Goal: Obtain resource: Download file/media

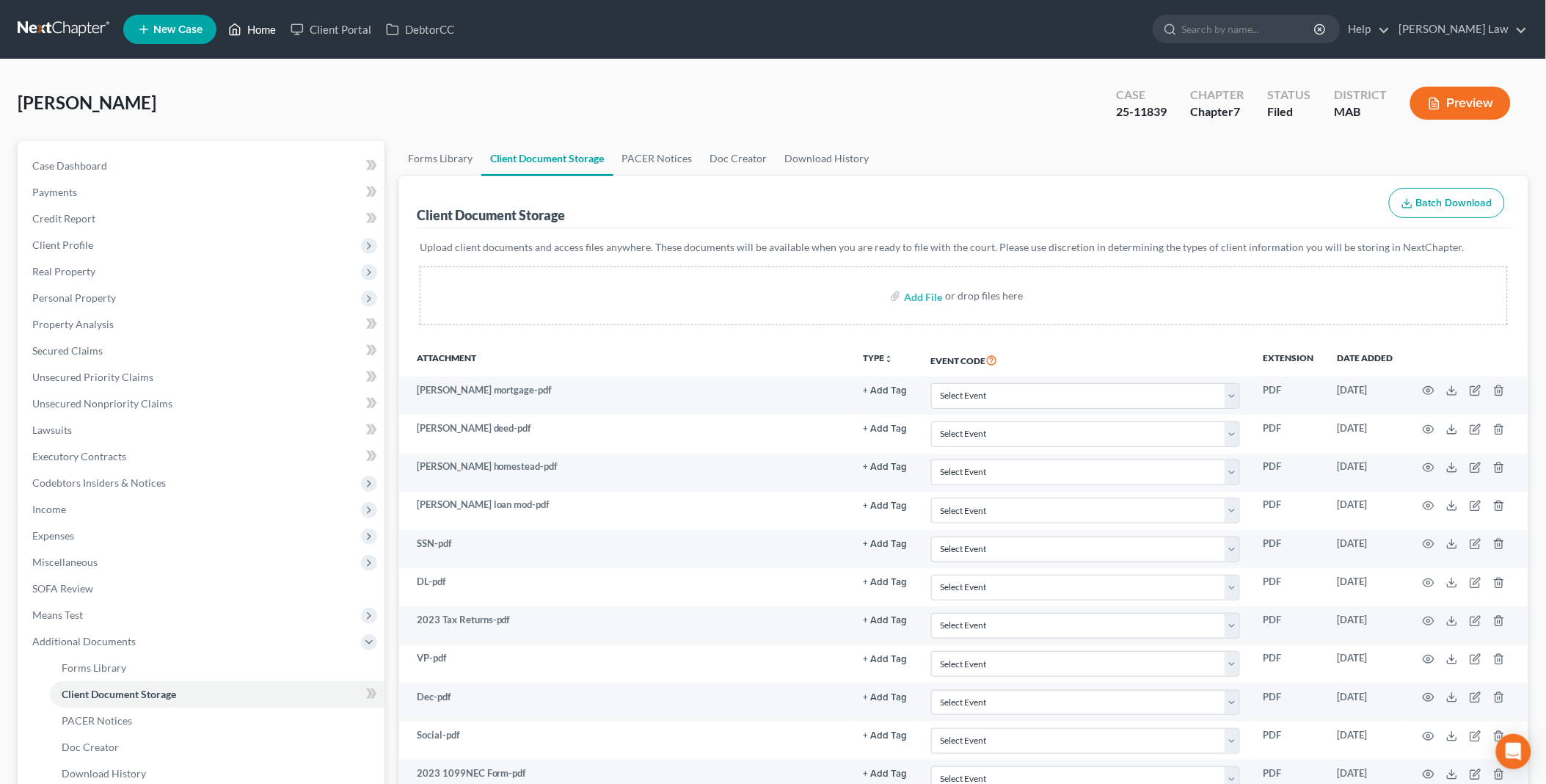
click at [252, 30] on link "Home" at bounding box center [252, 29] width 62 height 27
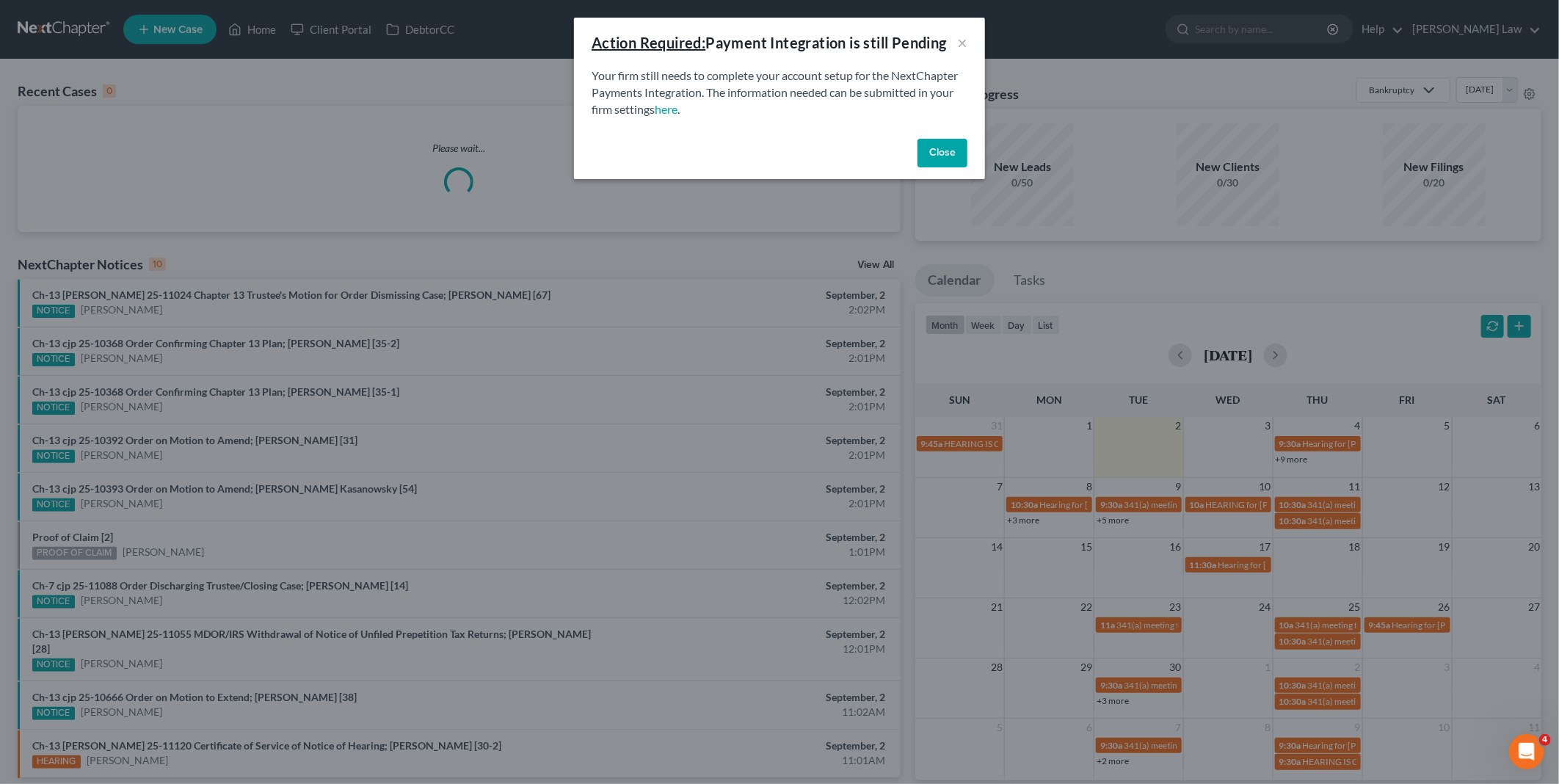
click at [967, 151] on button "Close" at bounding box center [942, 153] width 50 height 29
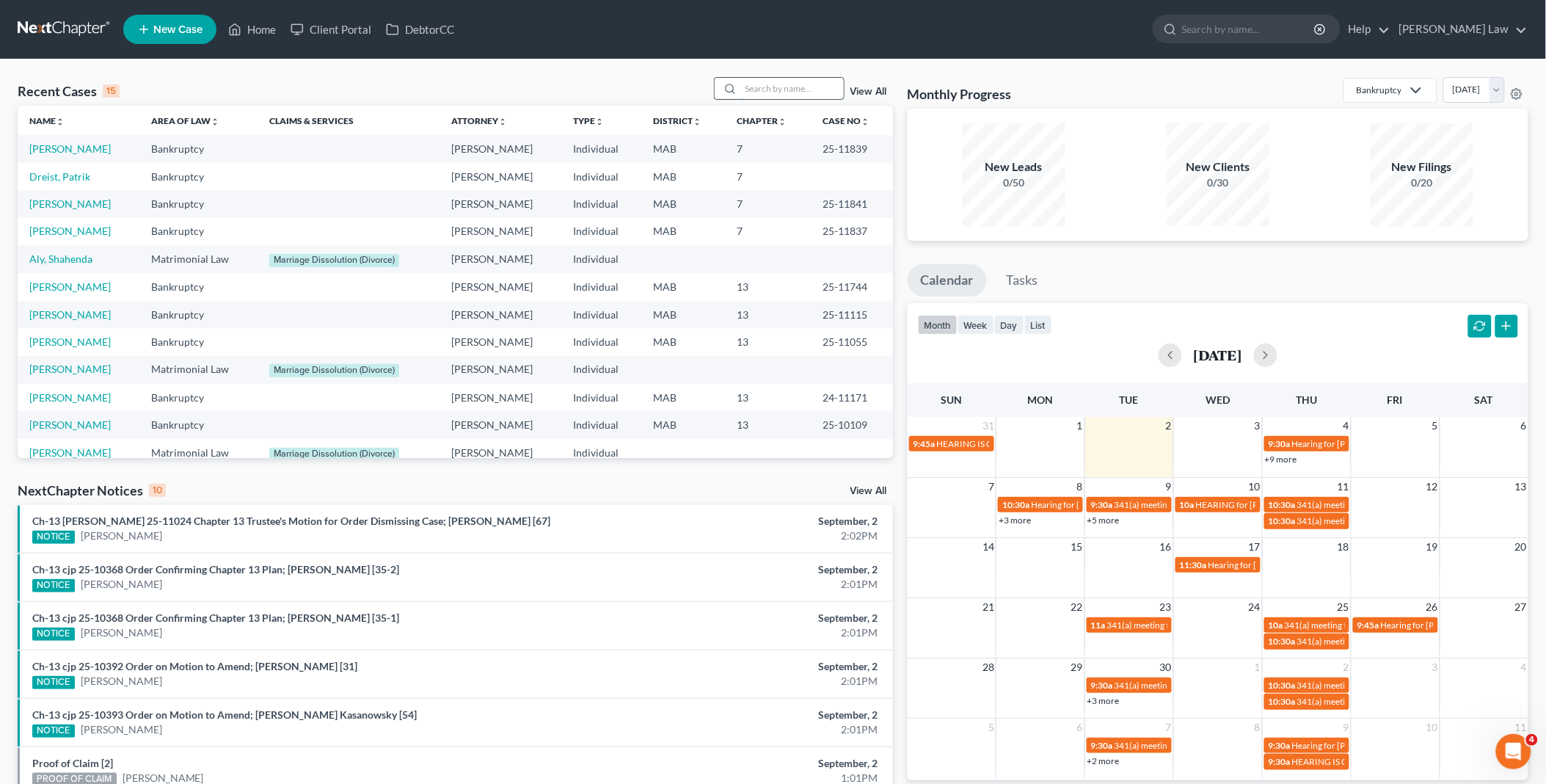
click at [812, 93] on input "search" at bounding box center [793, 89] width 103 height 21
type input "[PERSON_NAME]"
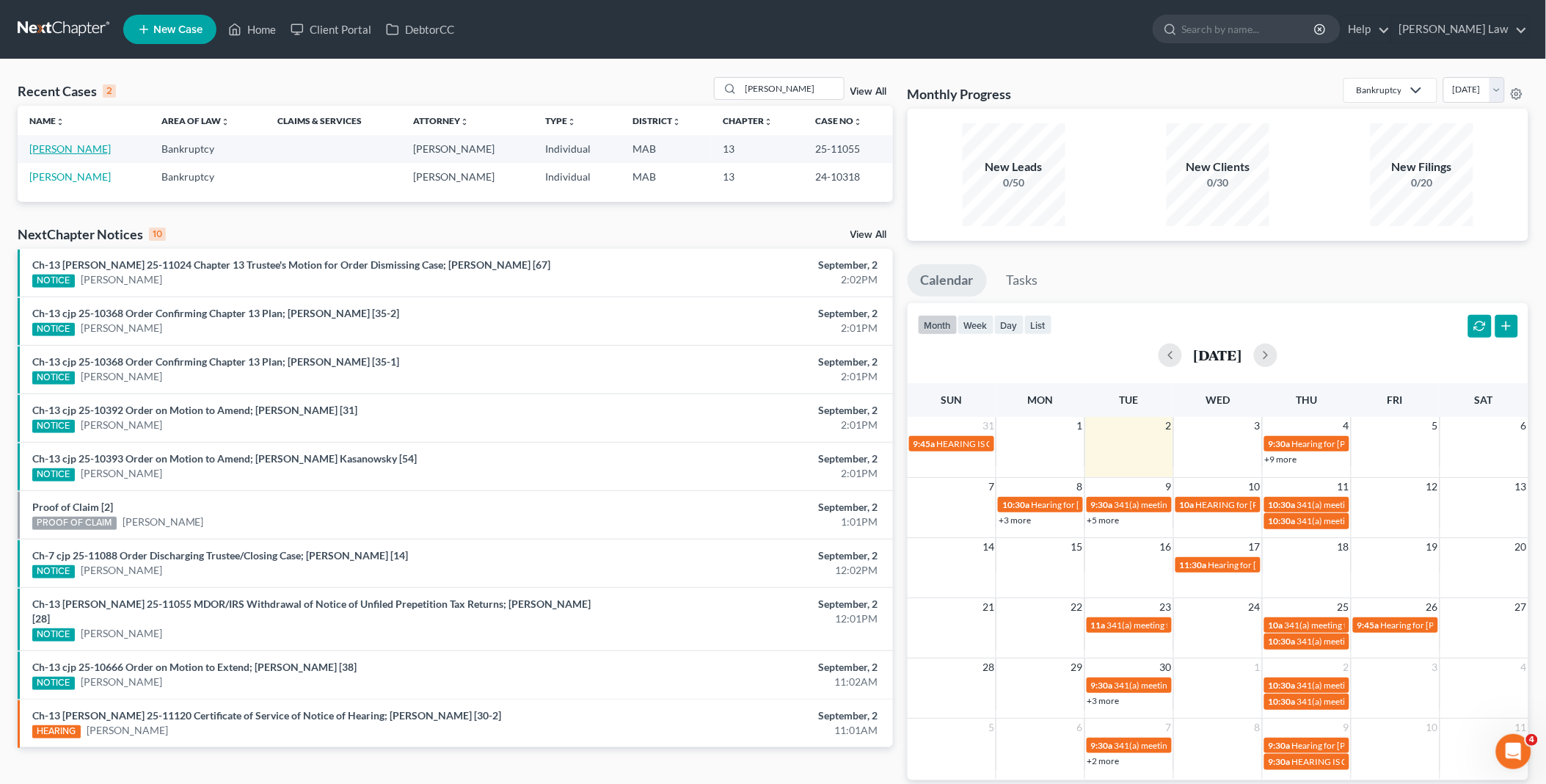
click at [45, 151] on link "[PERSON_NAME]" at bounding box center [70, 149] width 82 height 12
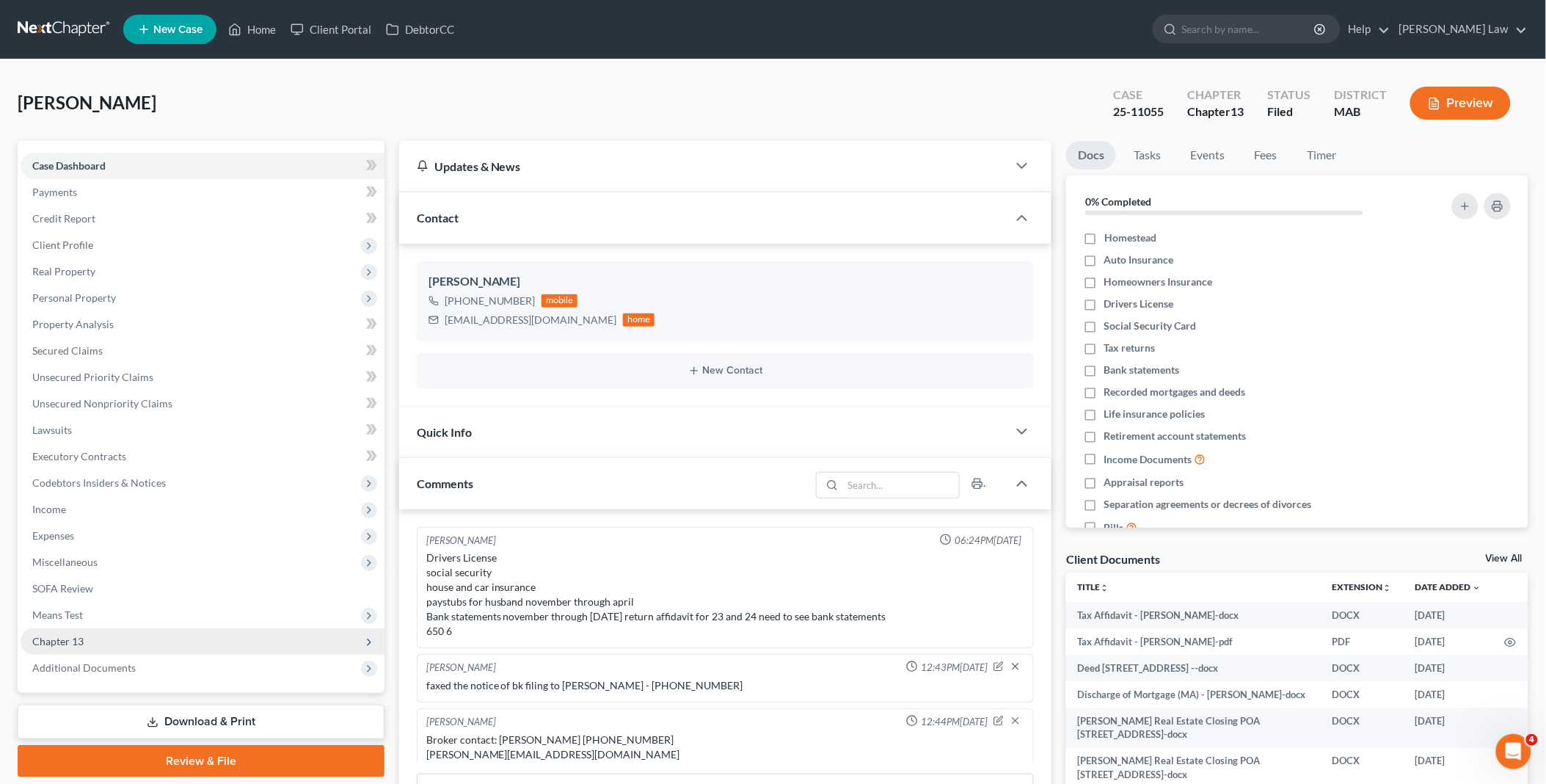
scroll to position [336, 0]
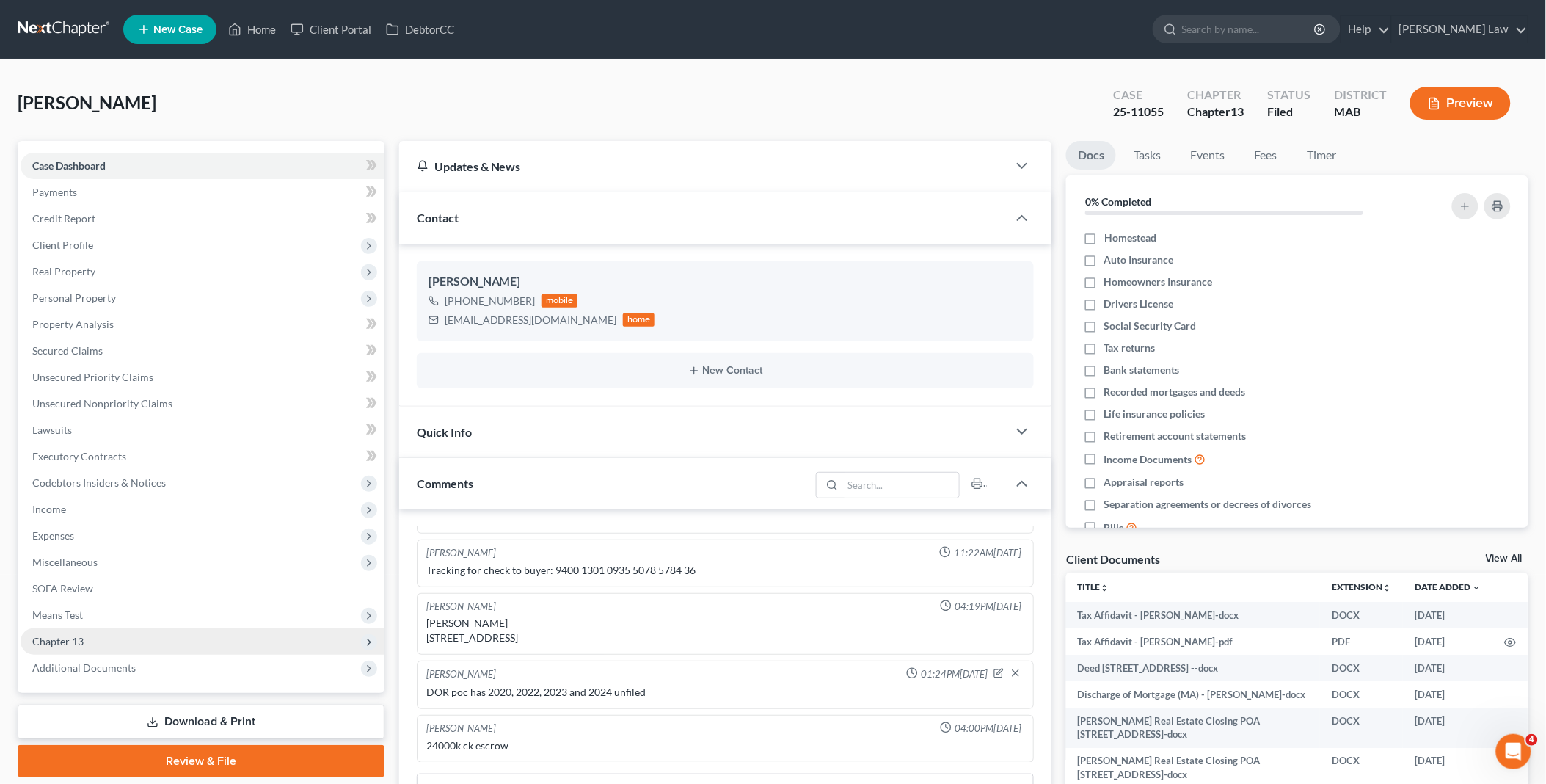
click at [81, 639] on span "Chapter 13" at bounding box center [58, 641] width 51 height 12
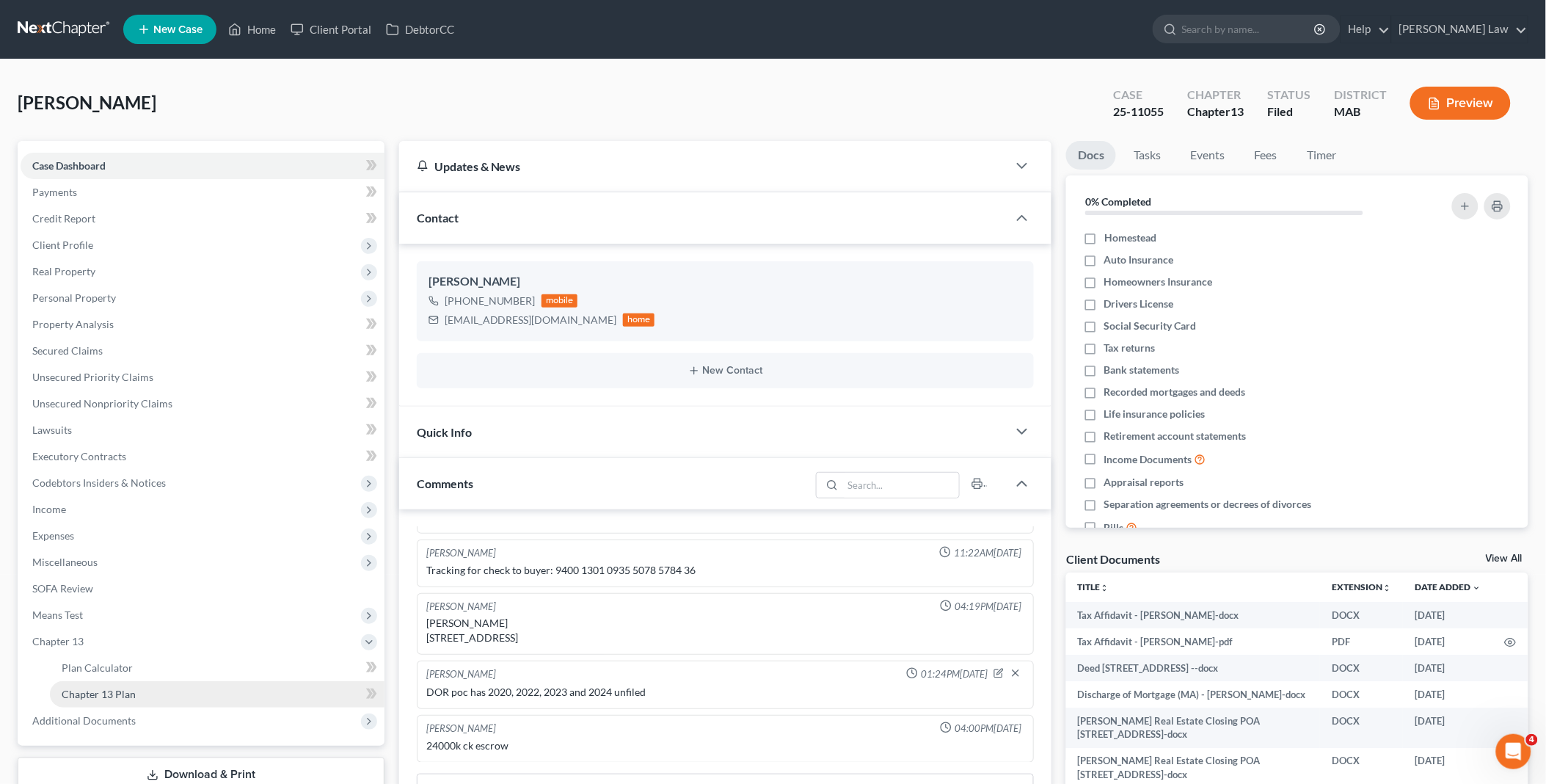
click at [114, 695] on span "Chapter 13 Plan" at bounding box center [99, 694] width 74 height 12
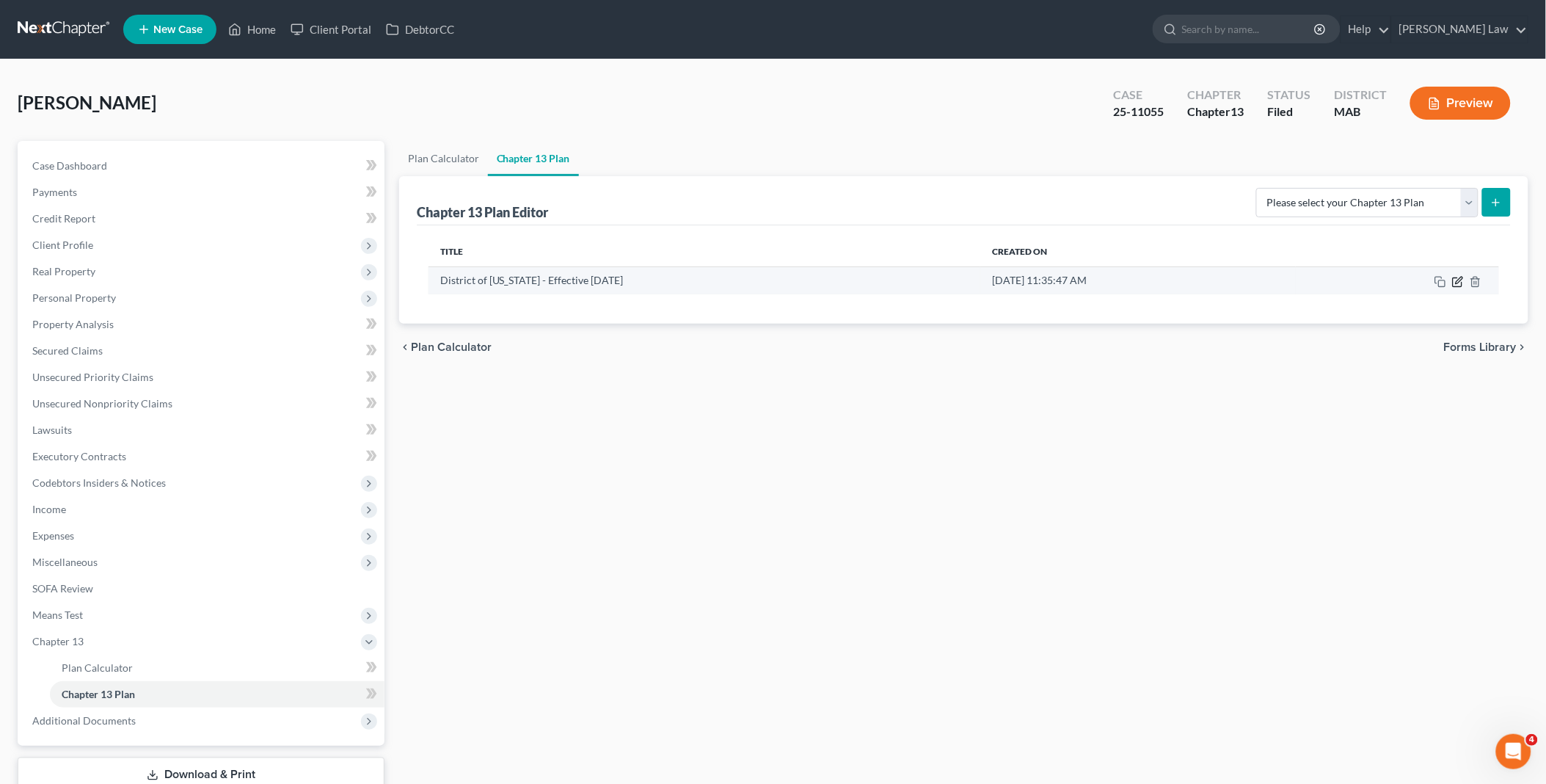
click at [1464, 280] on icon "button" at bounding box center [1457, 281] width 12 height 12
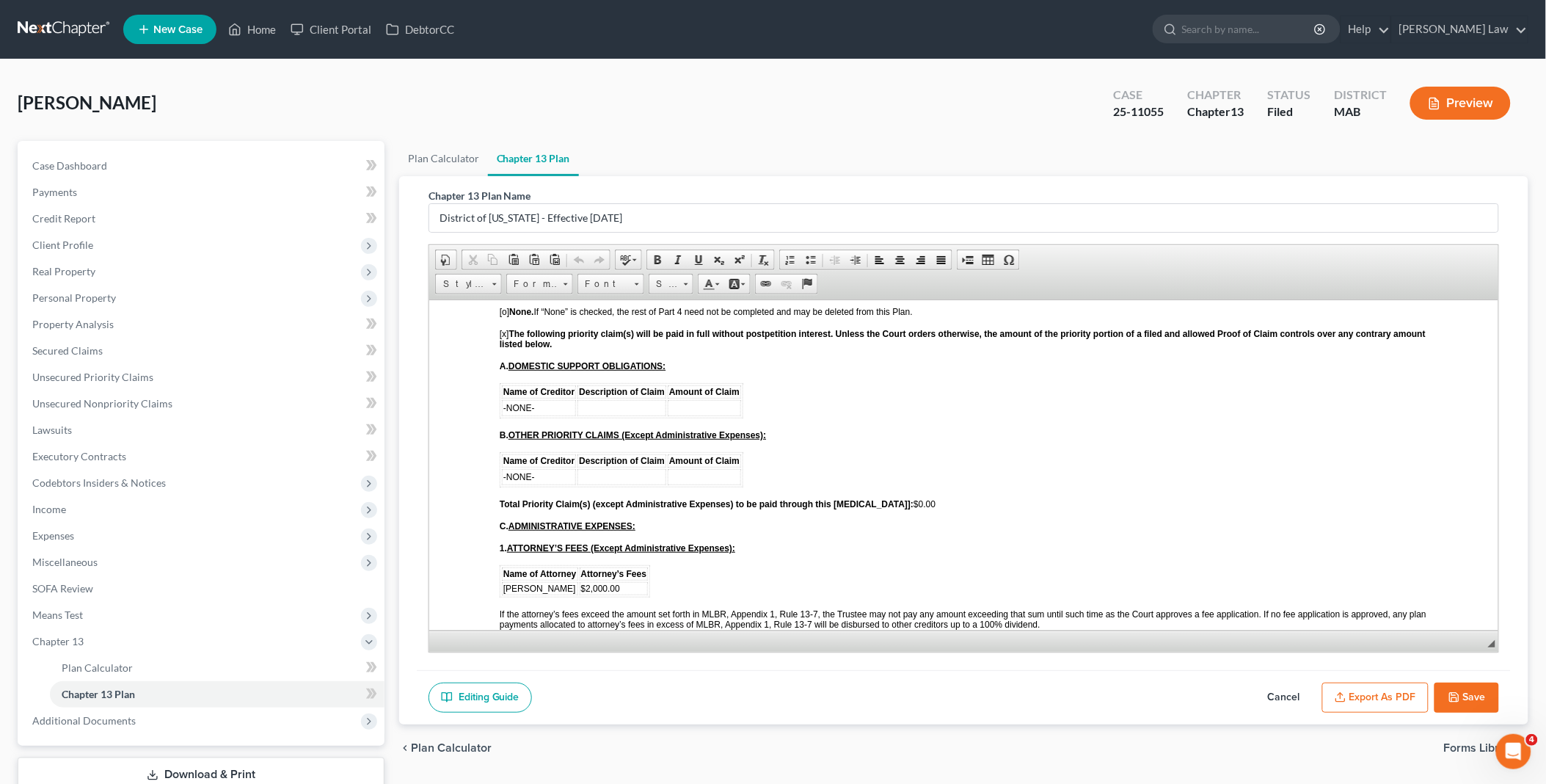
scroll to position [1223, 0]
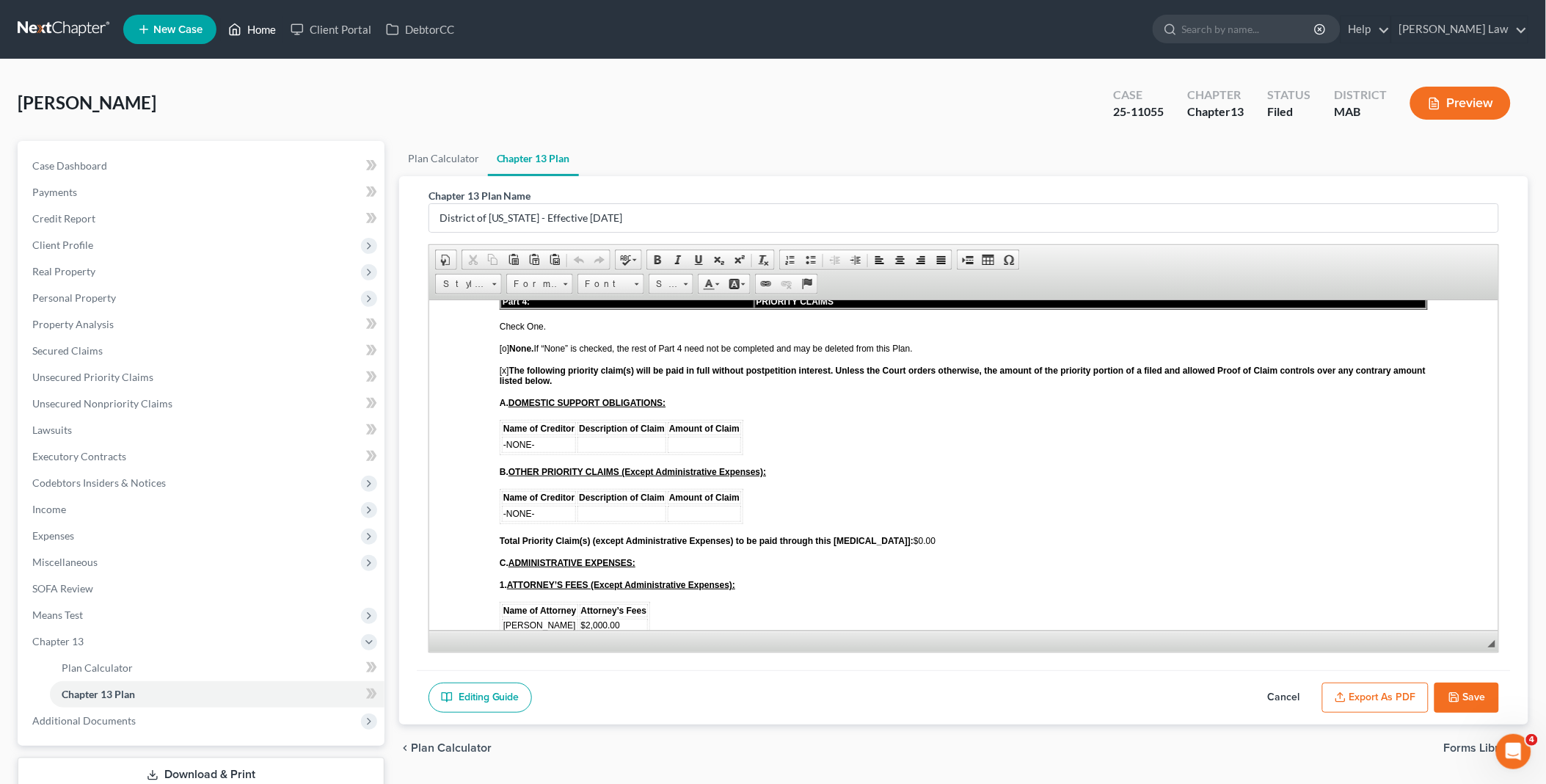
click at [257, 31] on link "Home" at bounding box center [252, 29] width 62 height 27
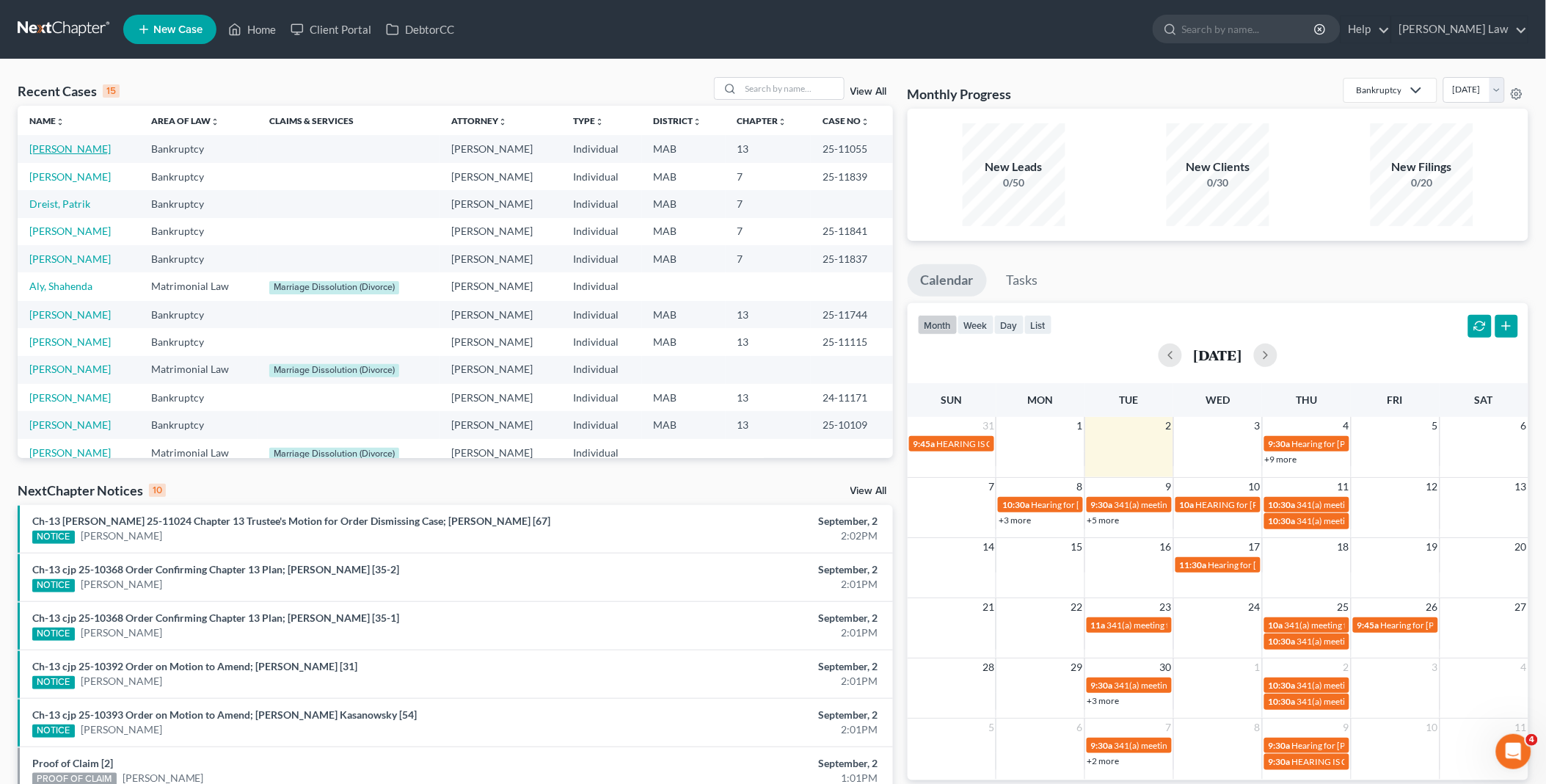
click at [69, 148] on link "[PERSON_NAME]" at bounding box center [70, 149] width 82 height 12
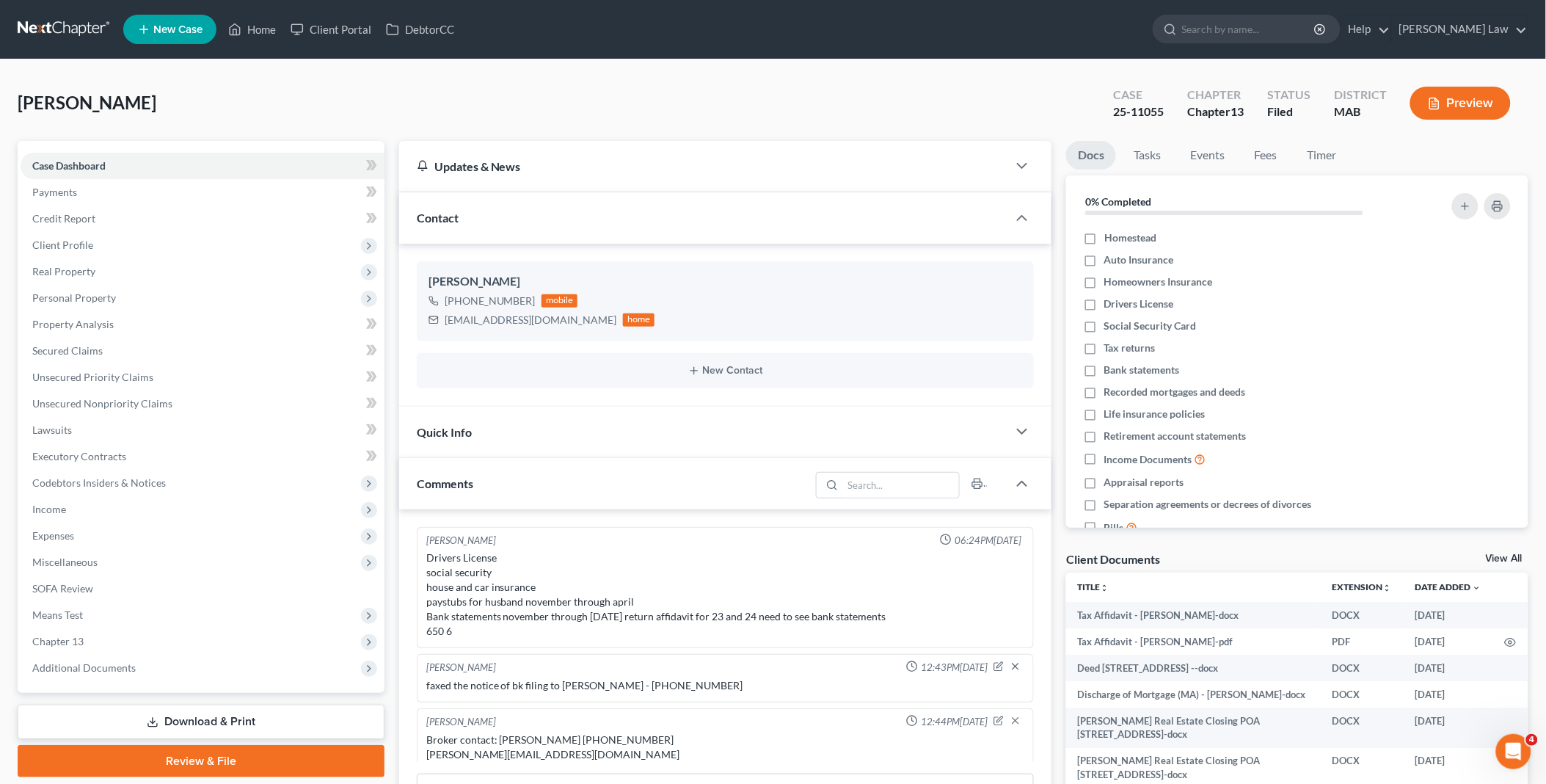
scroll to position [336, 0]
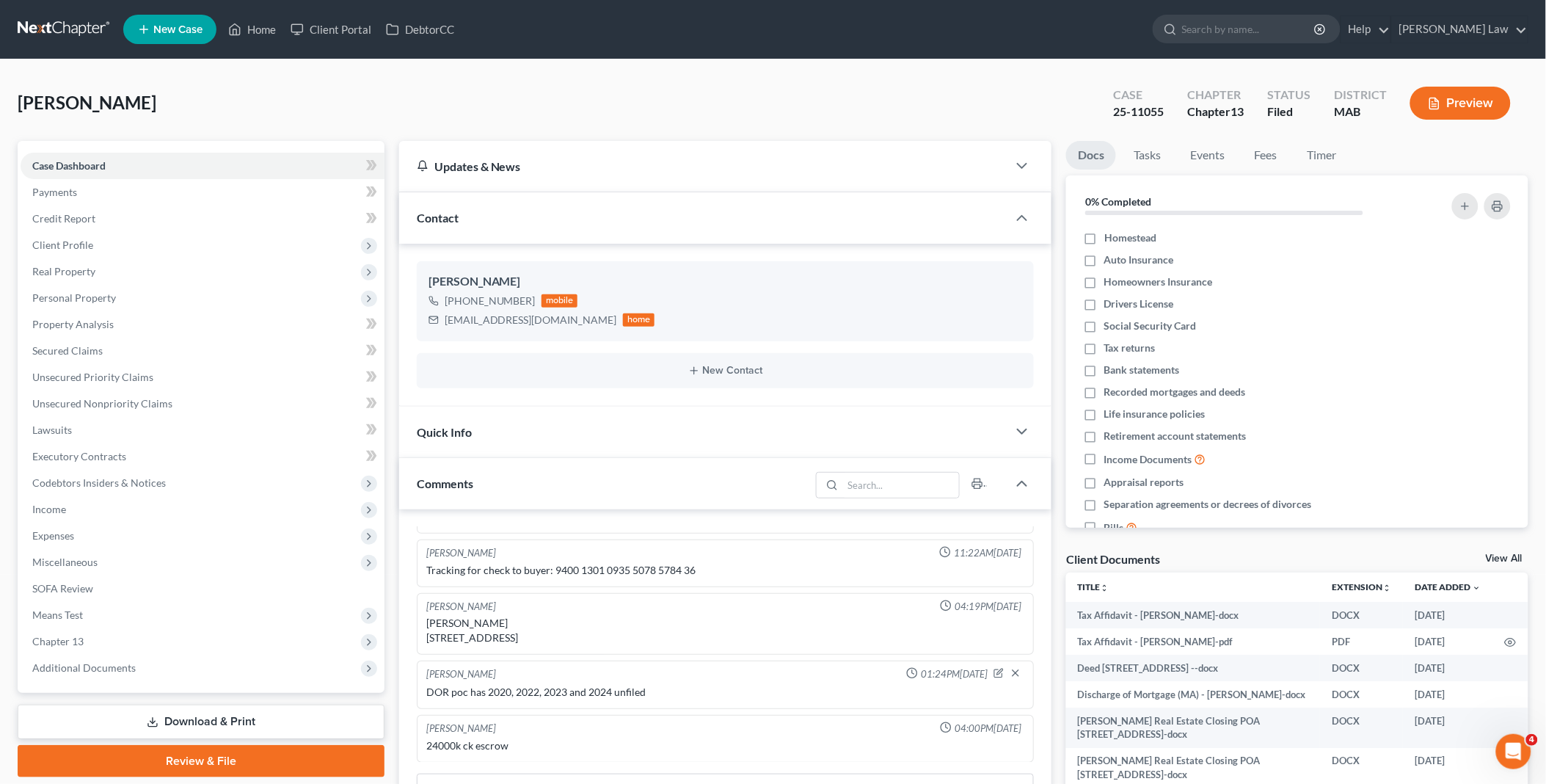
click at [1500, 556] on link "View All" at bounding box center [1503, 559] width 36 height 11
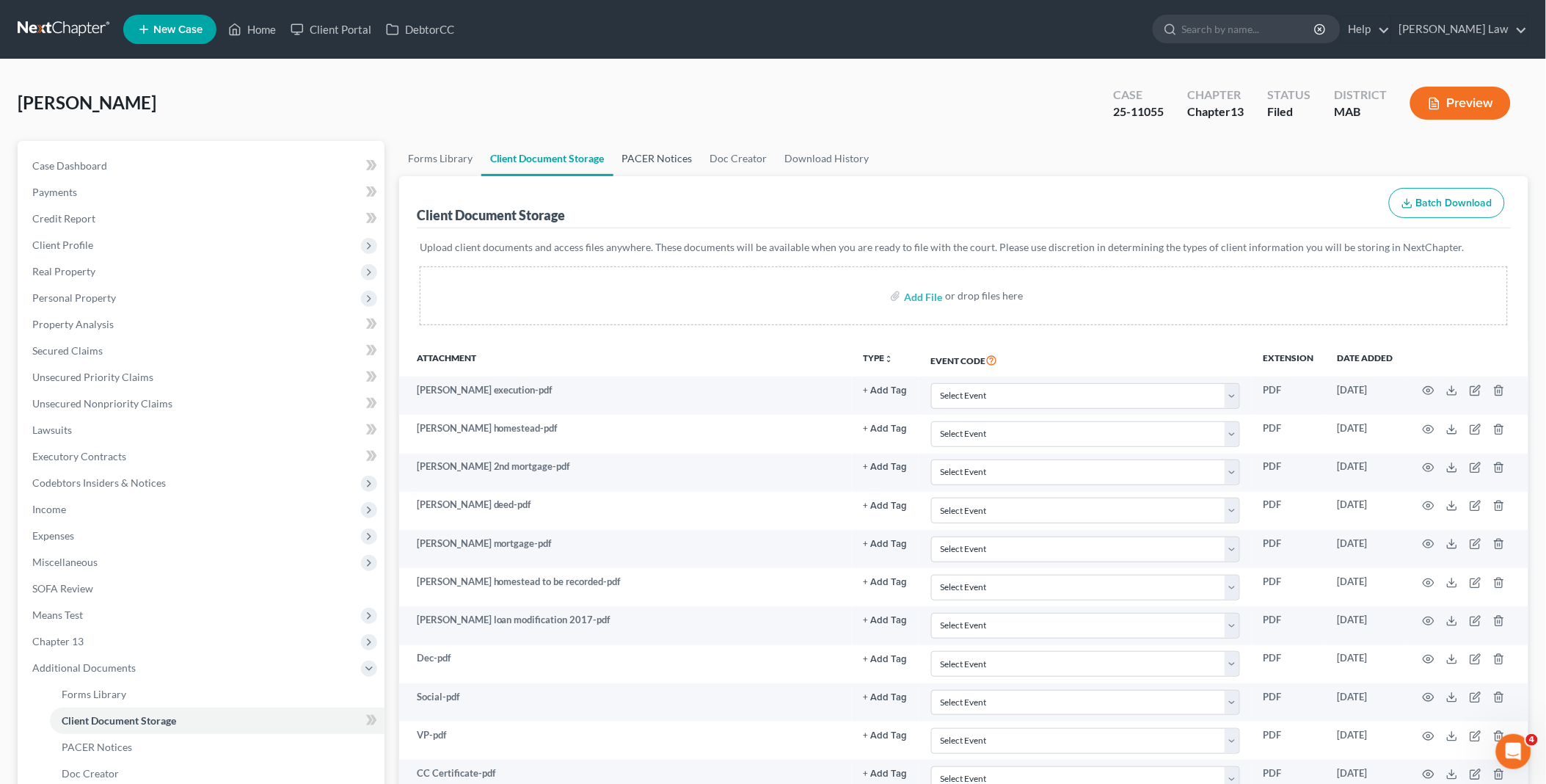
click at [662, 154] on link "PACER Notices" at bounding box center [657, 159] width 88 height 35
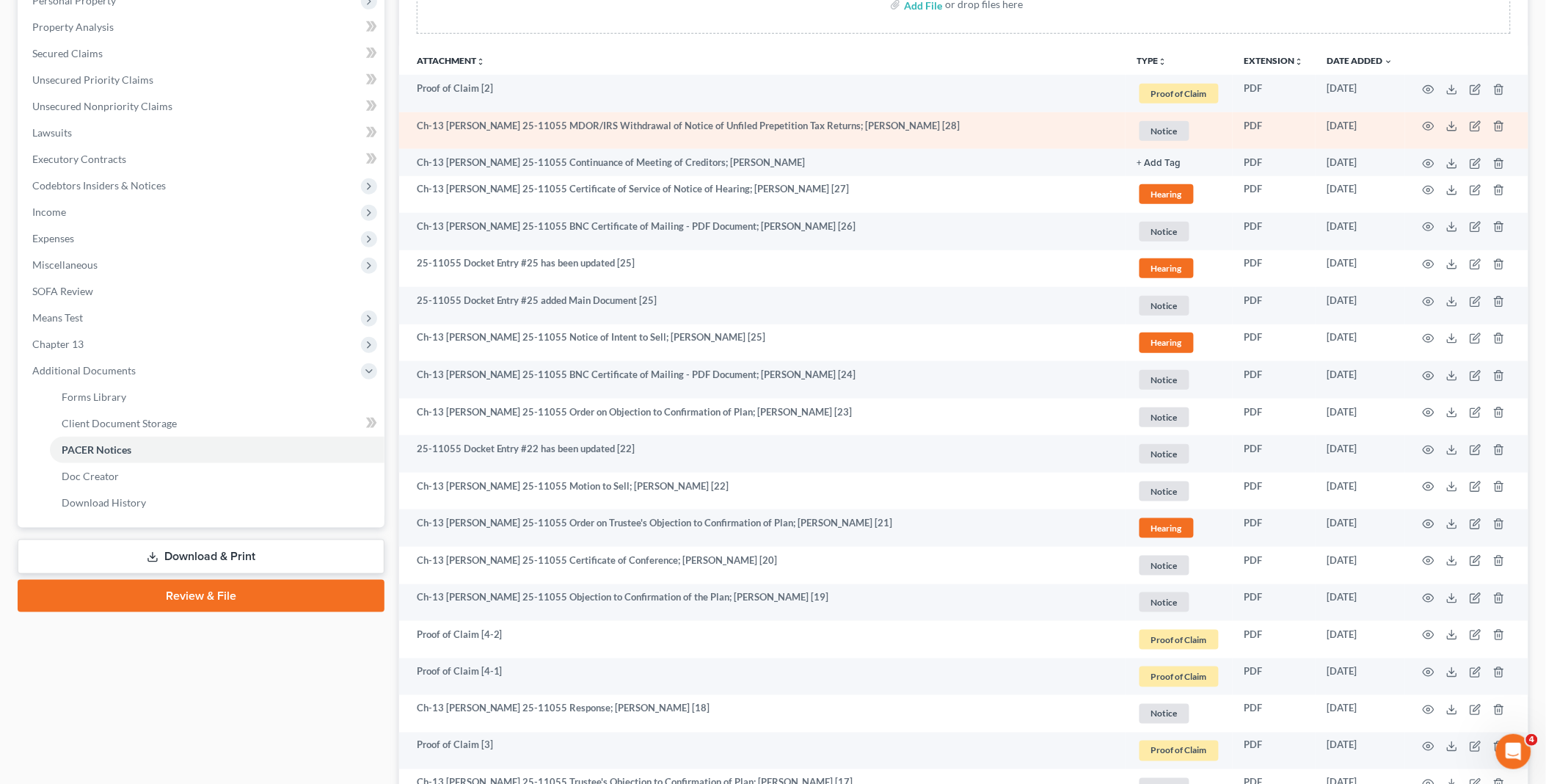
scroll to position [326, 0]
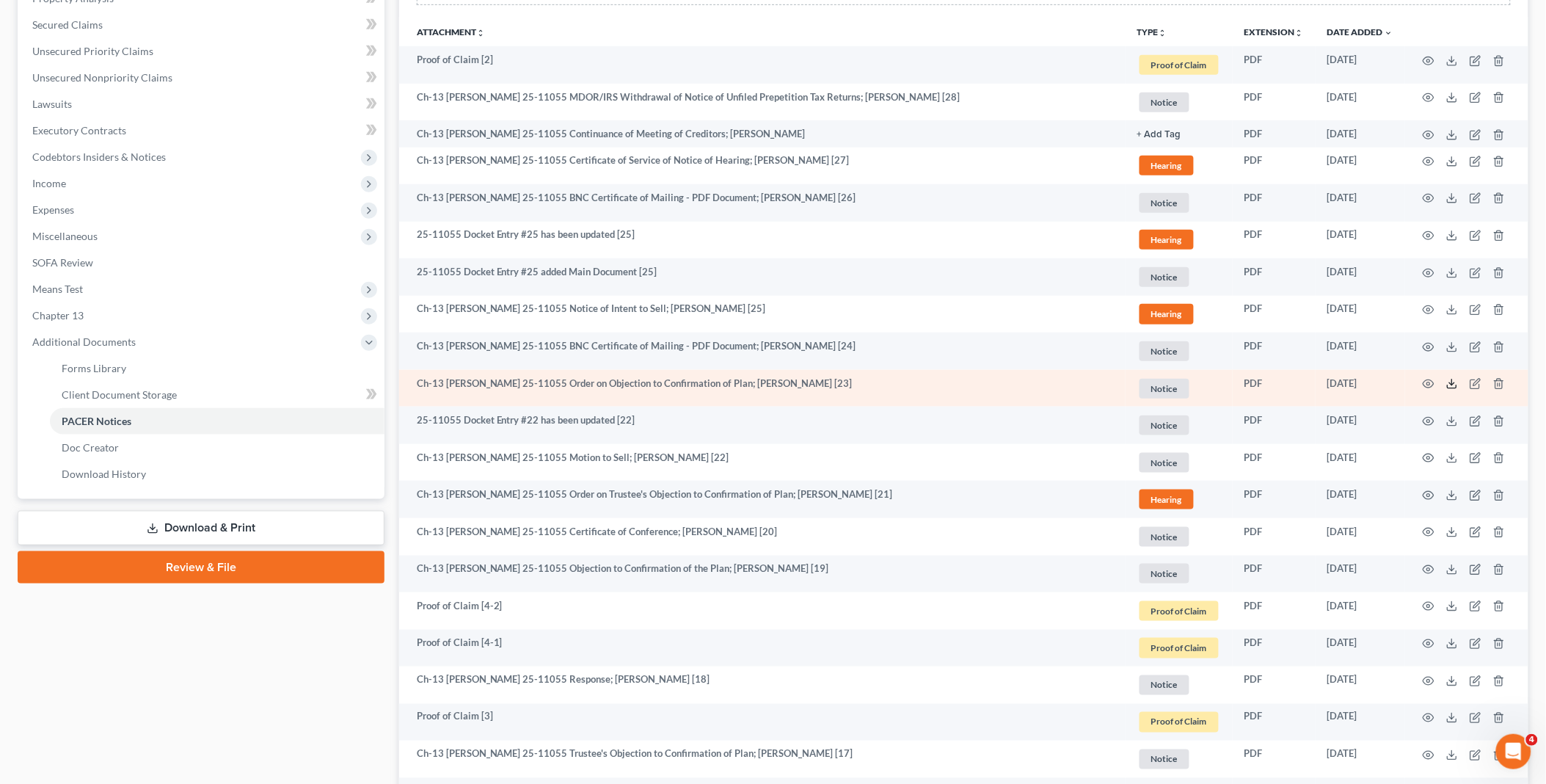
click at [1451, 384] on polyline at bounding box center [1453, 384] width 5 height 2
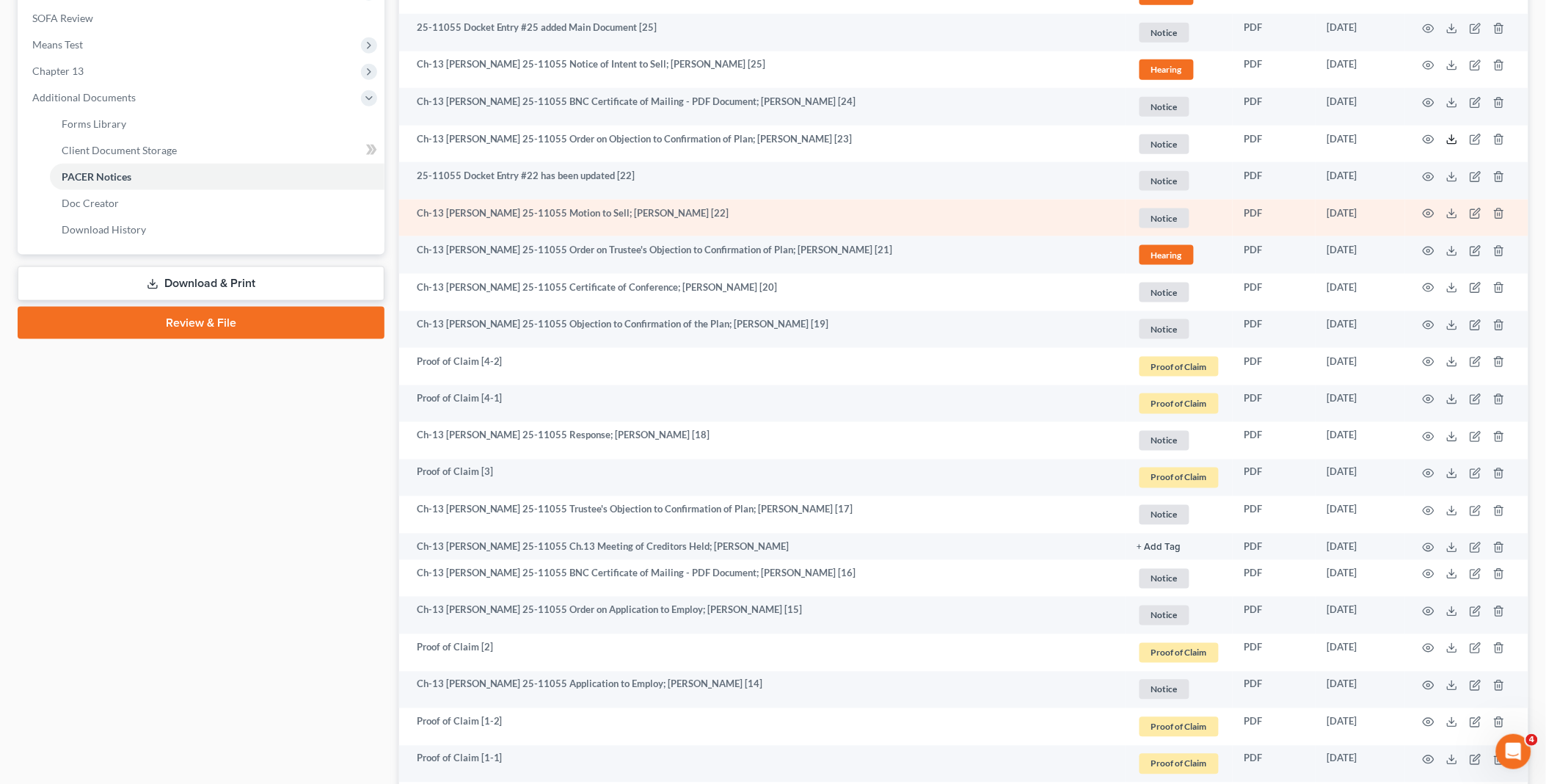
scroll to position [652, 0]
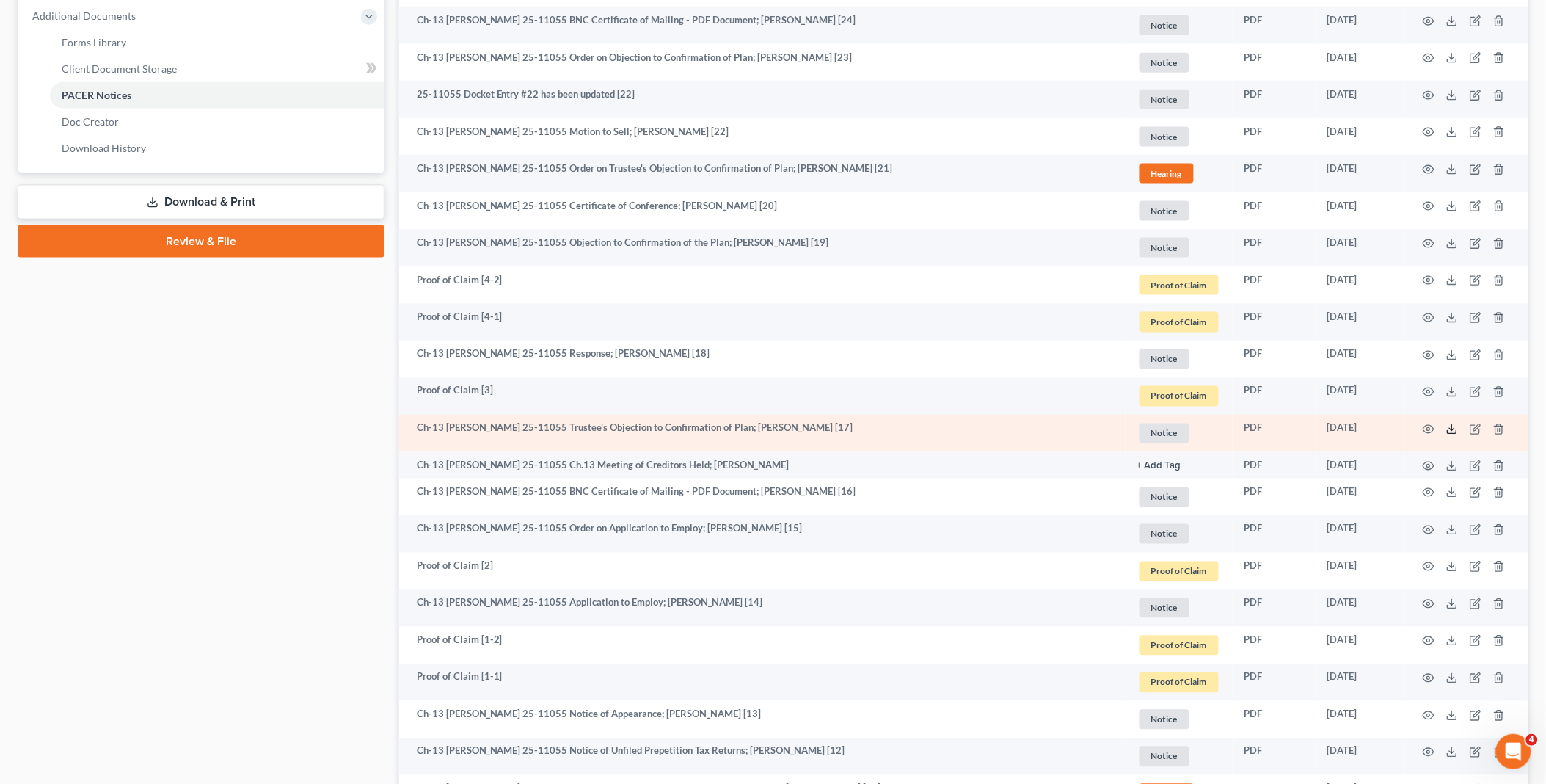
click at [1454, 428] on icon at bounding box center [1452, 429] width 12 height 12
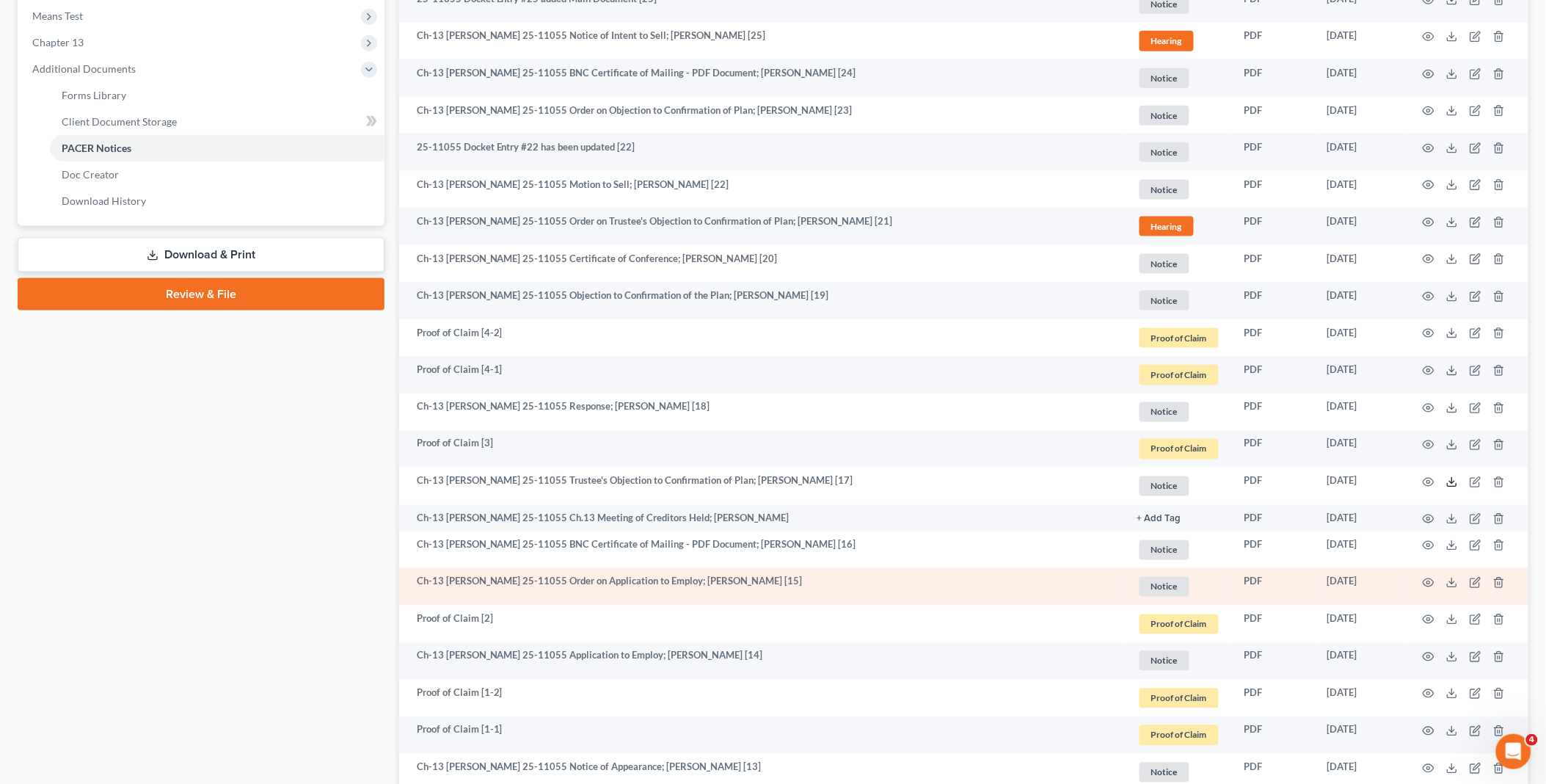
scroll to position [571, 0]
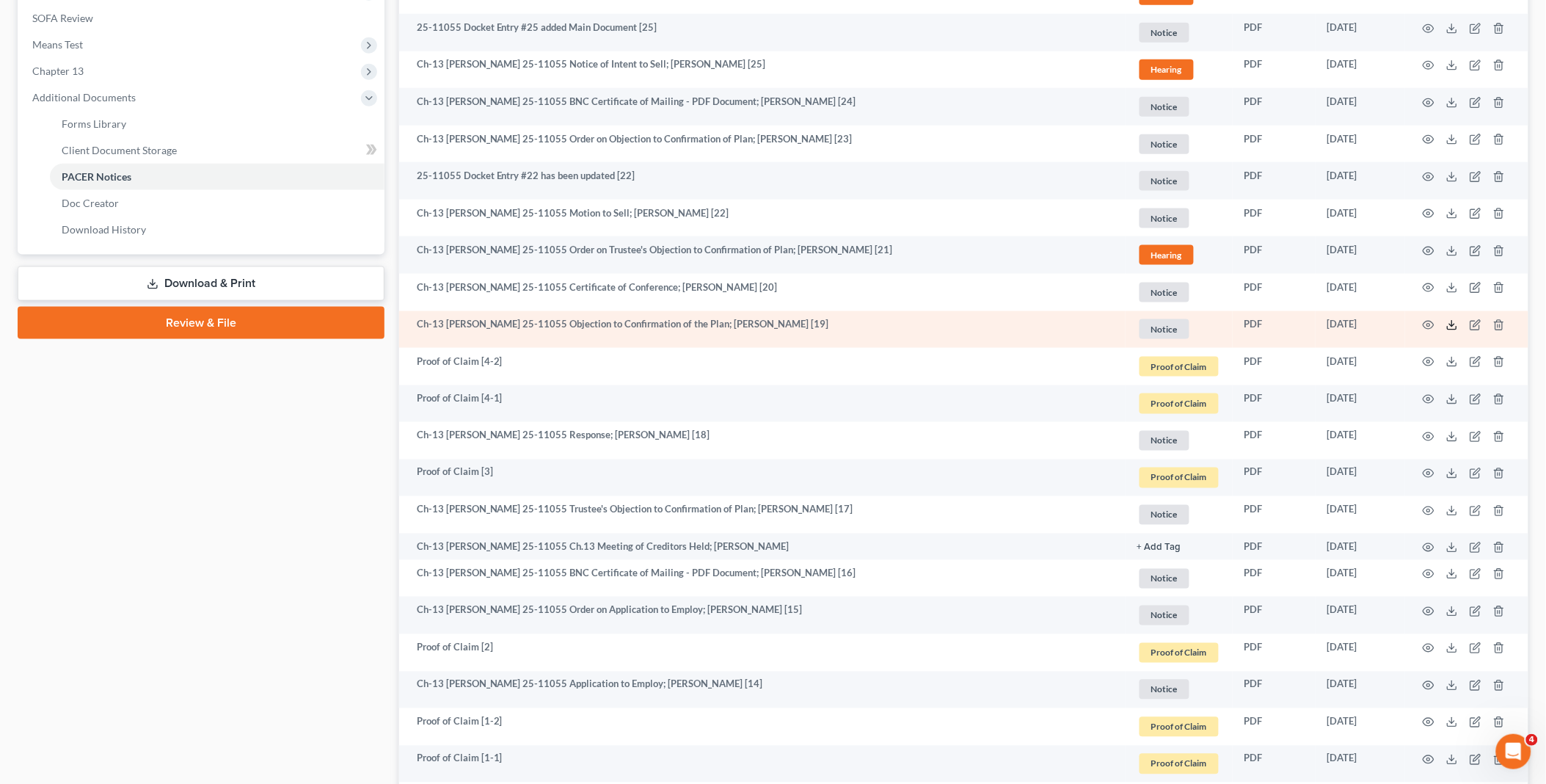
click at [1452, 323] on line at bounding box center [1452, 323] width 0 height 6
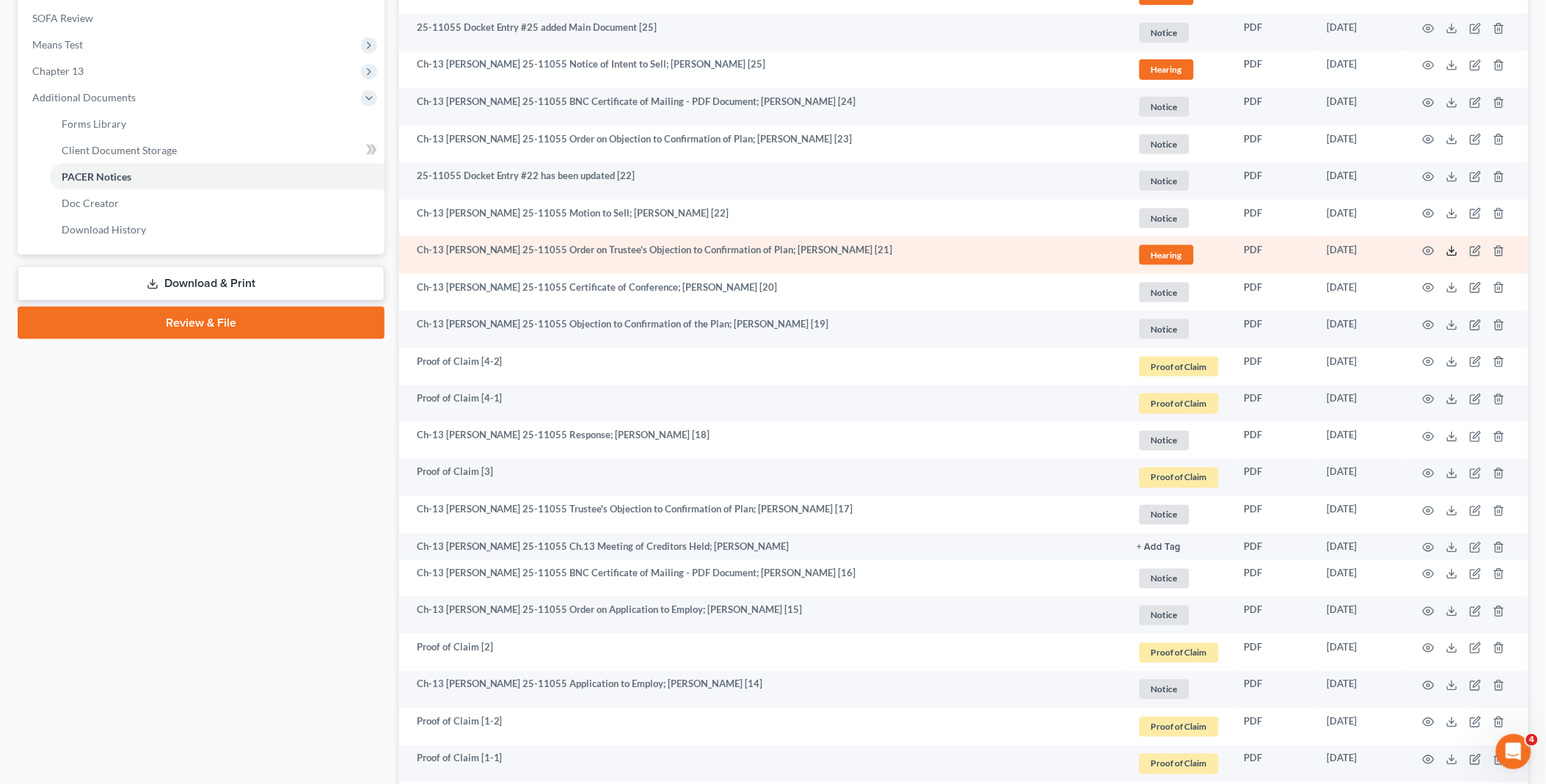
click at [1451, 247] on icon at bounding box center [1452, 251] width 12 height 12
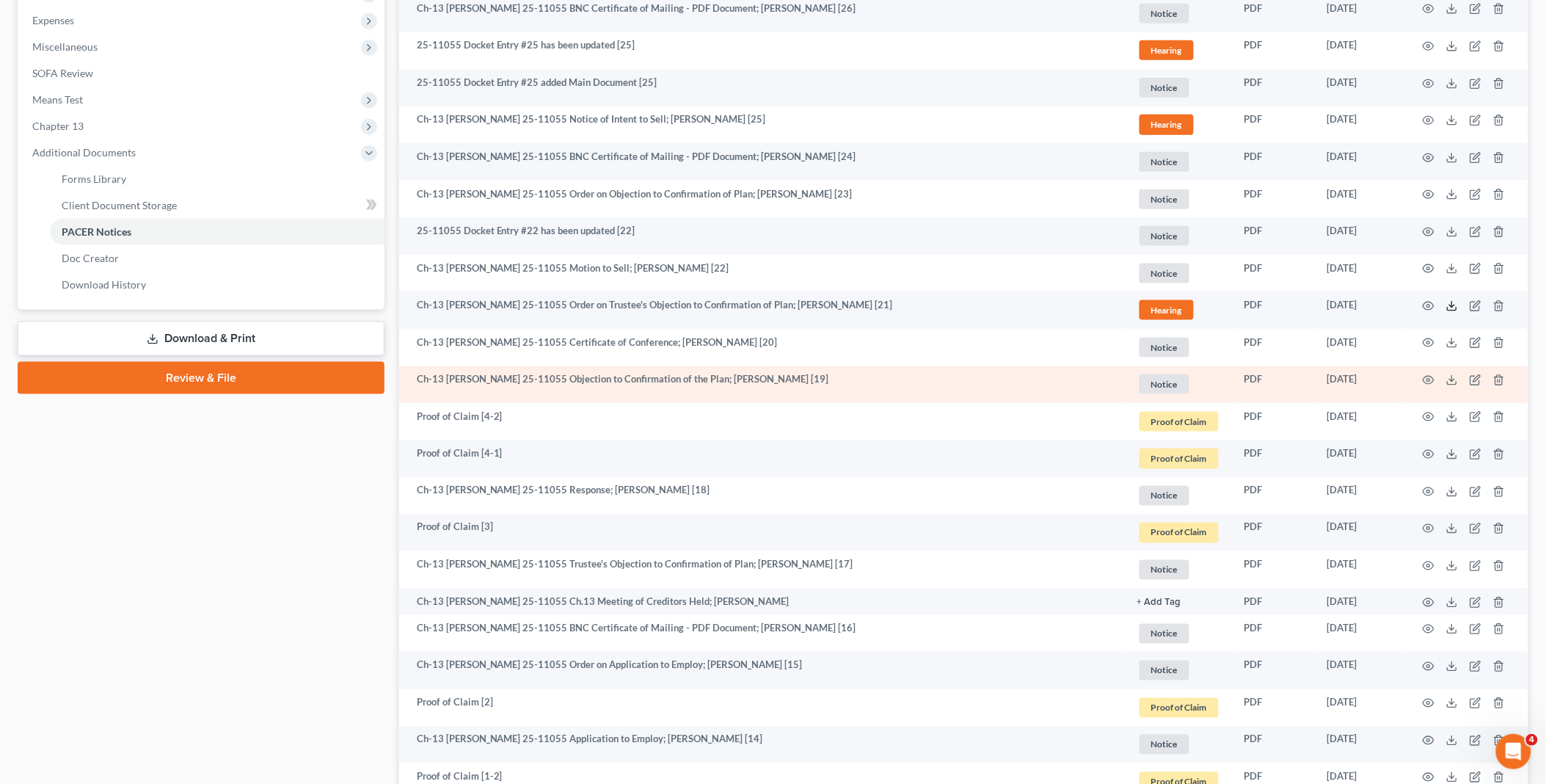
scroll to position [489, 0]
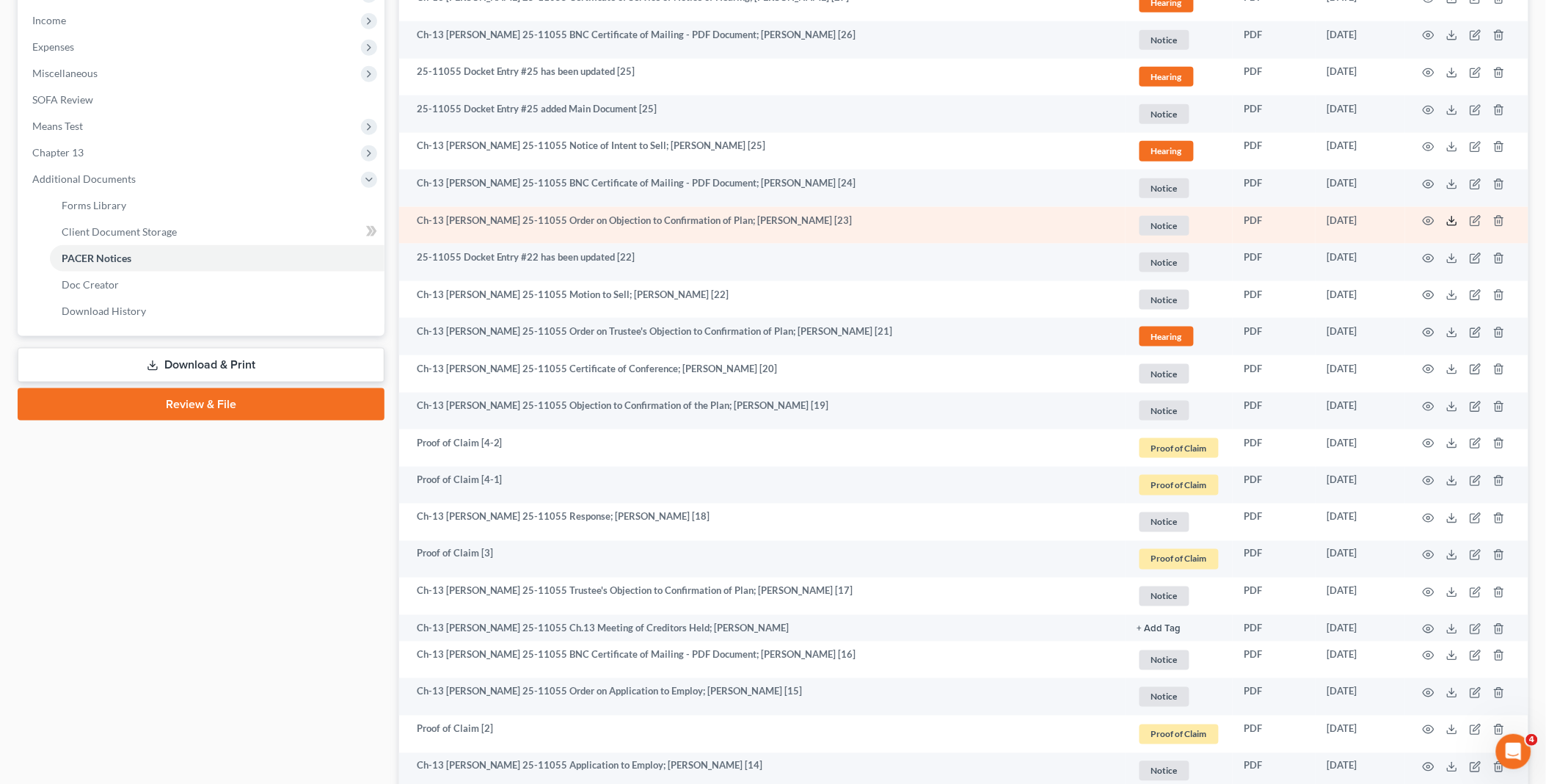
click at [1450, 222] on icon at bounding box center [1452, 221] width 12 height 12
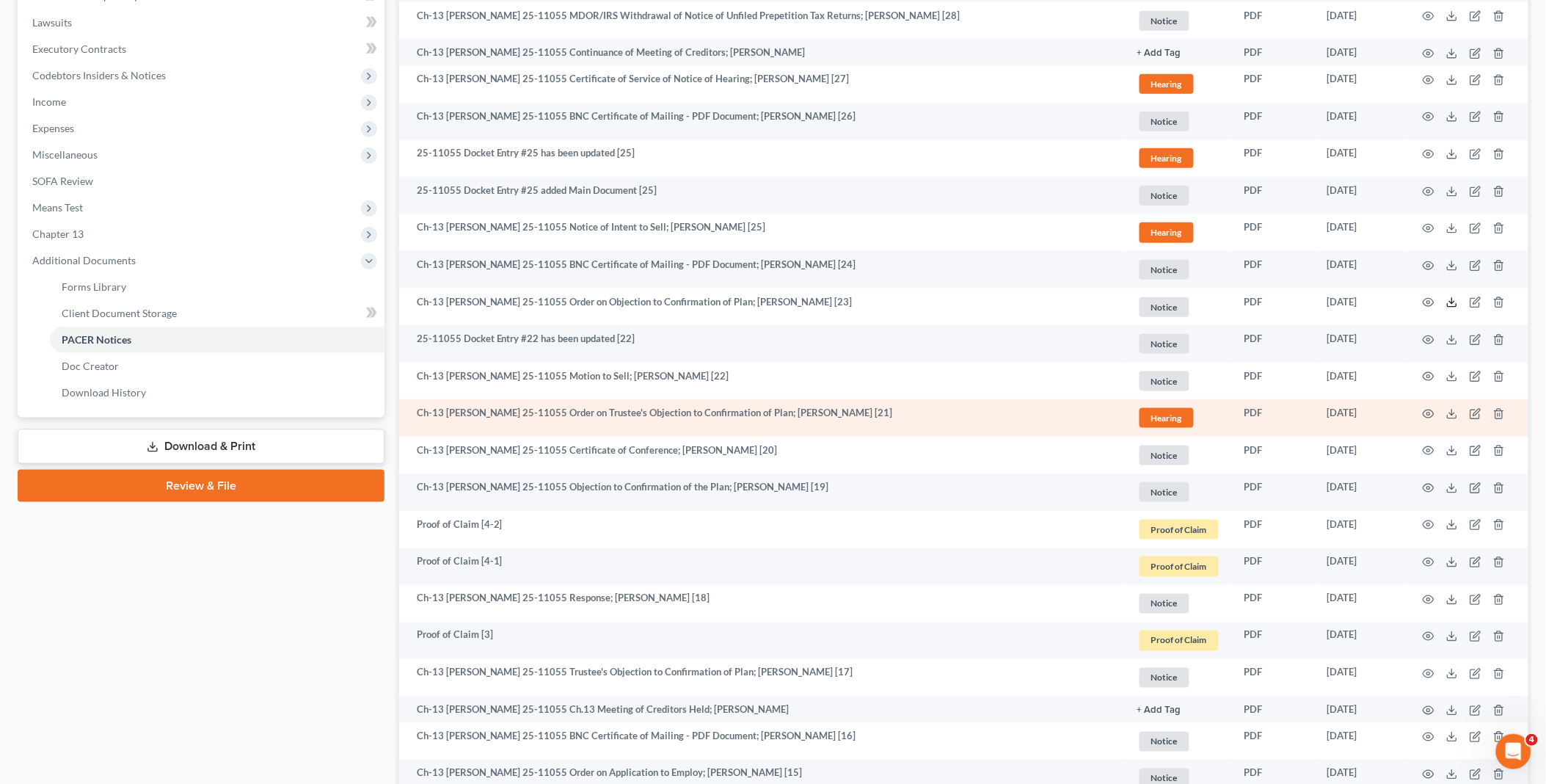
scroll to position [326, 0]
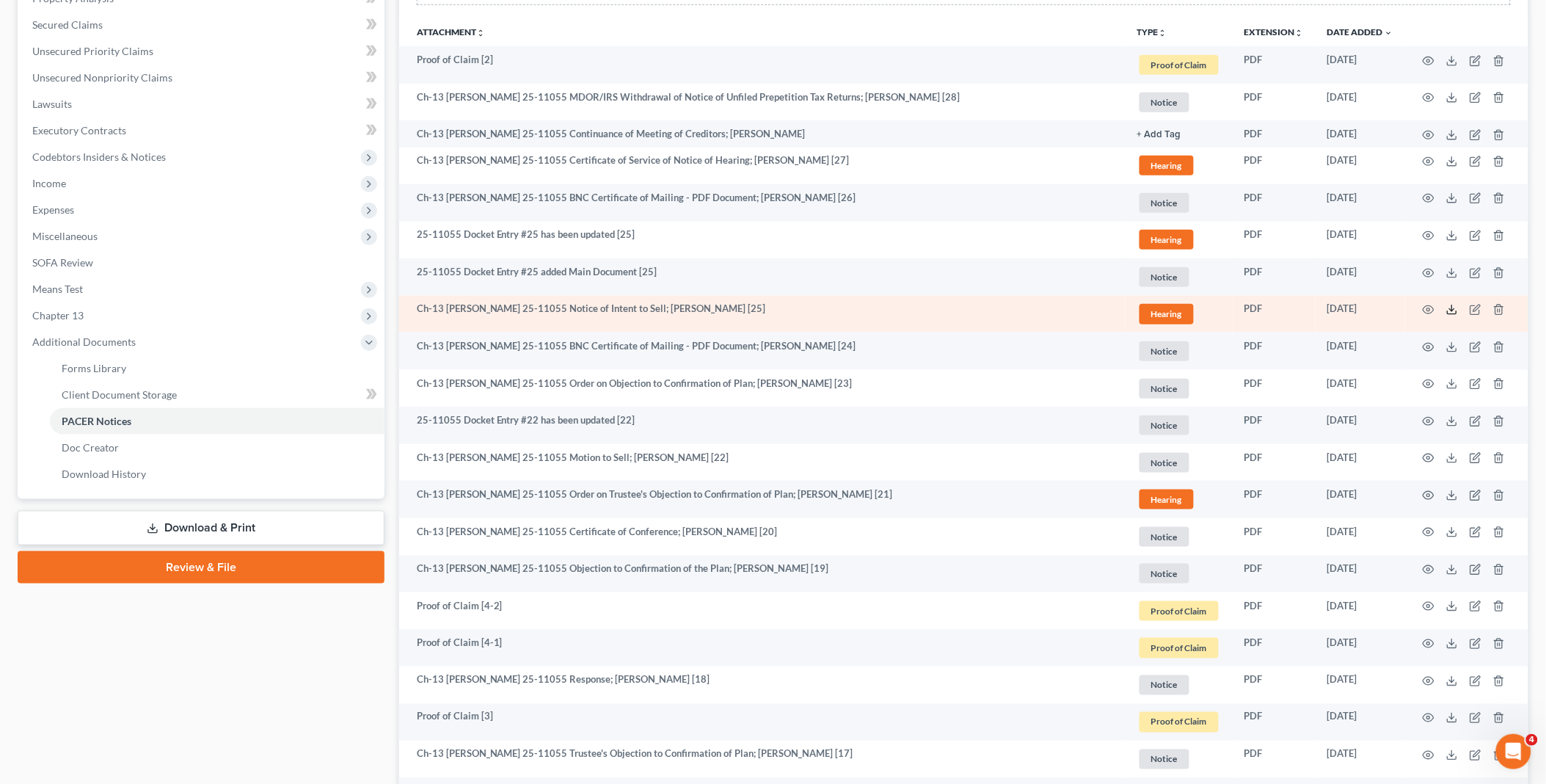
click at [1452, 308] on icon at bounding box center [1452, 309] width 12 height 12
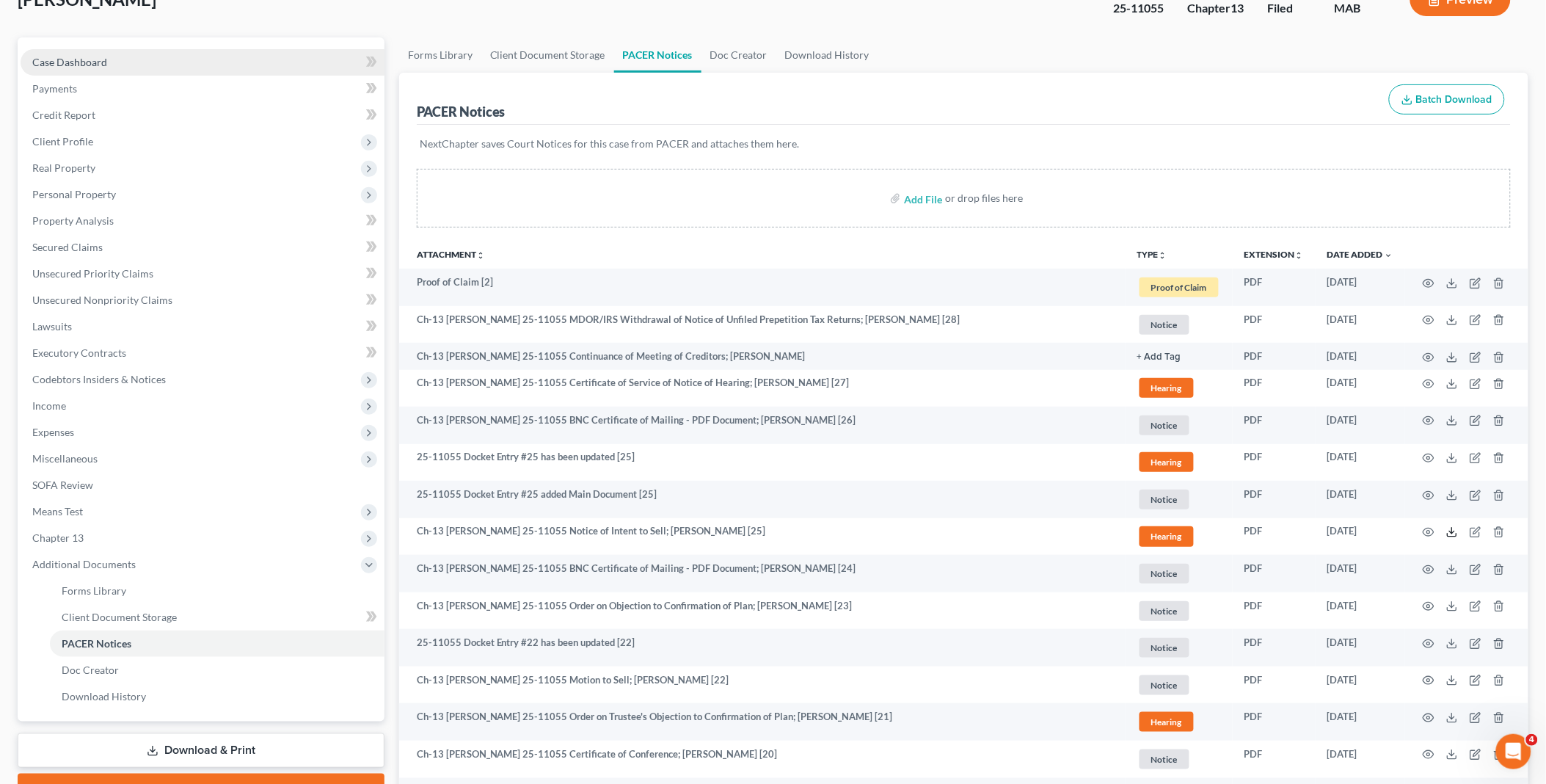
scroll to position [0, 0]
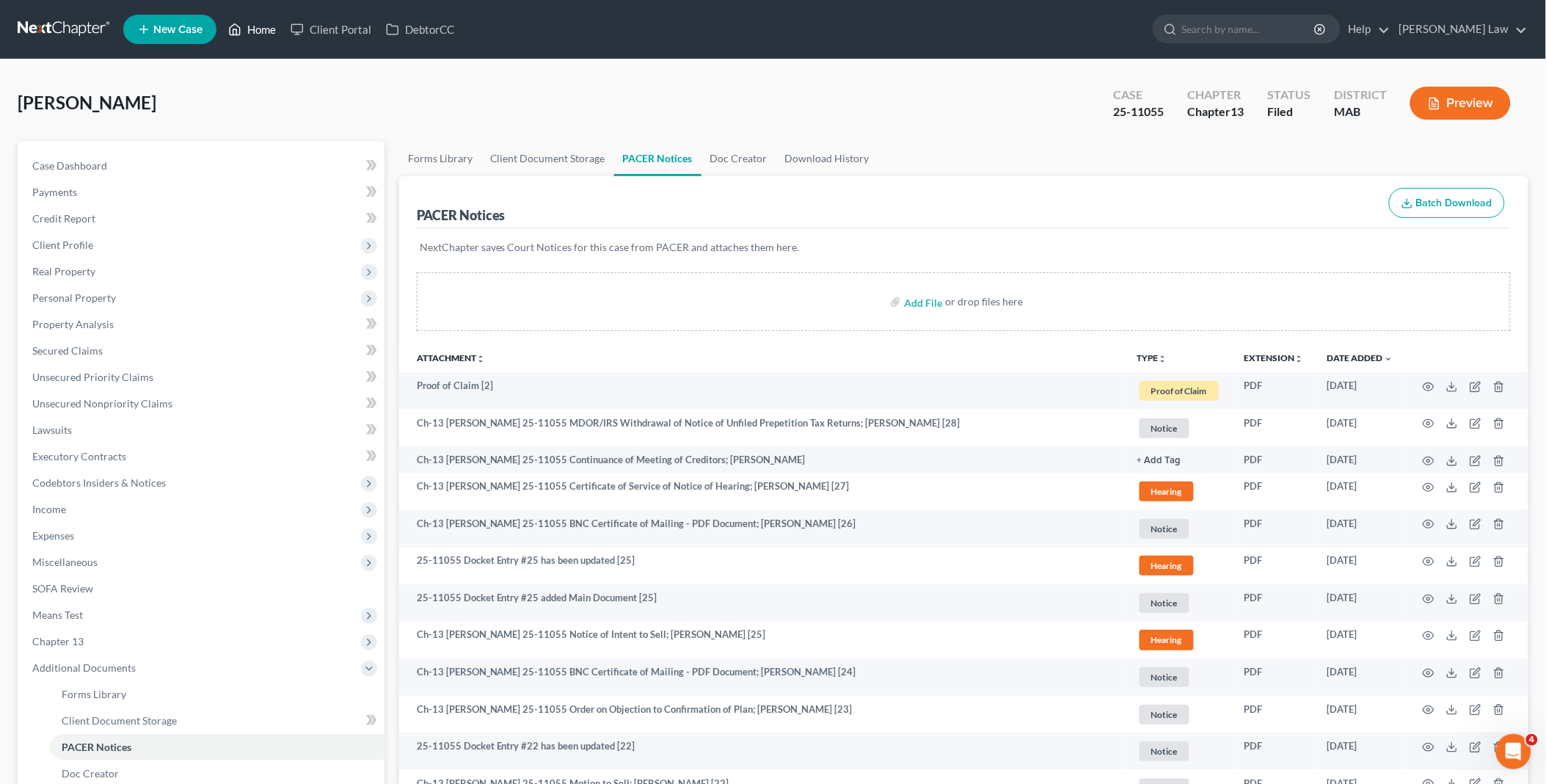
click at [260, 27] on link "Home" at bounding box center [252, 29] width 62 height 27
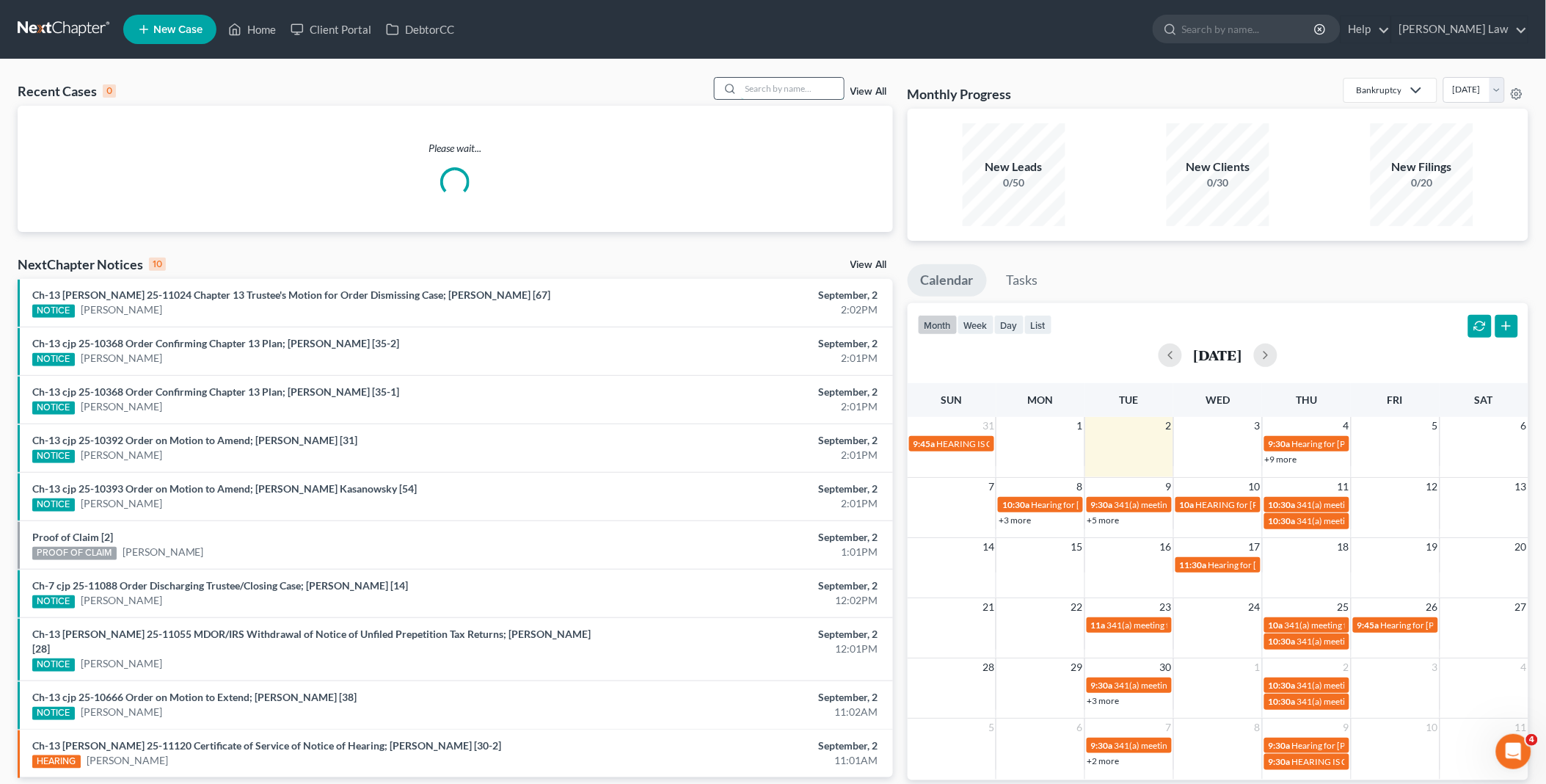
click at [832, 90] on input "search" at bounding box center [793, 89] width 103 height 21
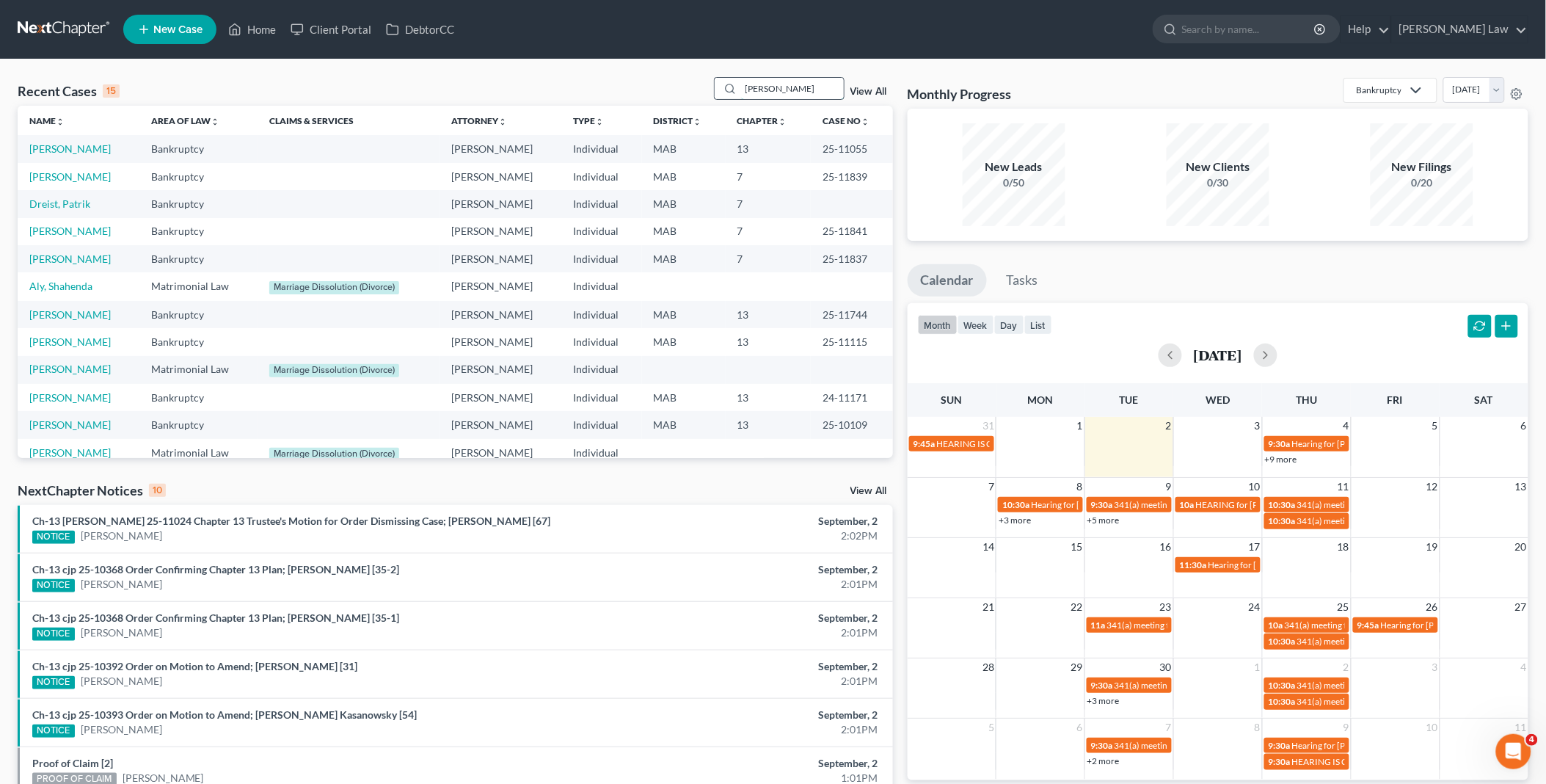
type input "[PERSON_NAME]"
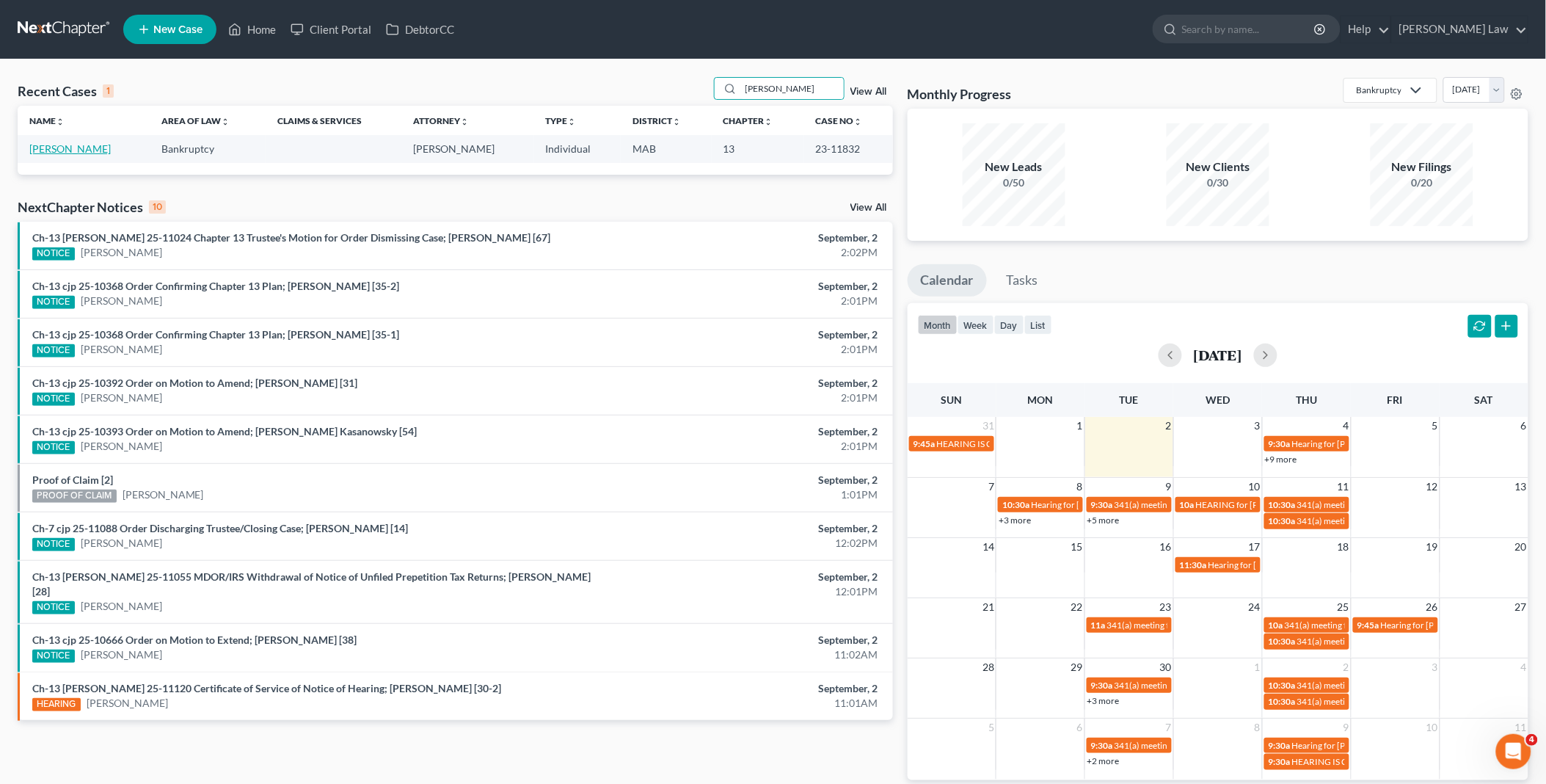
click at [83, 144] on link "[PERSON_NAME]" at bounding box center [70, 149] width 82 height 12
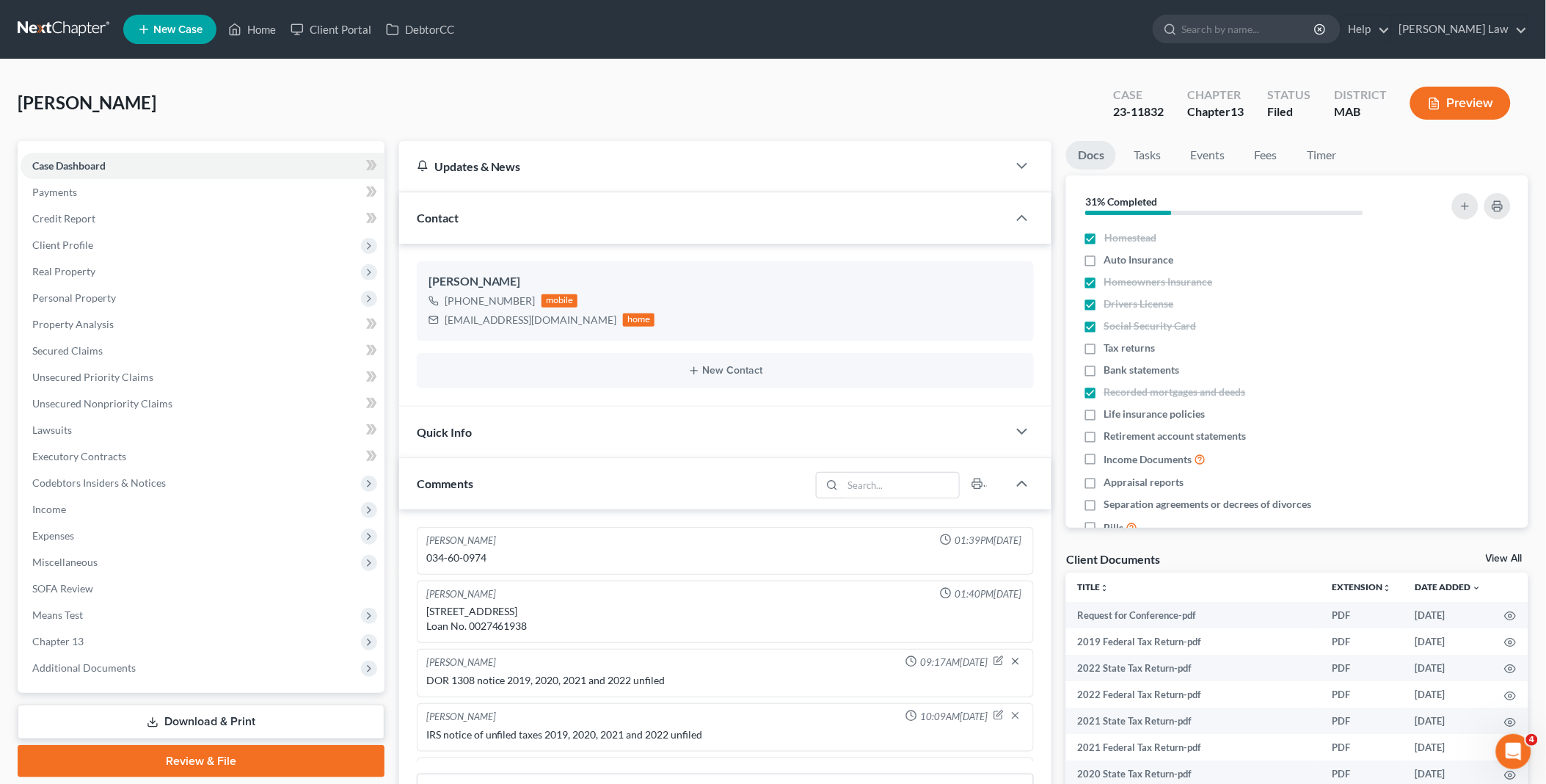
scroll to position [626, 0]
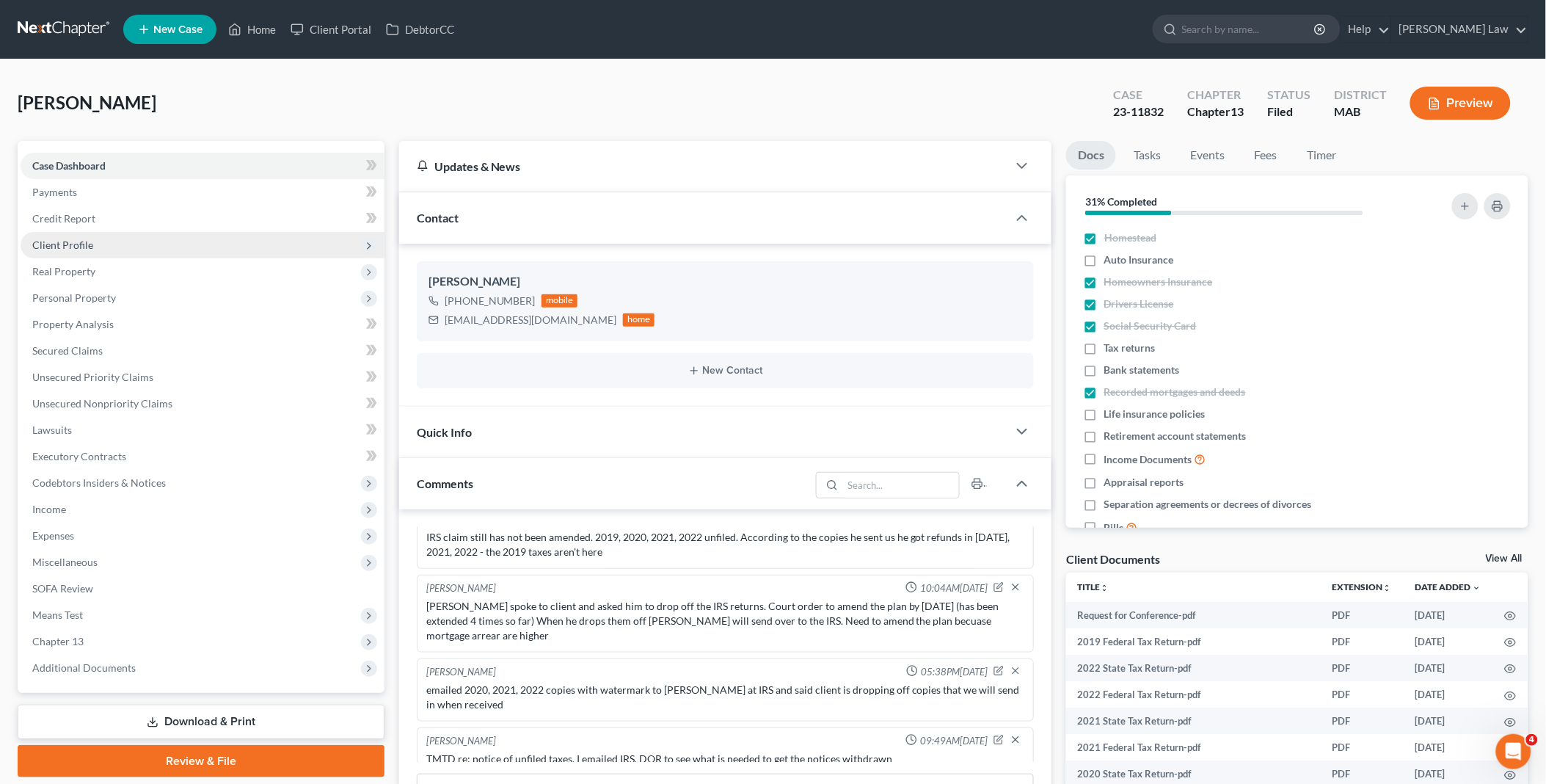
click at [72, 241] on span "Client Profile" at bounding box center [62, 245] width 61 height 12
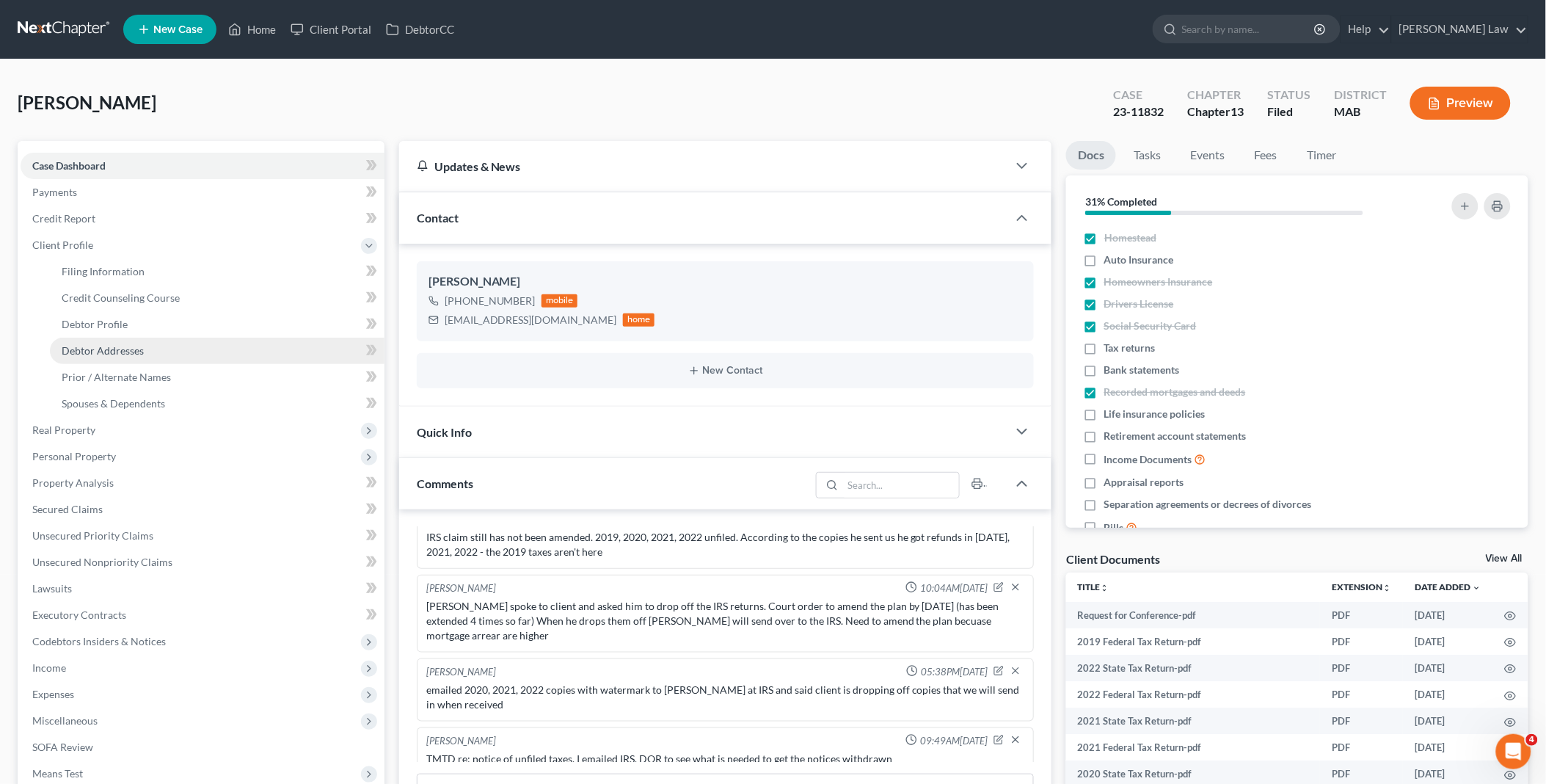
click at [155, 353] on link "Debtor Addresses" at bounding box center [217, 351] width 335 height 27
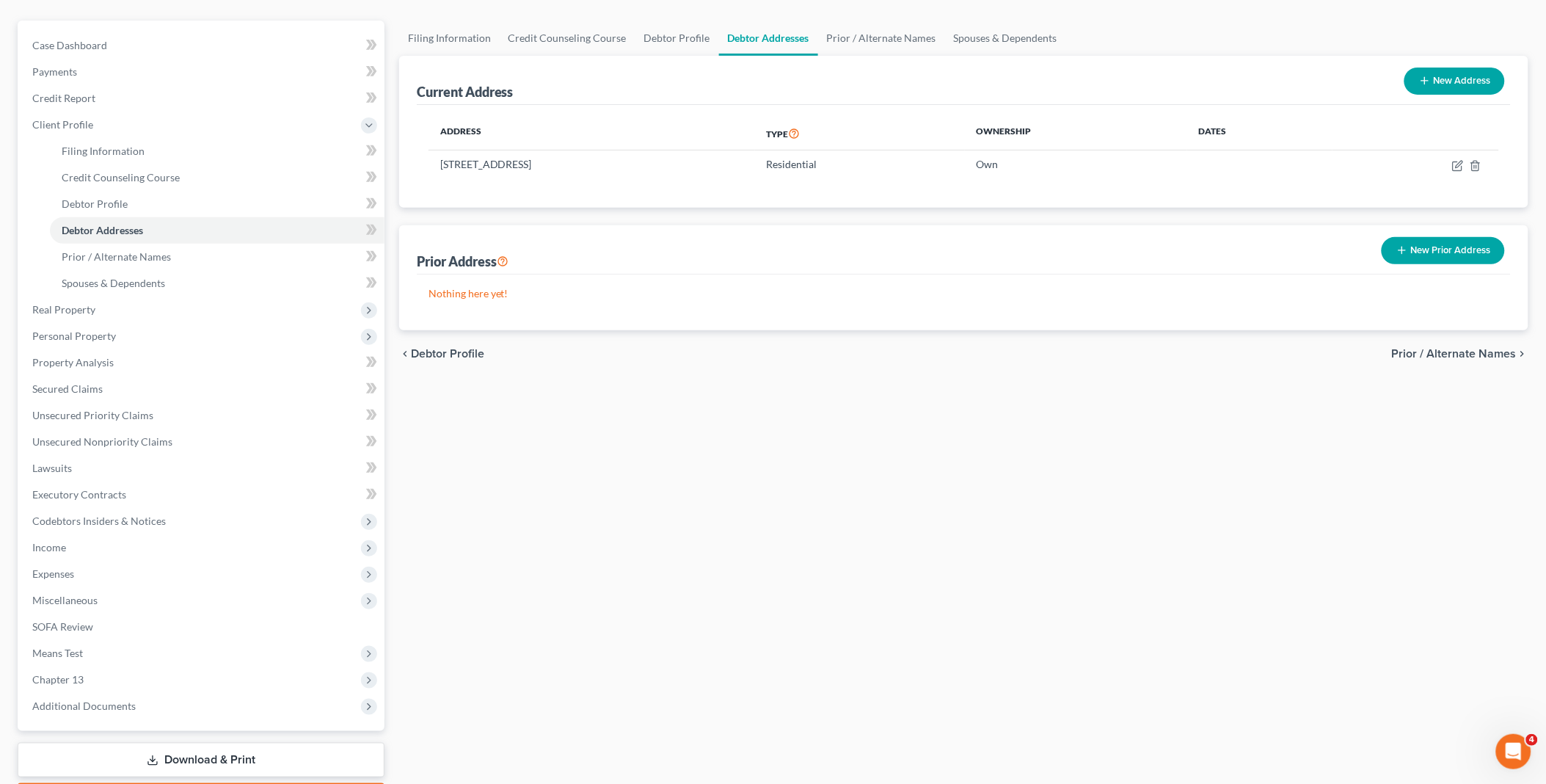
scroll to position [206, 0]
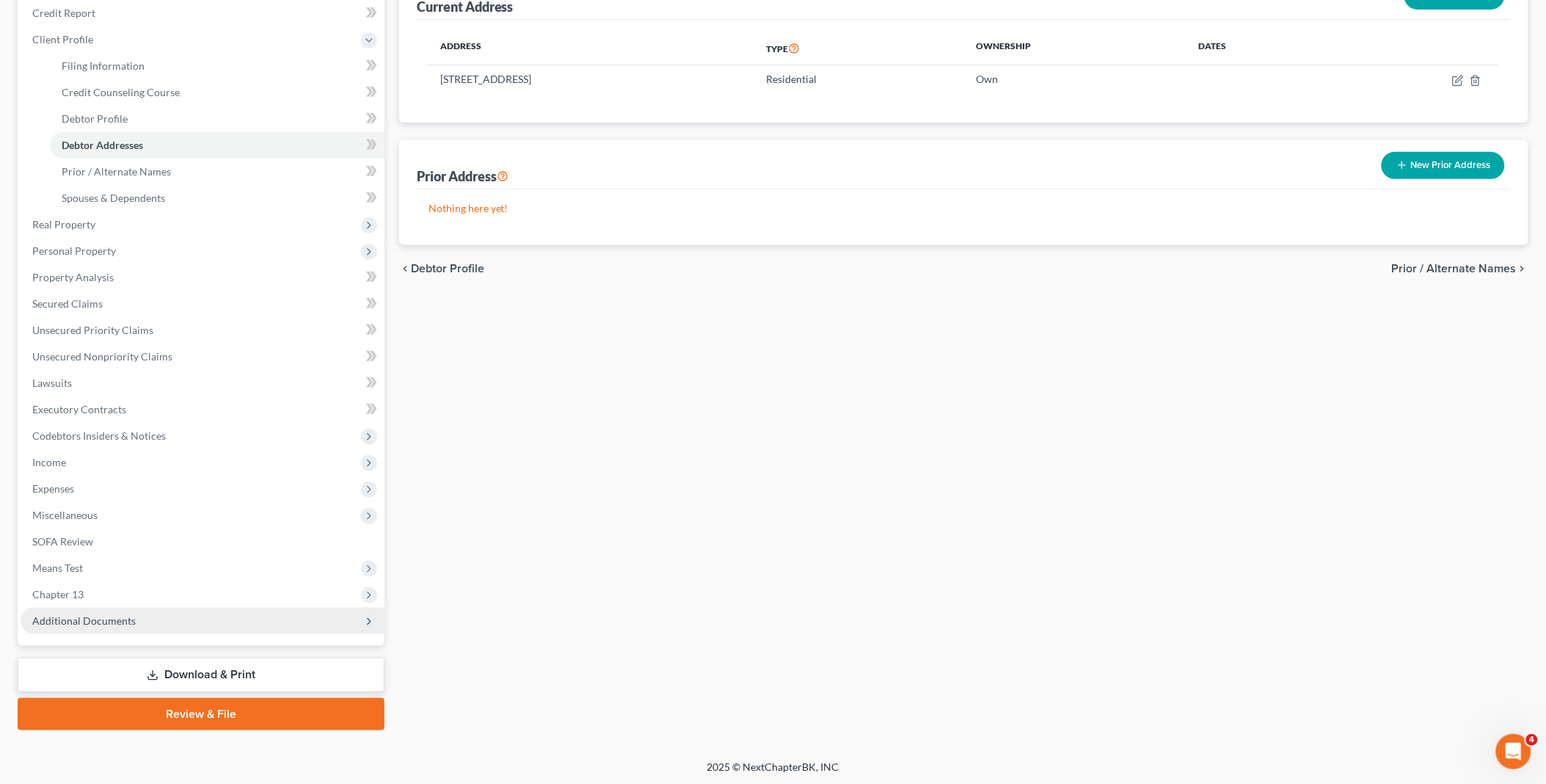
click at [126, 622] on span "Additional Documents" at bounding box center [83, 620] width 104 height 12
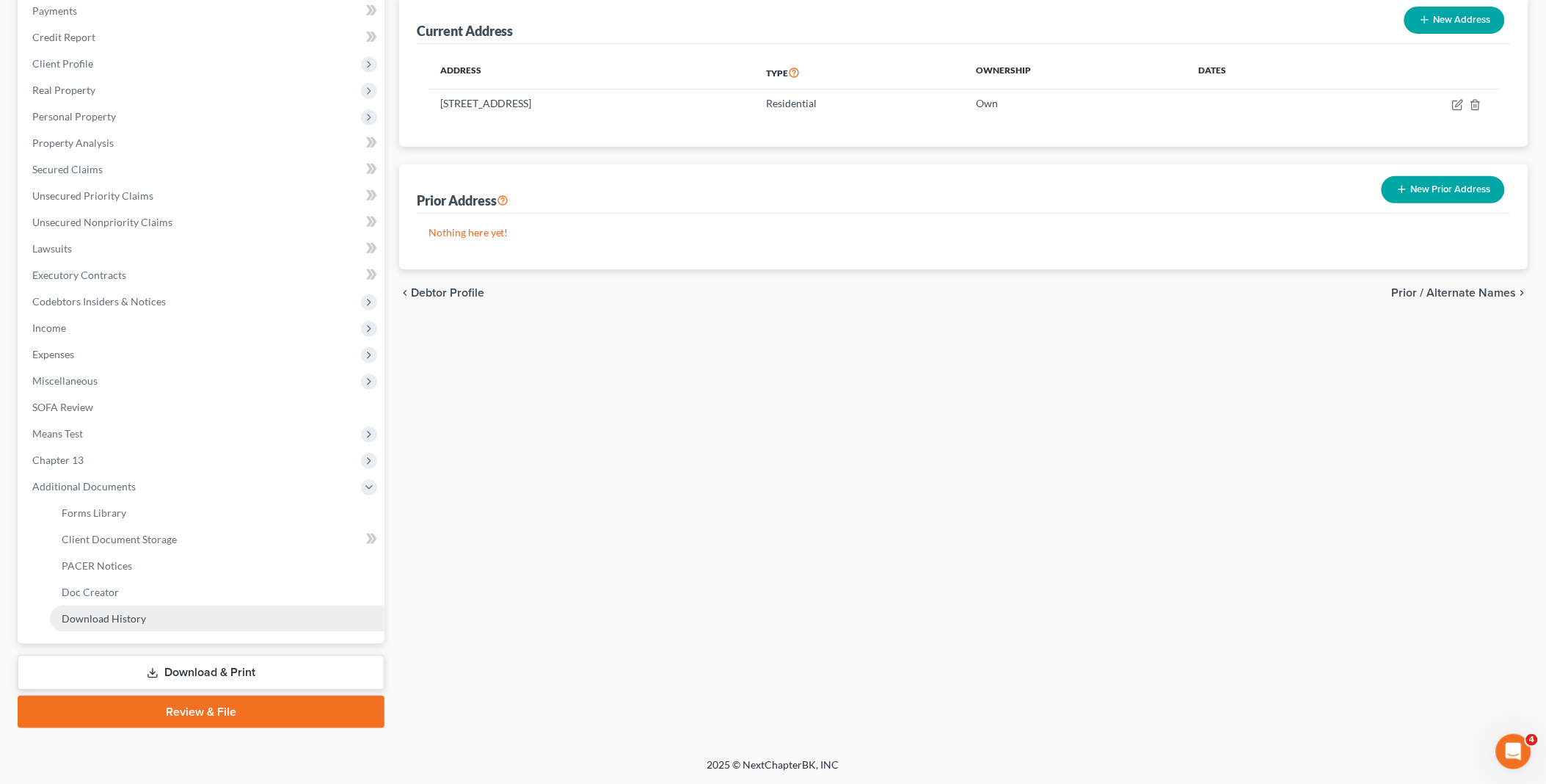
scroll to position [179, 0]
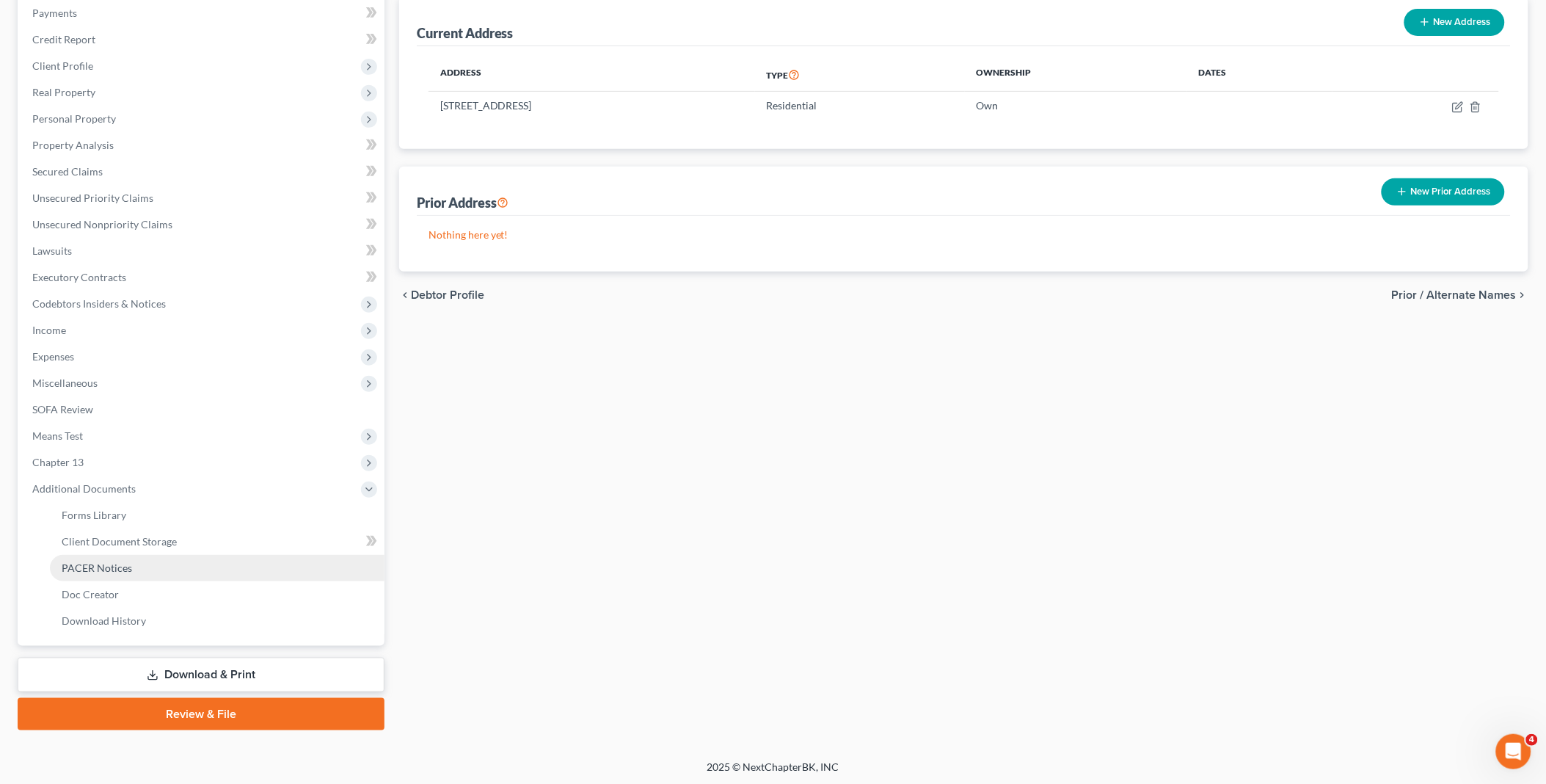
click at [134, 559] on link "PACER Notices" at bounding box center [217, 568] width 335 height 27
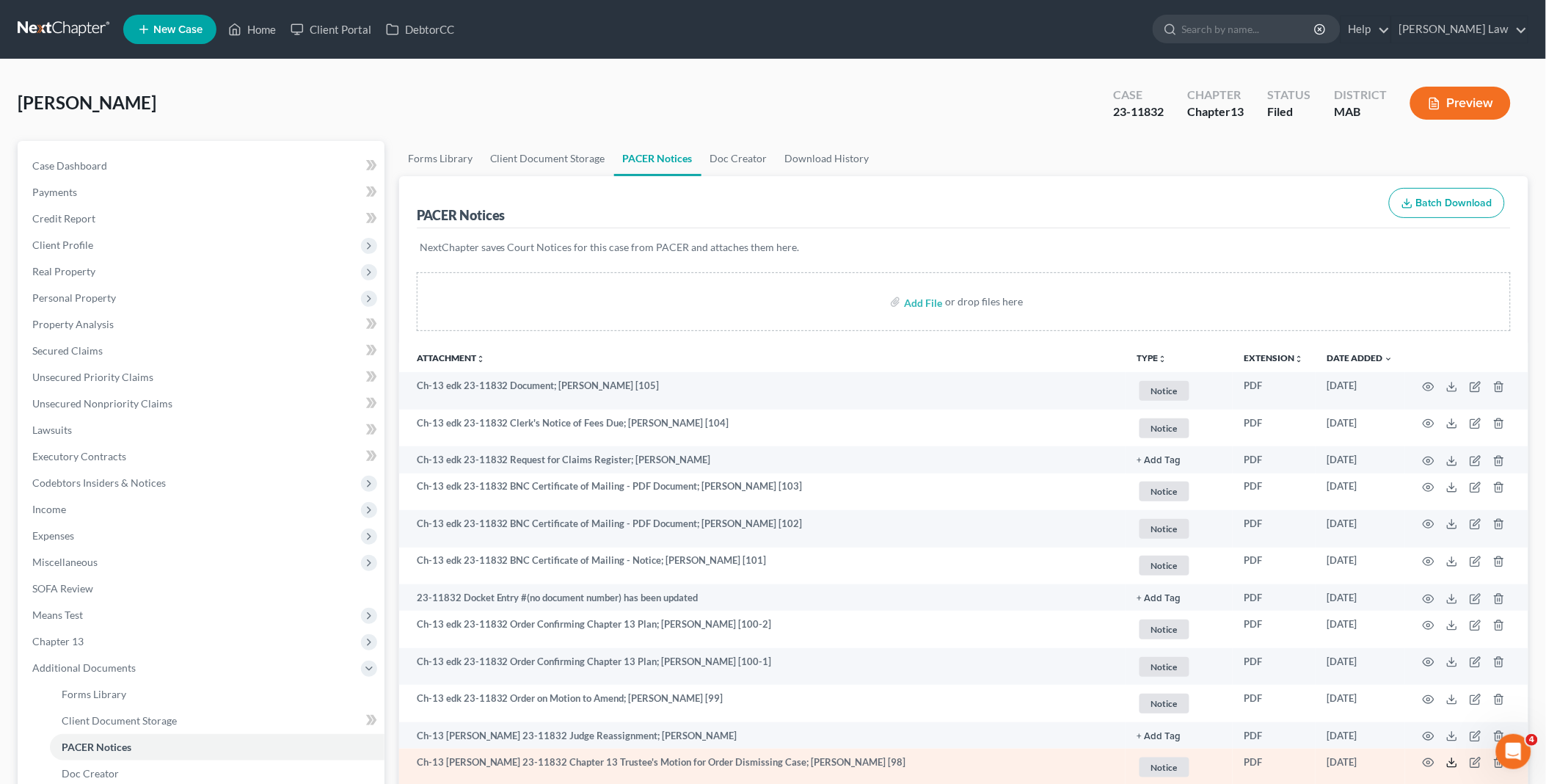
click at [1449, 764] on icon at bounding box center [1452, 762] width 12 height 12
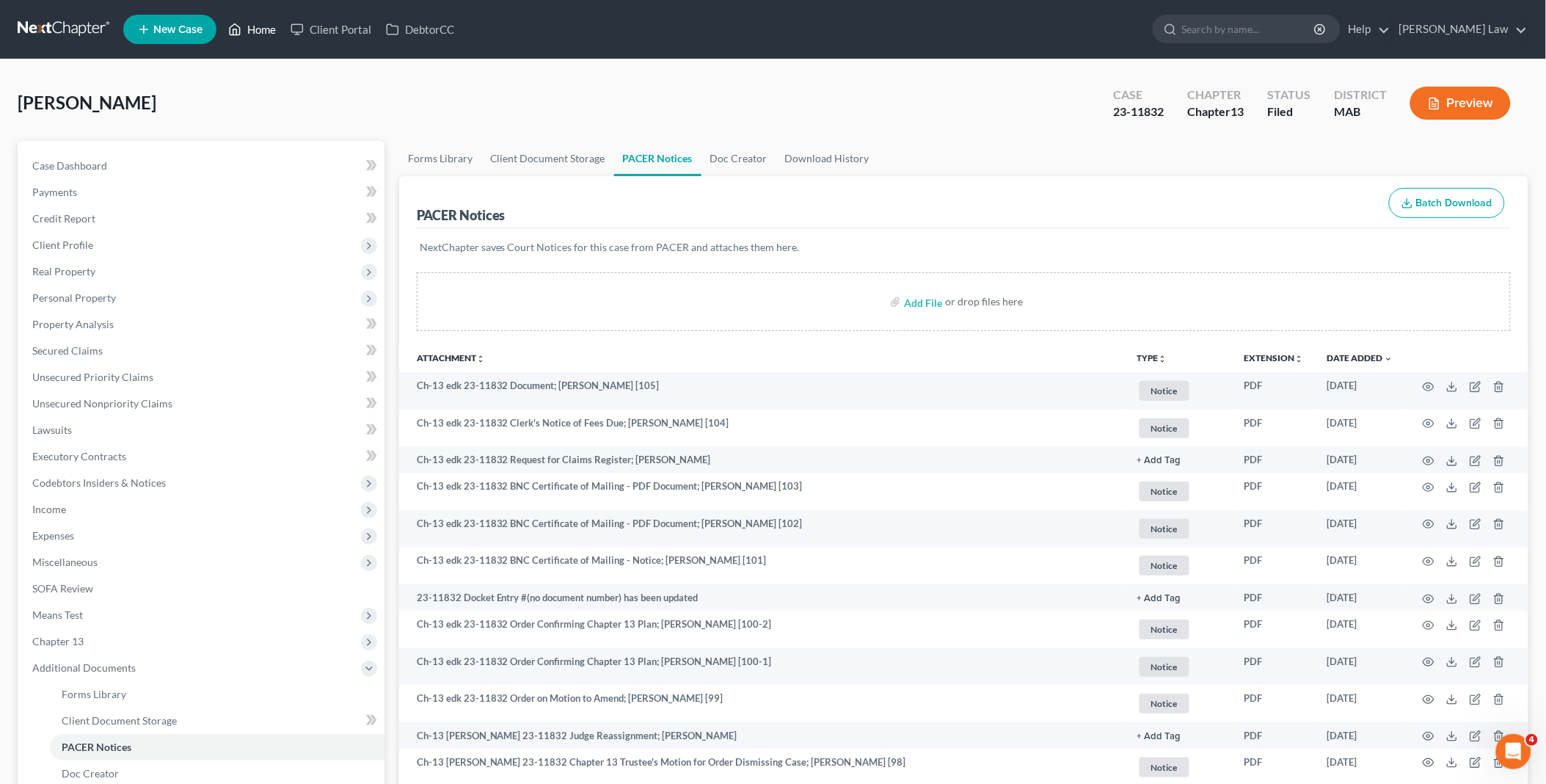
click at [257, 29] on link "Home" at bounding box center [252, 29] width 62 height 27
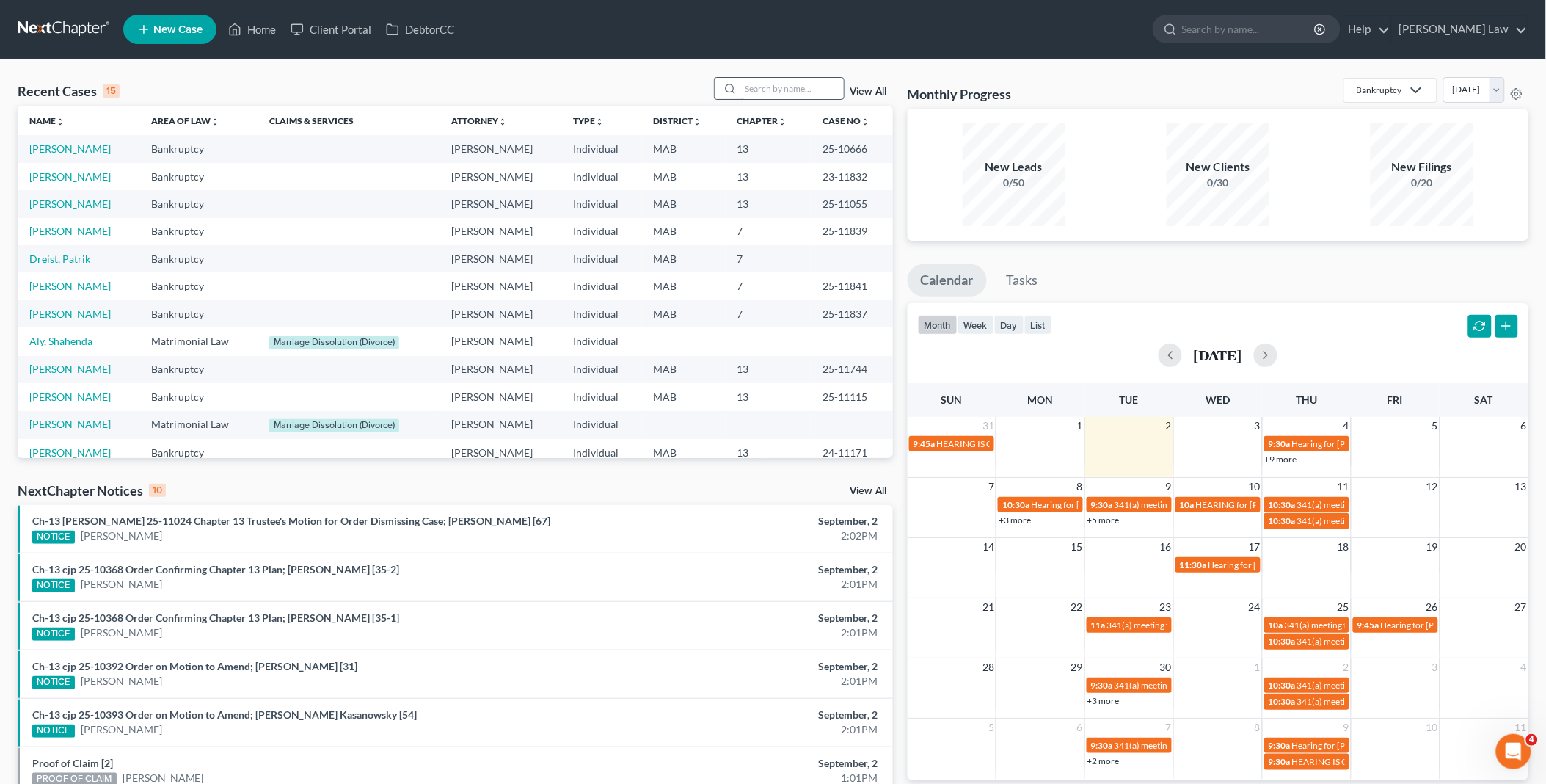
click at [749, 85] on input "search" at bounding box center [793, 89] width 103 height 21
type input "[PERSON_NAME]"
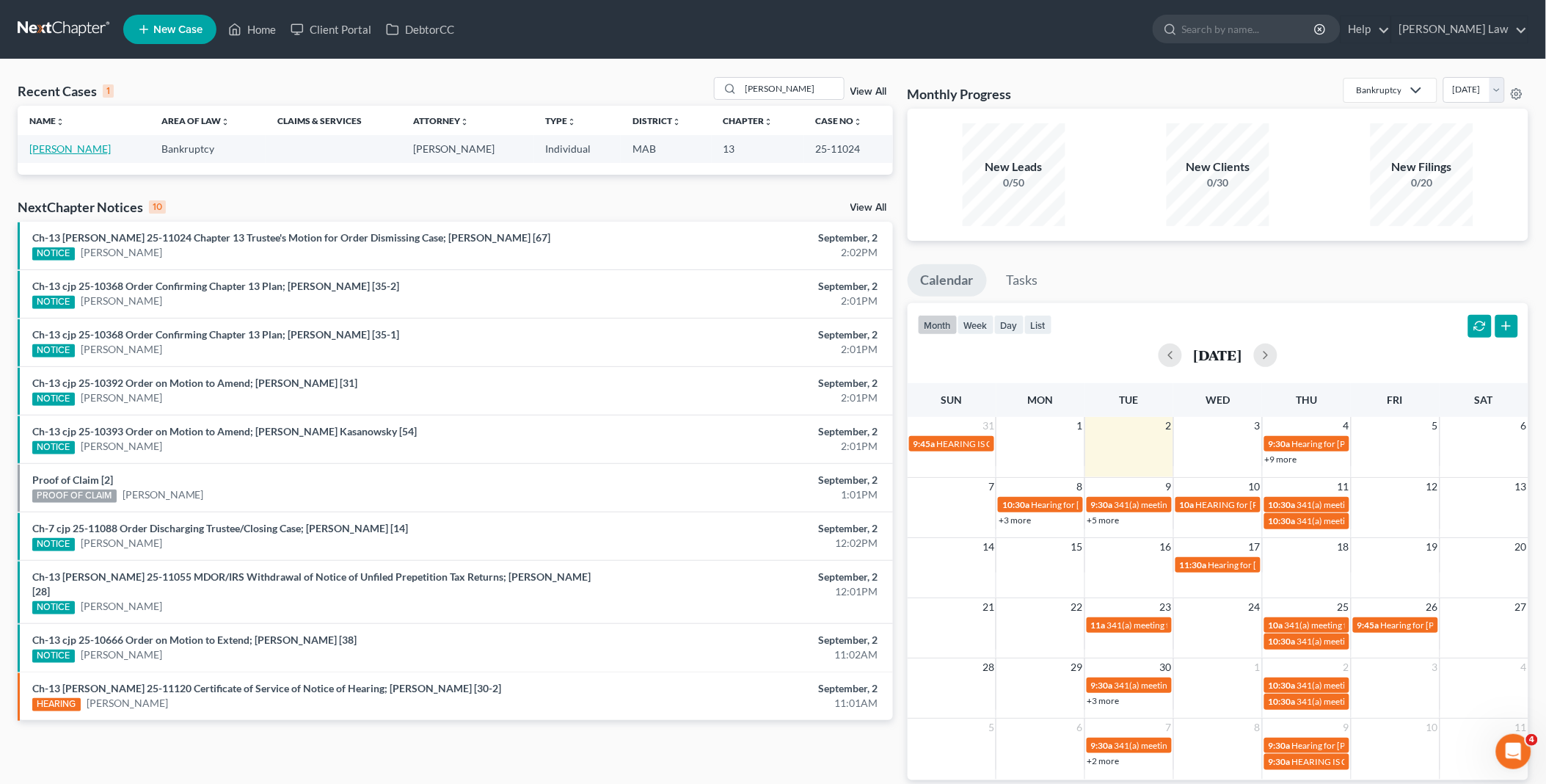
click at [67, 151] on link "[PERSON_NAME]" at bounding box center [70, 149] width 82 height 12
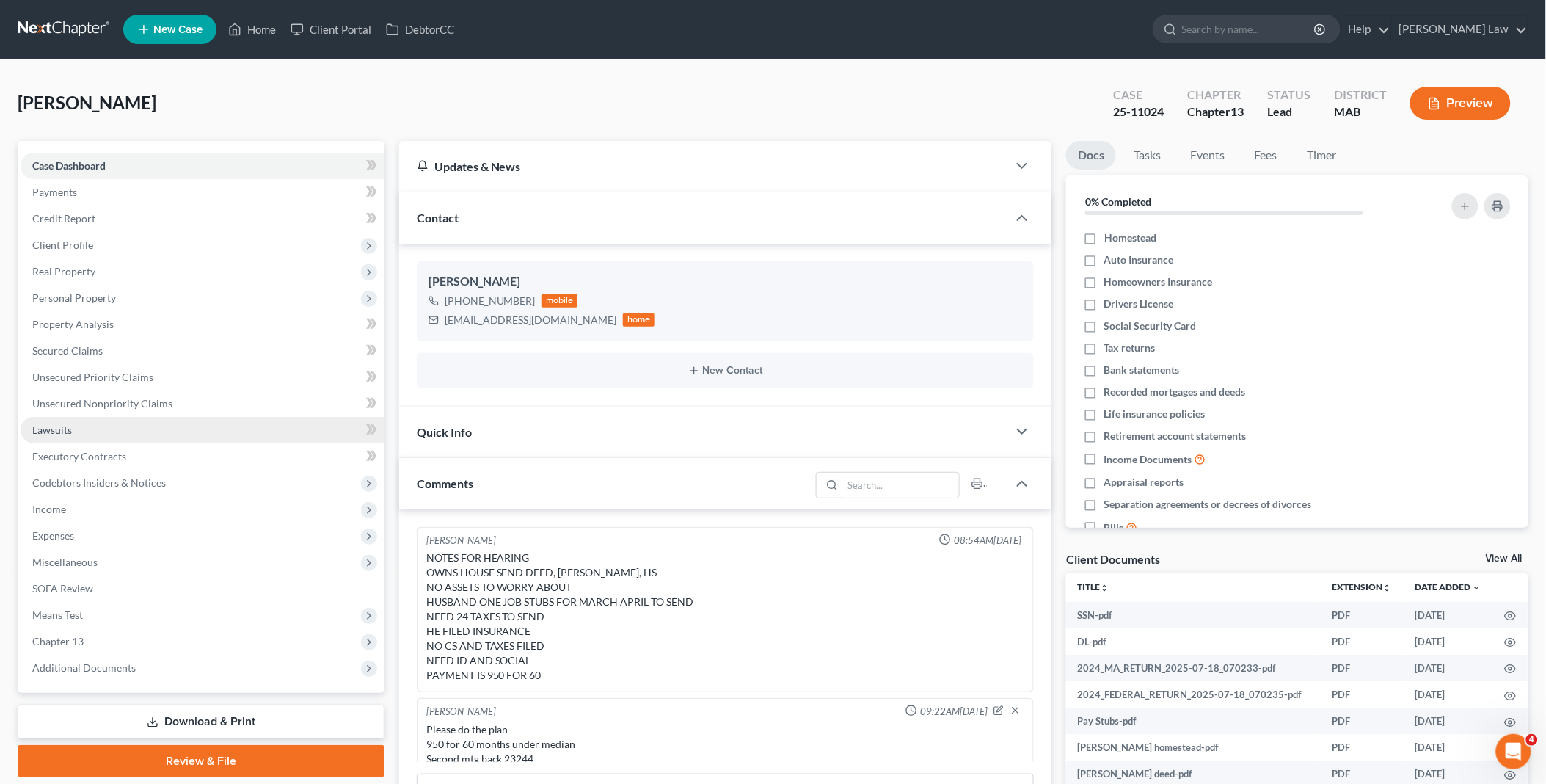
scroll to position [259, 0]
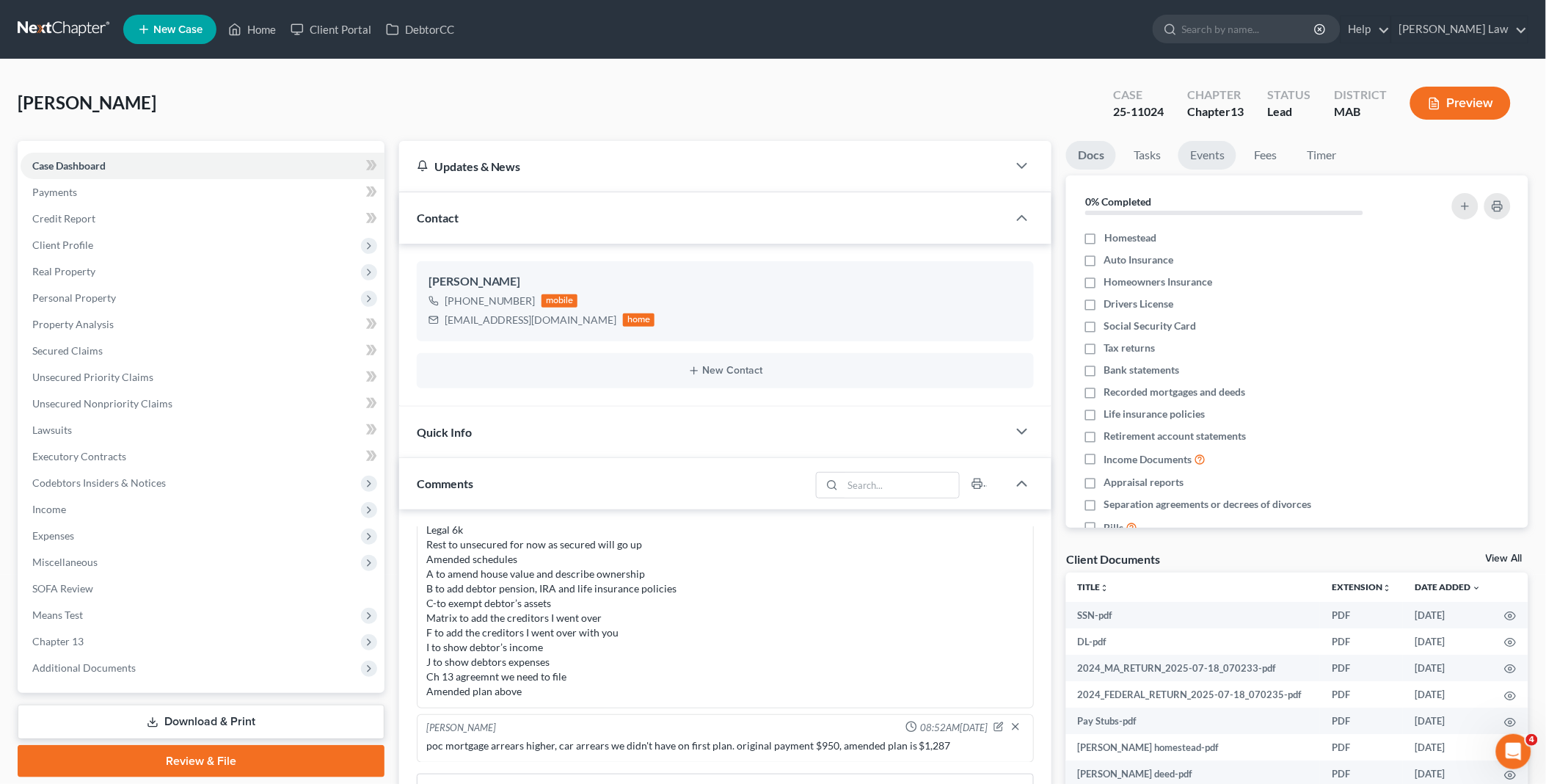
click at [1195, 156] on link "Events" at bounding box center [1207, 155] width 58 height 28
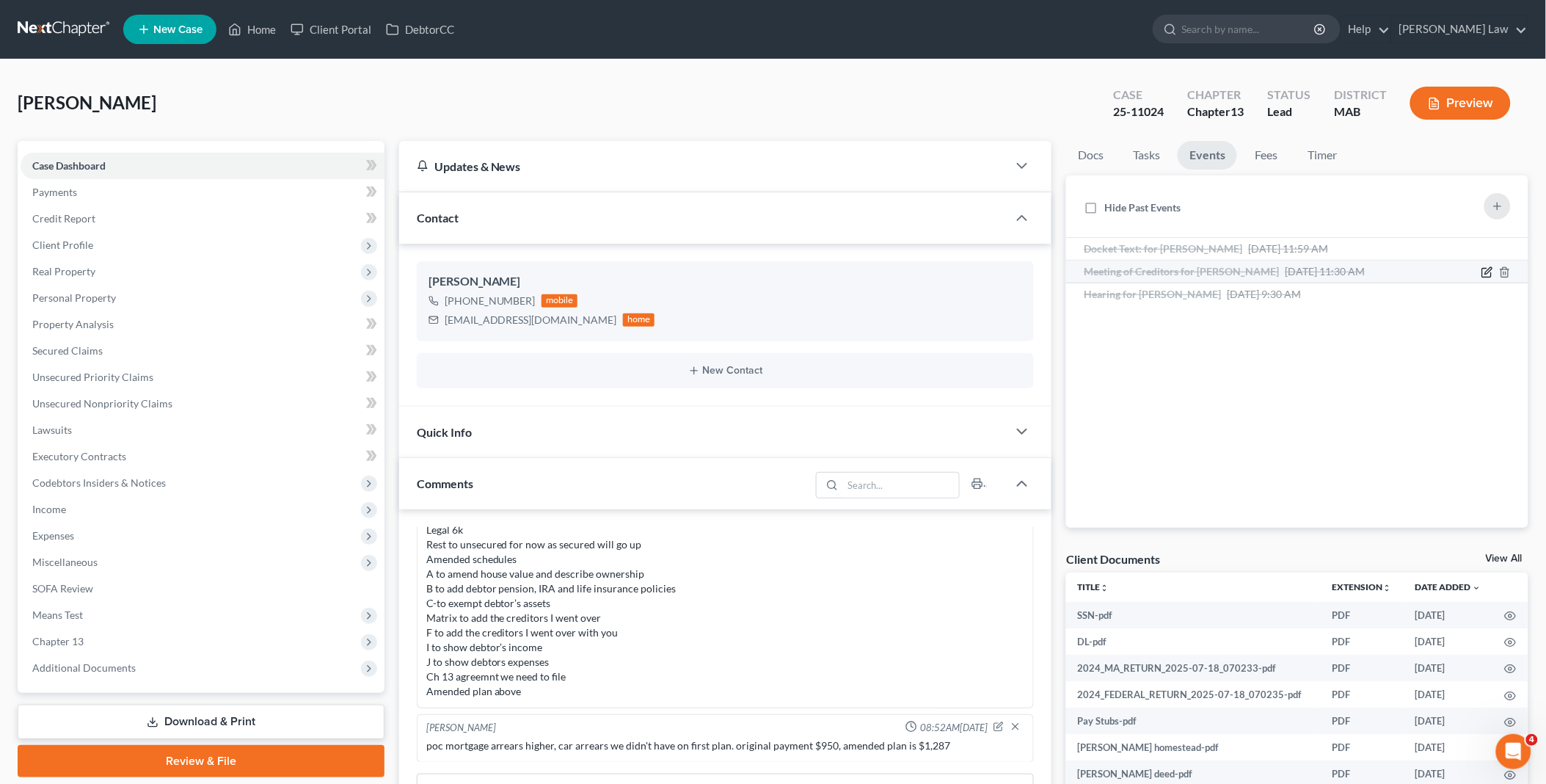
click at [1486, 272] on icon "button" at bounding box center [1488, 272] width 12 height 12
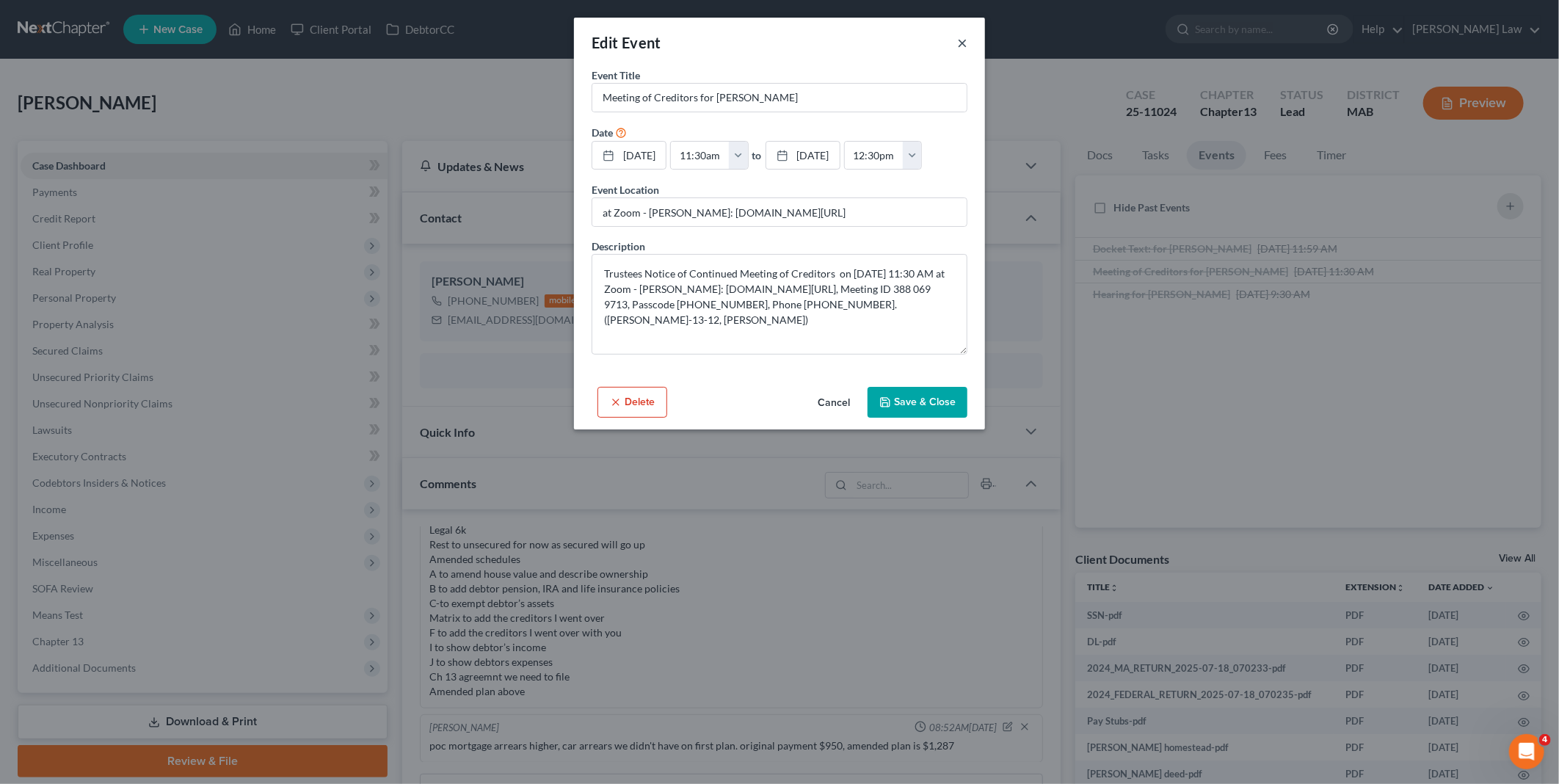
click at [962, 34] on button "×" at bounding box center [963, 43] width 11 height 18
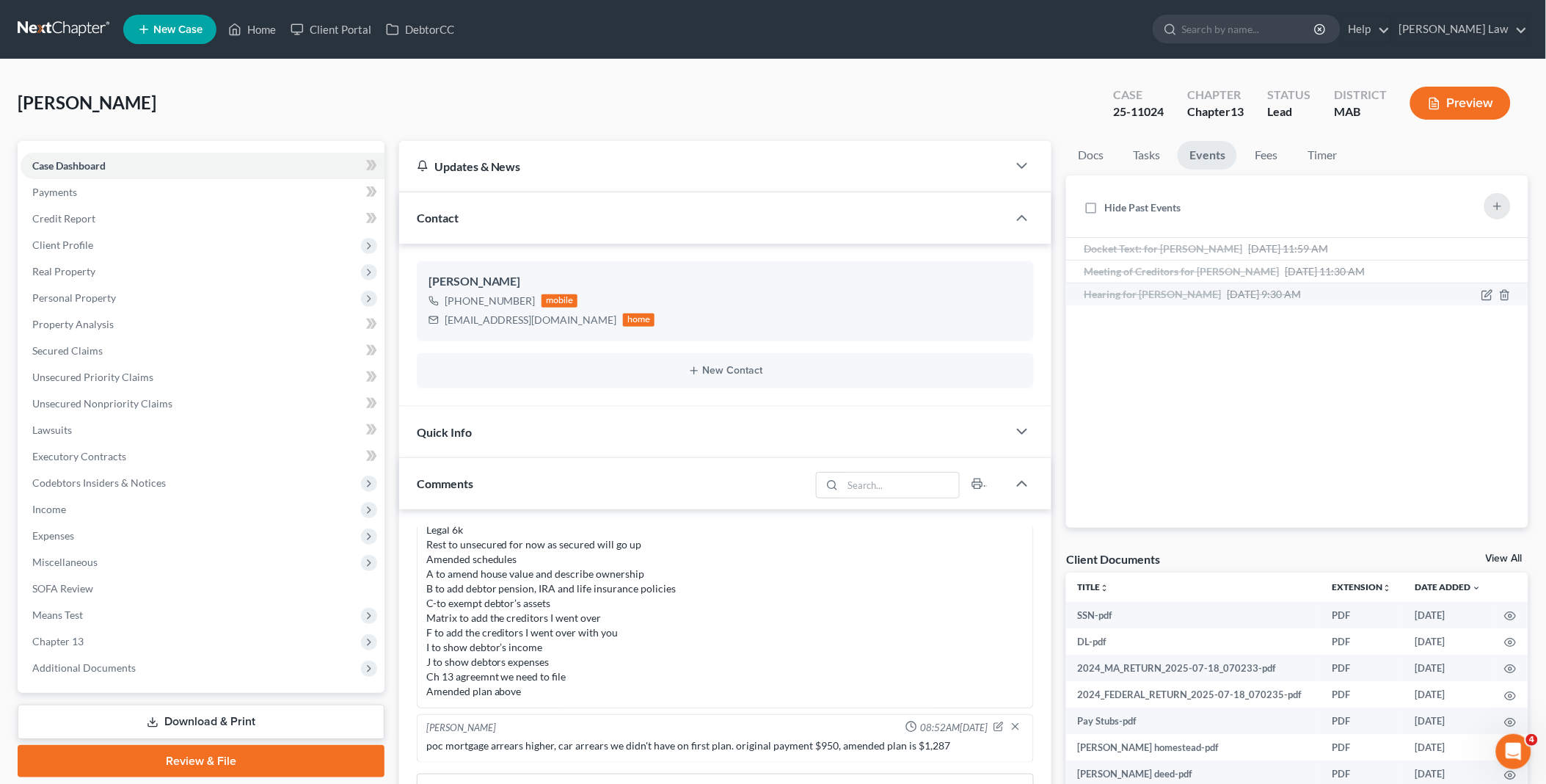
click at [1419, 284] on li "Hearing for [PERSON_NAME] [DATE] 9:30 AM Telephonic Hearing Scheduled on [DATE]…" at bounding box center [1298, 294] width 462 height 22
click at [1486, 246] on icon "button" at bounding box center [1488, 249] width 12 height 12
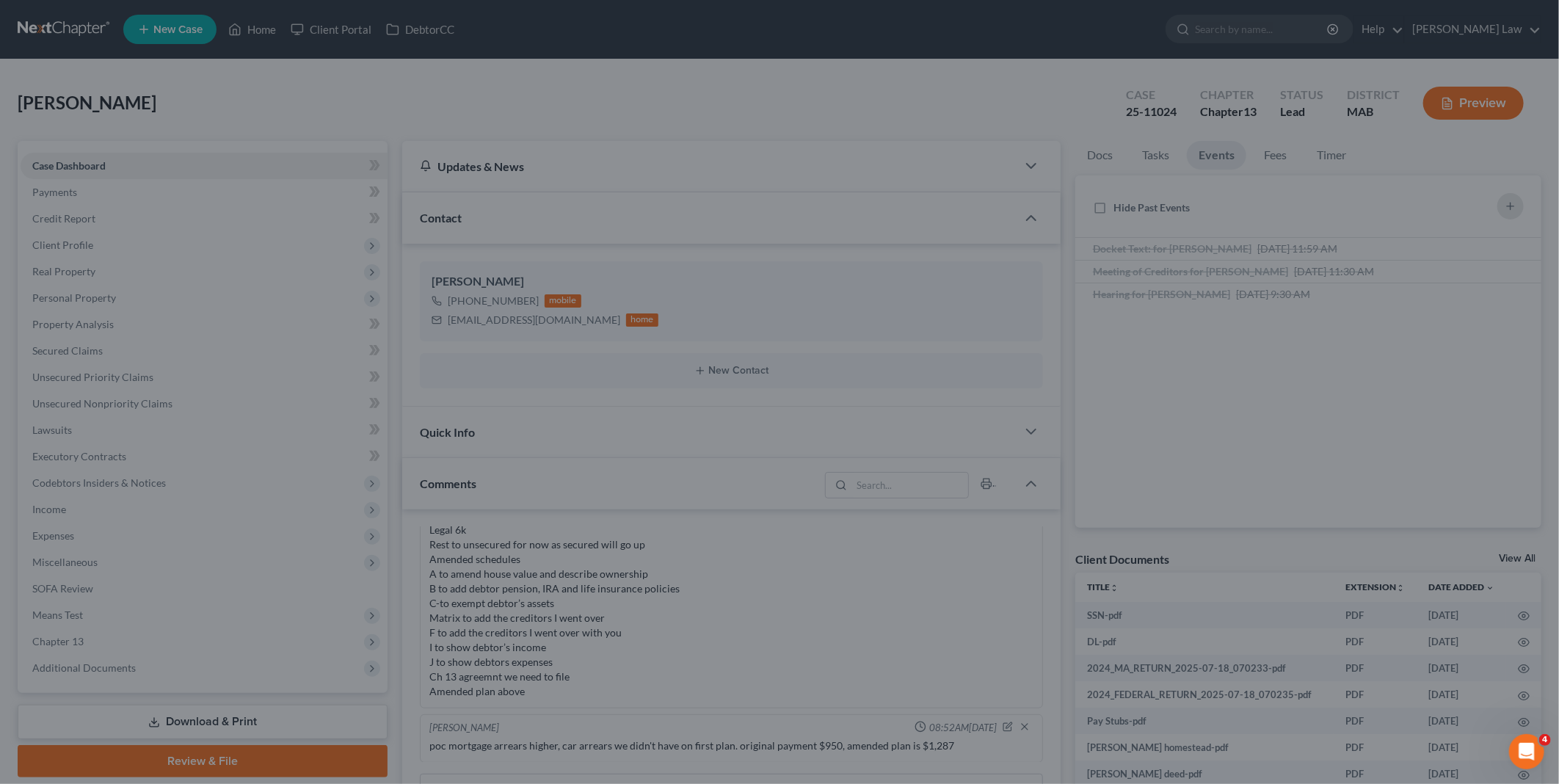
click at [1377, 407] on div "Edit Event × Event Title * Docket Text: for [PERSON_NAME] Date [DATE] close Dat…" at bounding box center [779, 392] width 1559 height 784
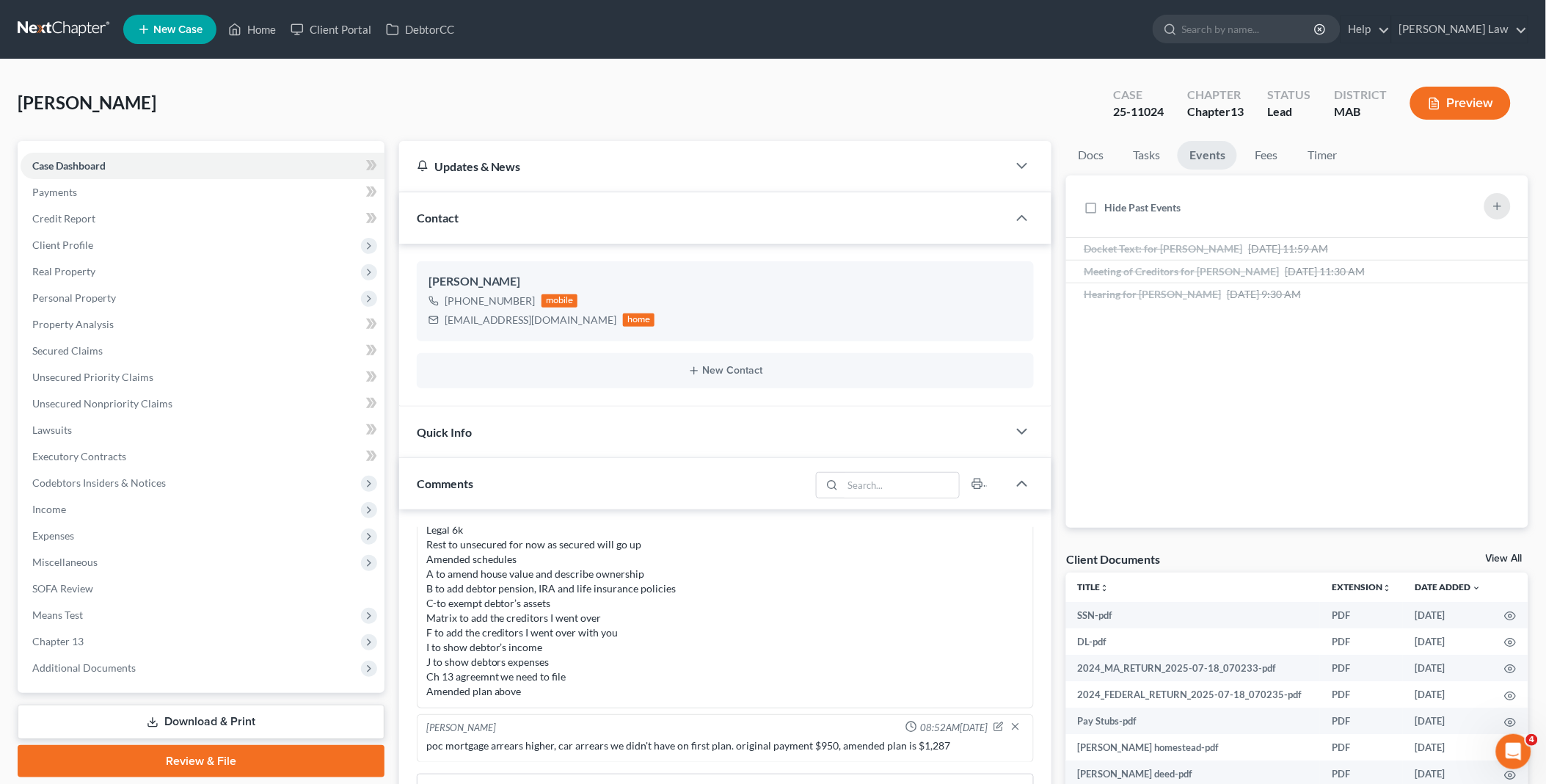
click at [1511, 558] on link "View All" at bounding box center [1503, 559] width 36 height 11
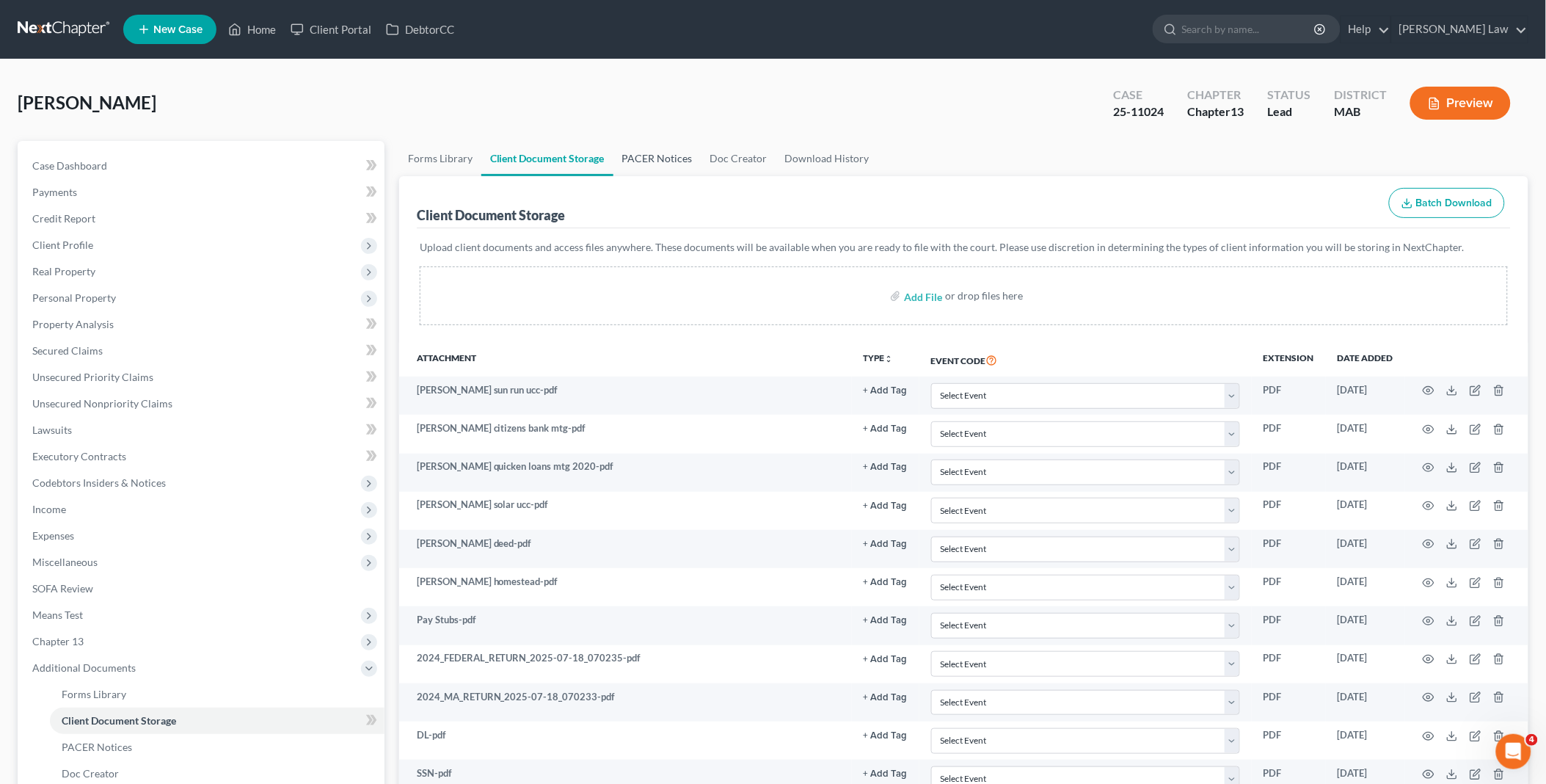
click at [669, 156] on link "PACER Notices" at bounding box center [657, 159] width 88 height 35
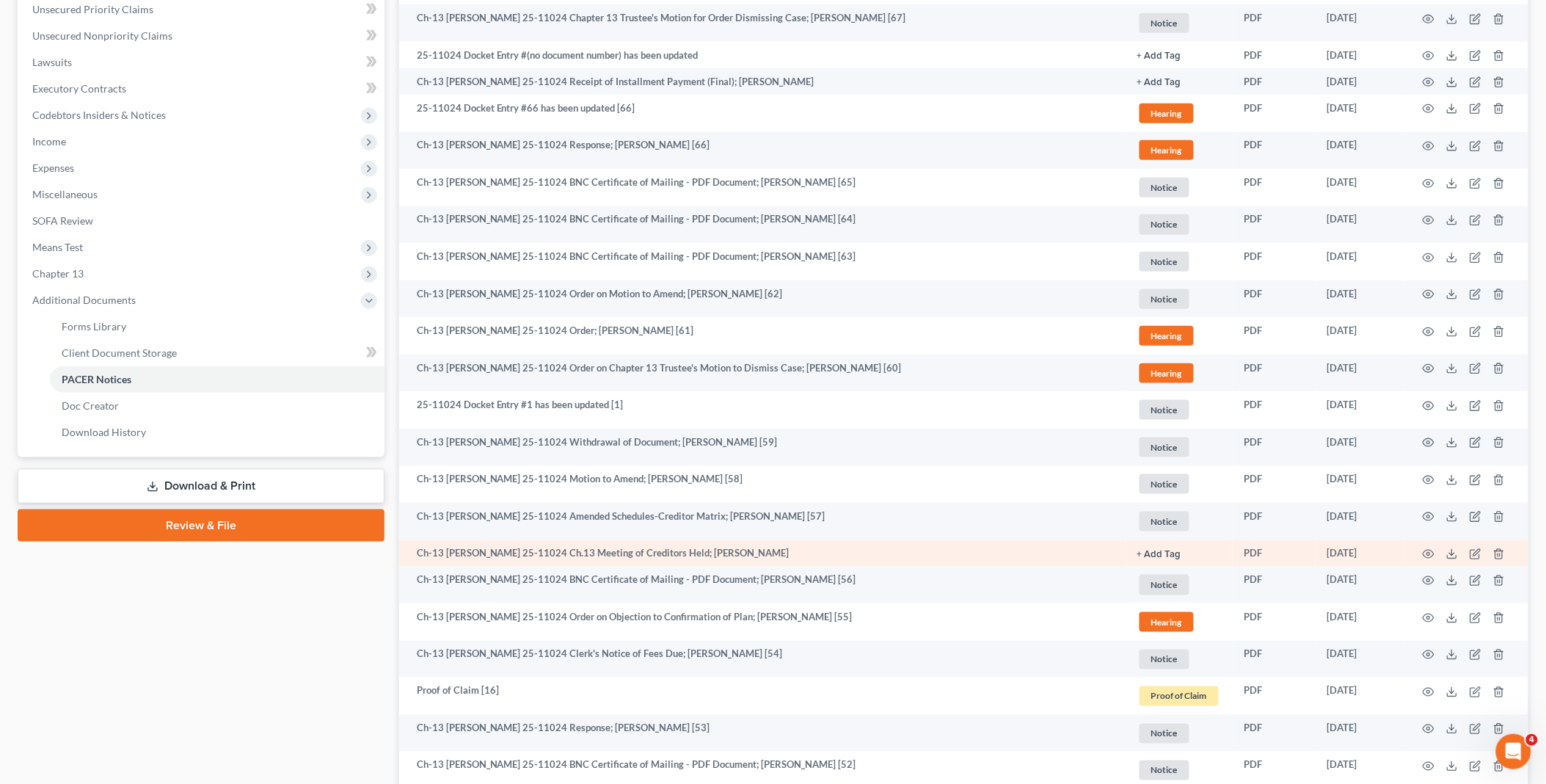
scroll to position [408, 0]
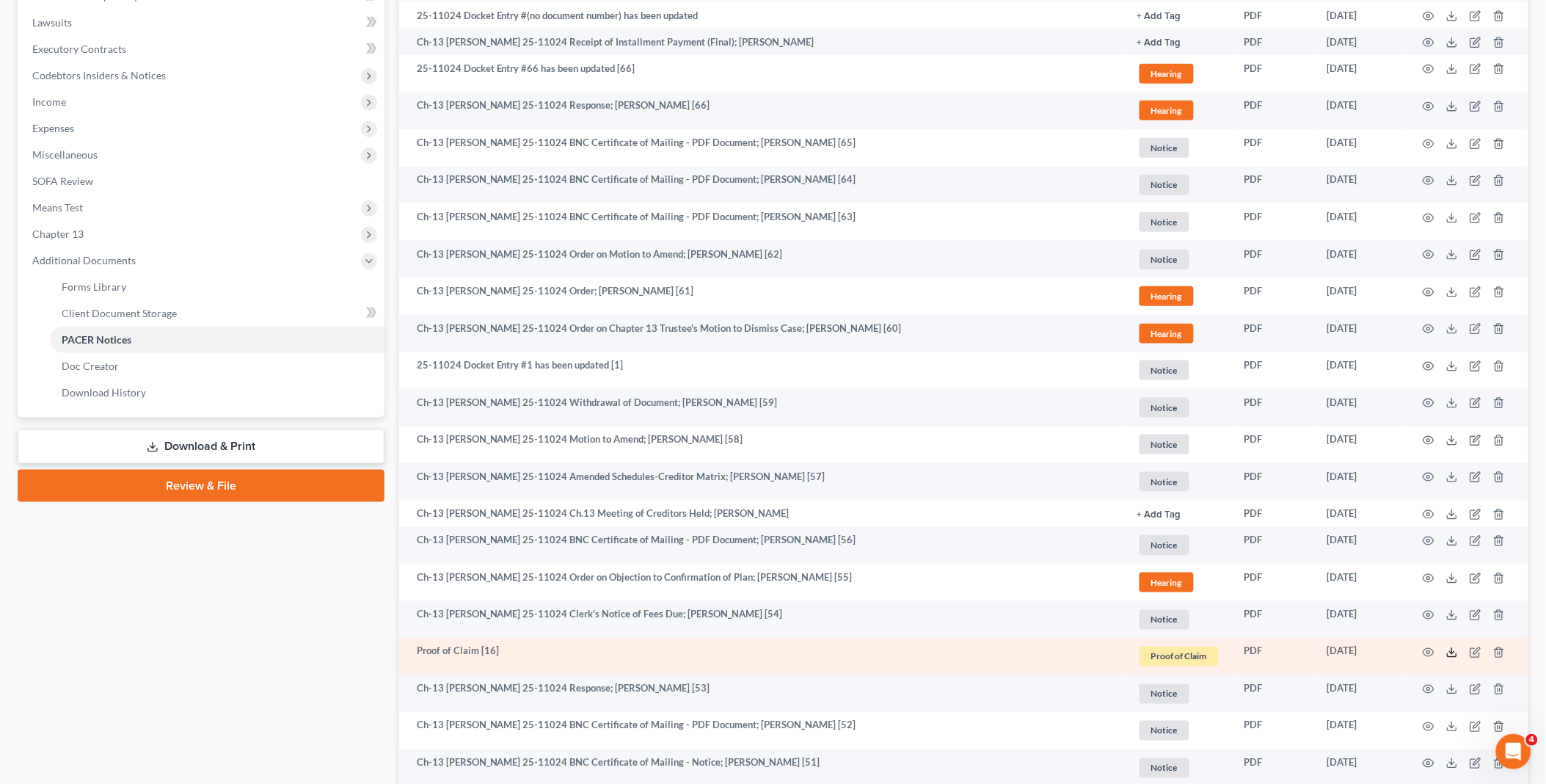
click at [1457, 655] on icon at bounding box center [1452, 655] width 9 height 3
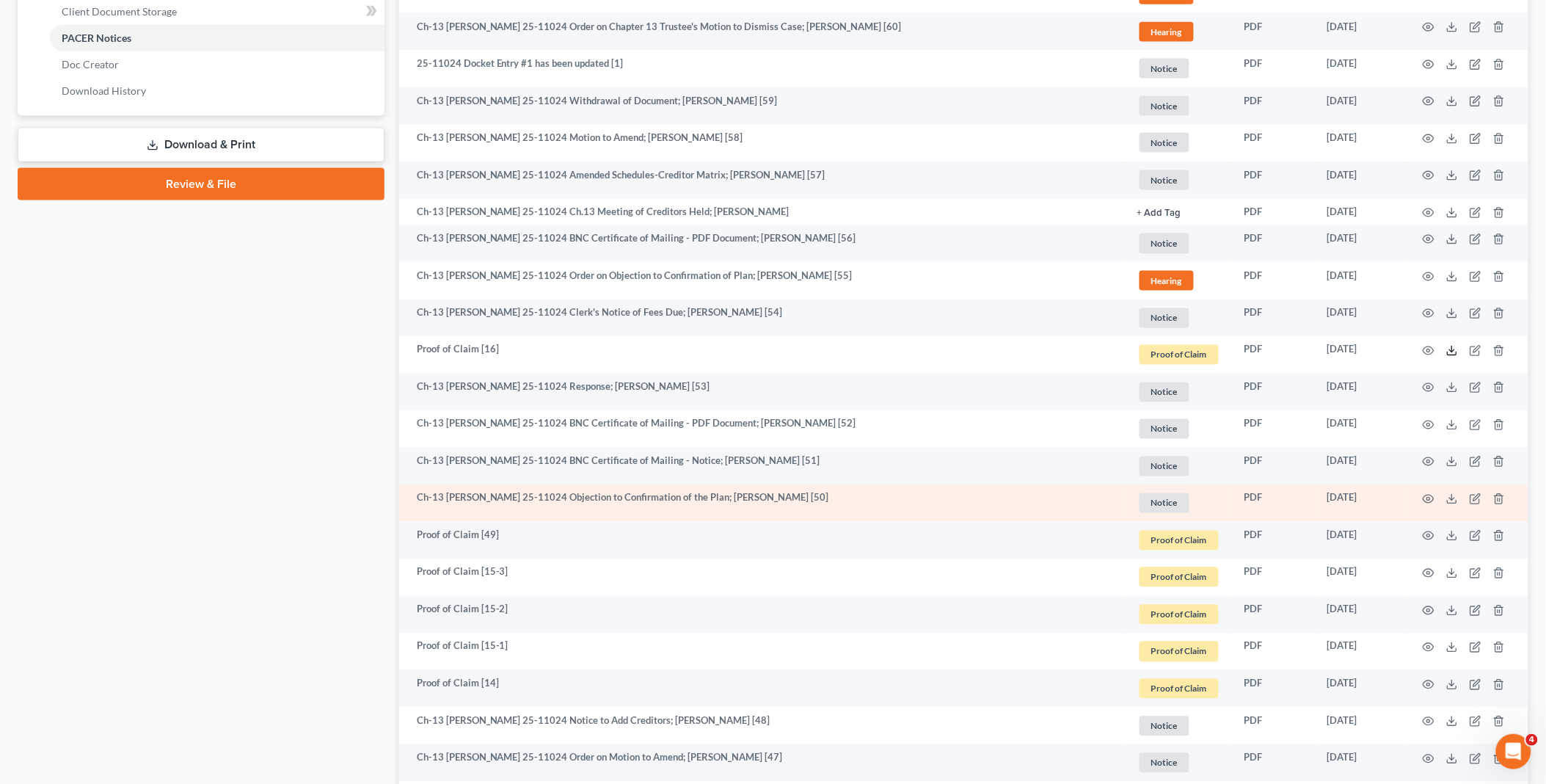
scroll to position [734, 0]
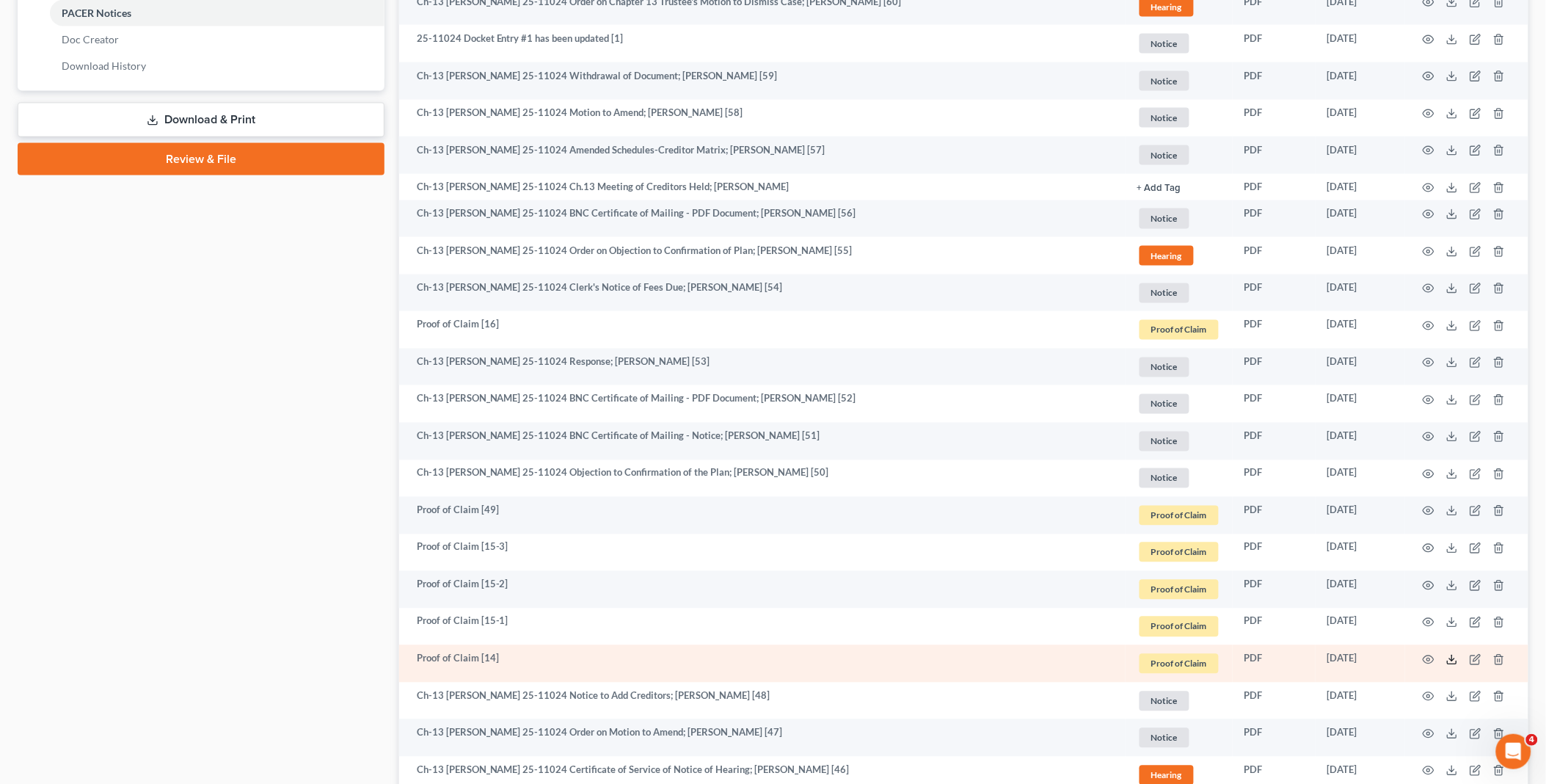
click at [1455, 661] on icon at bounding box center [1452, 659] width 12 height 12
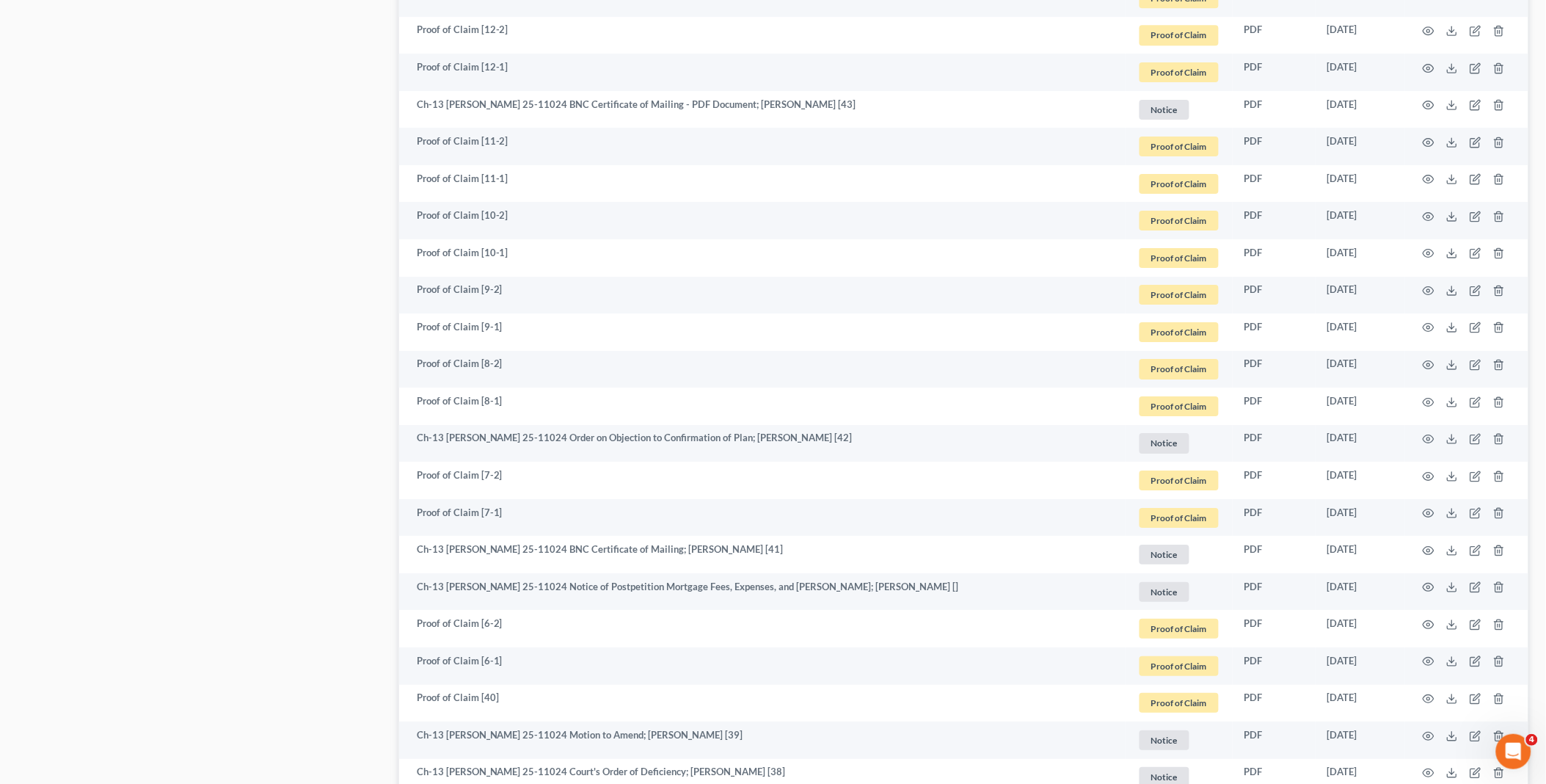
scroll to position [1712, 0]
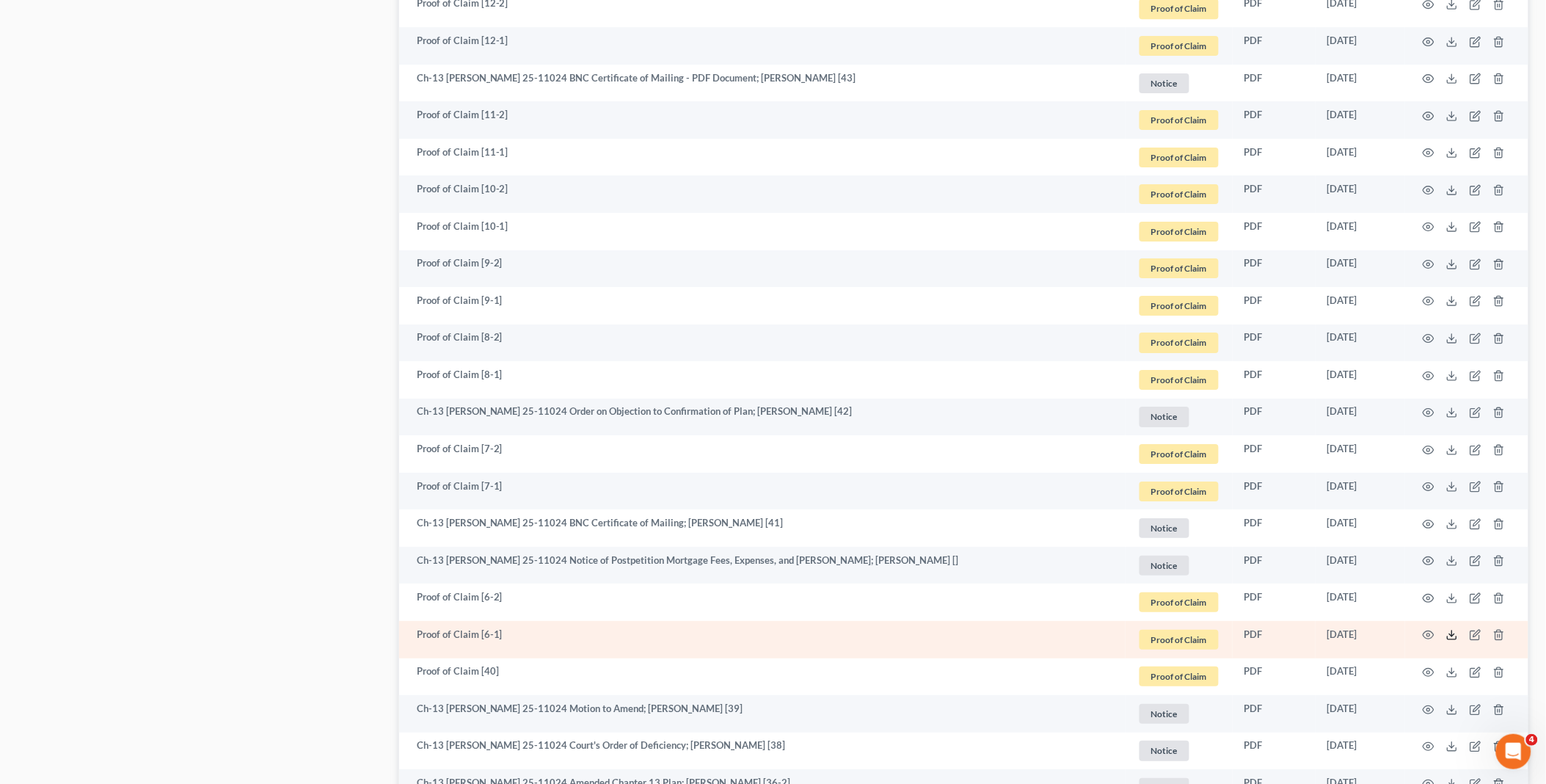
click at [1452, 633] on icon at bounding box center [1452, 634] width 12 height 12
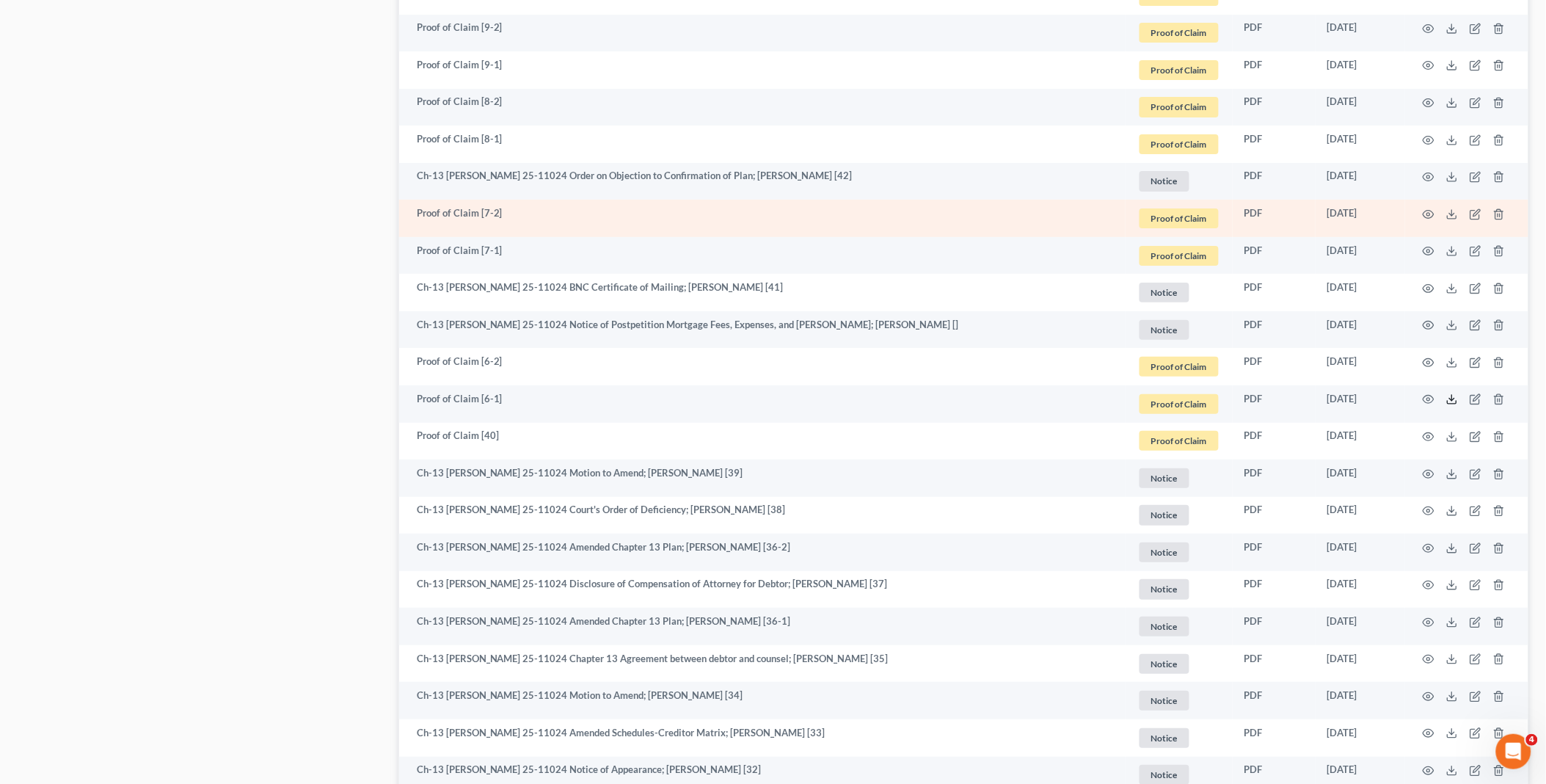
scroll to position [1956, 0]
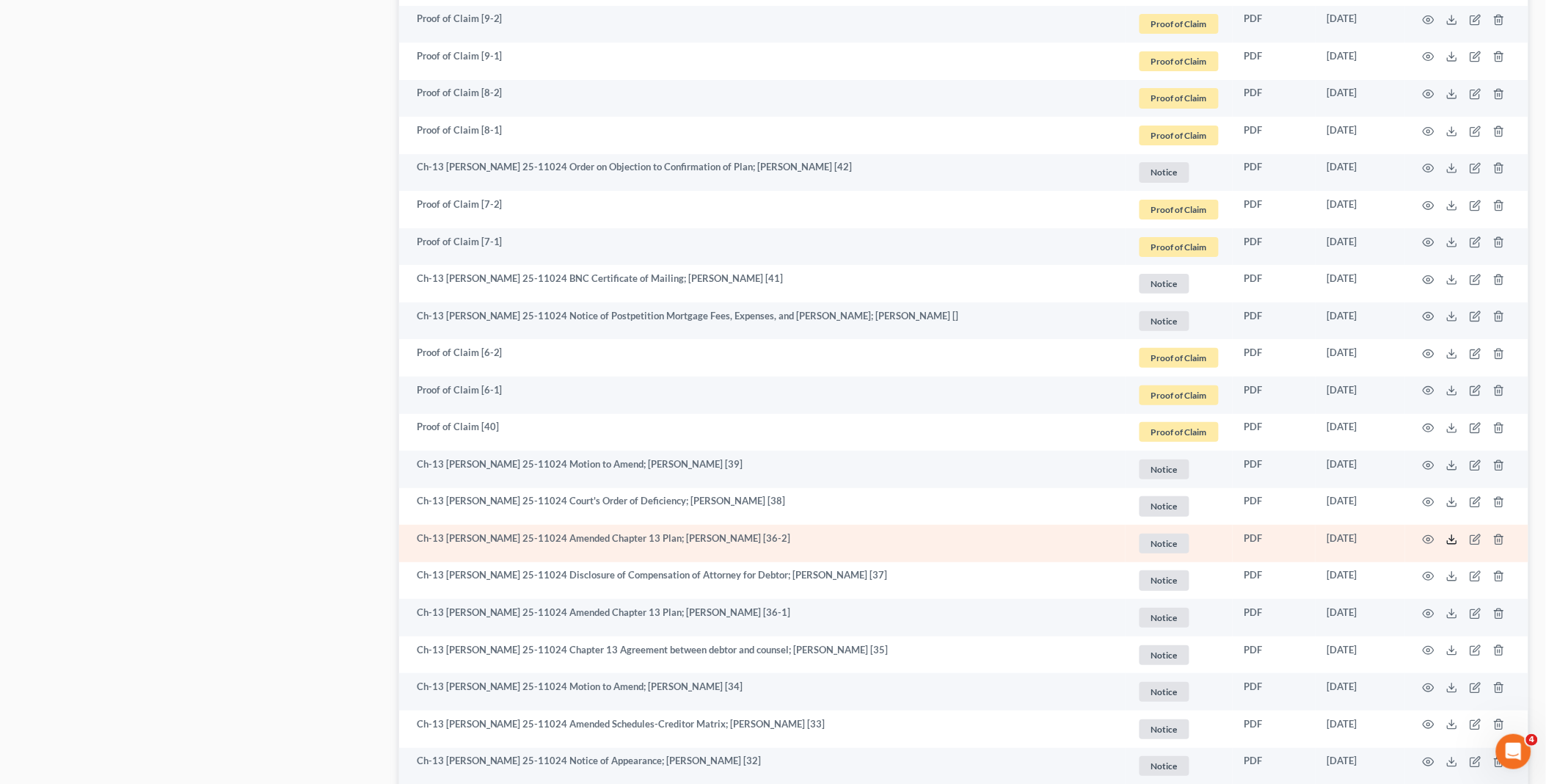
click at [1450, 539] on icon at bounding box center [1452, 539] width 12 height 12
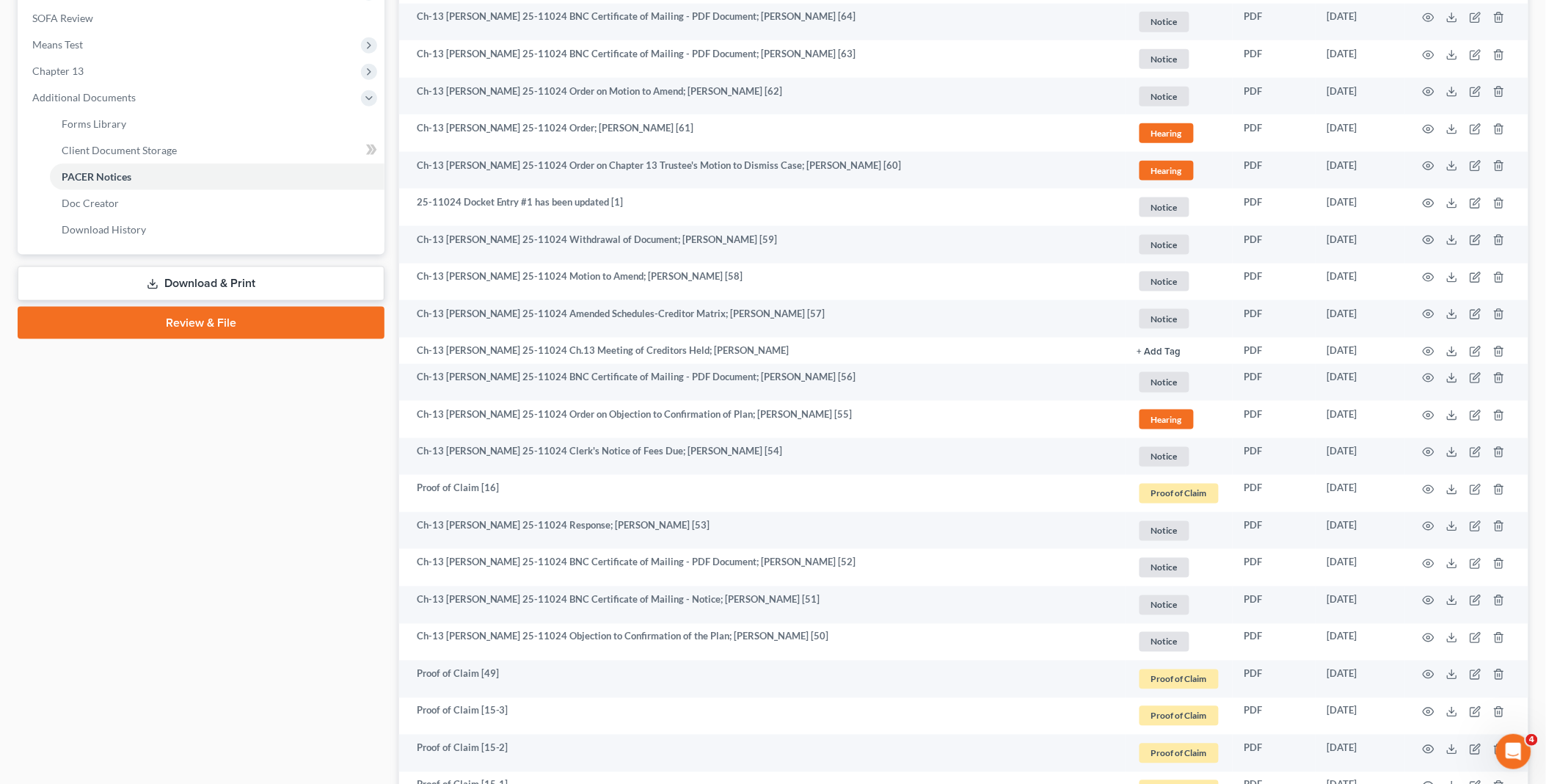
scroll to position [82, 0]
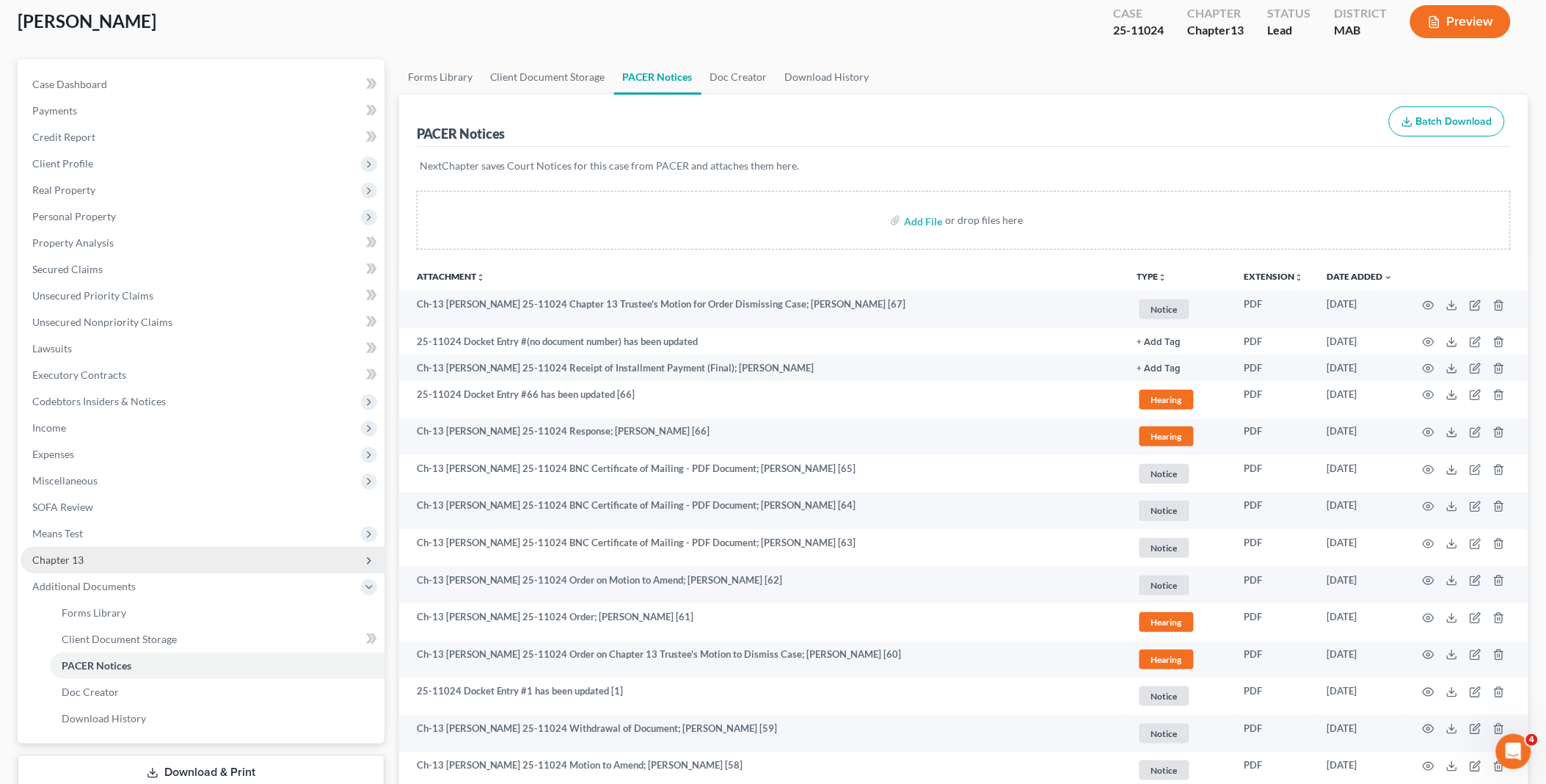
click at [79, 561] on span "Chapter 13" at bounding box center [58, 560] width 51 height 12
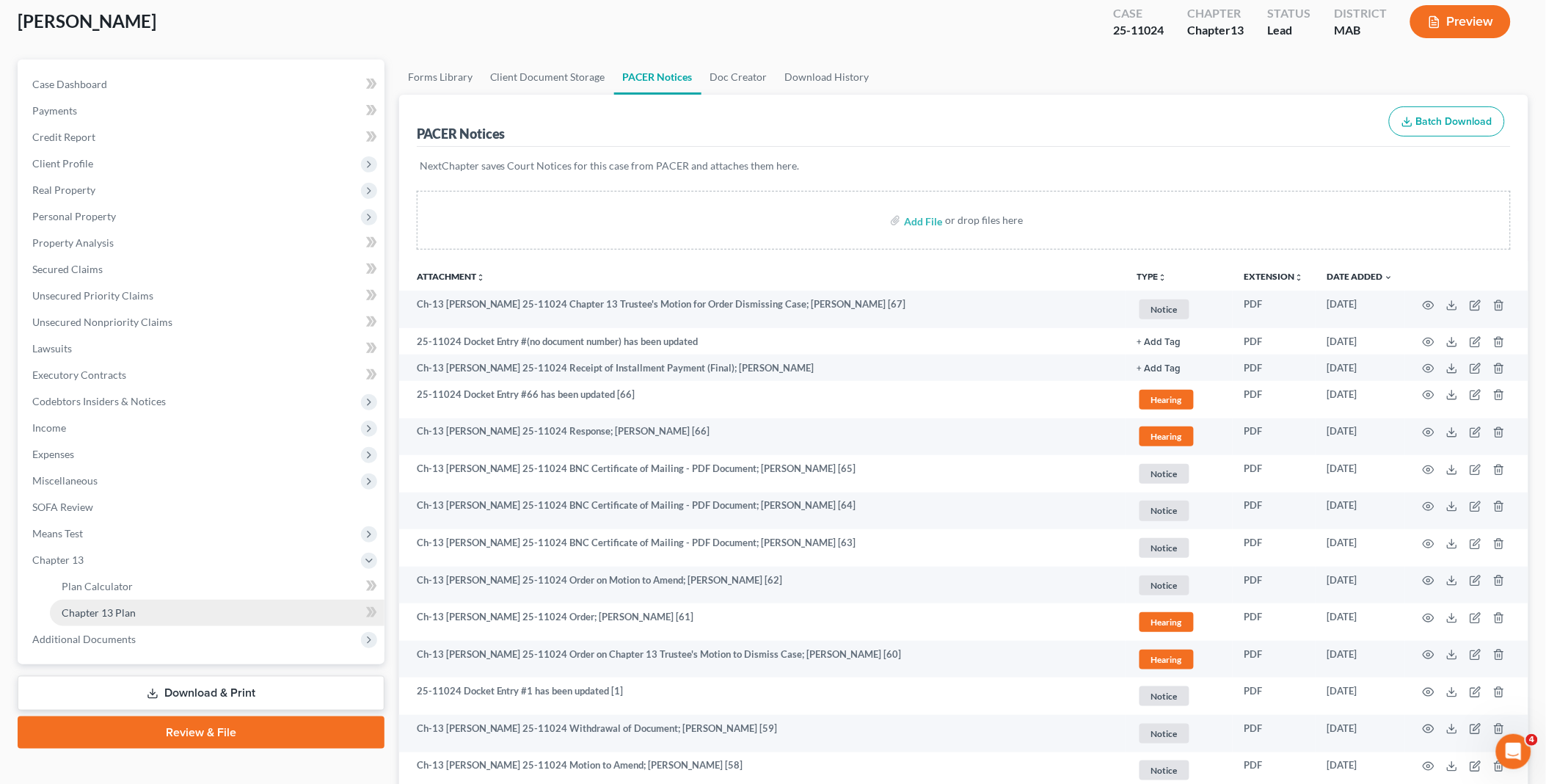
click at [130, 609] on span "Chapter 13 Plan" at bounding box center [99, 612] width 74 height 12
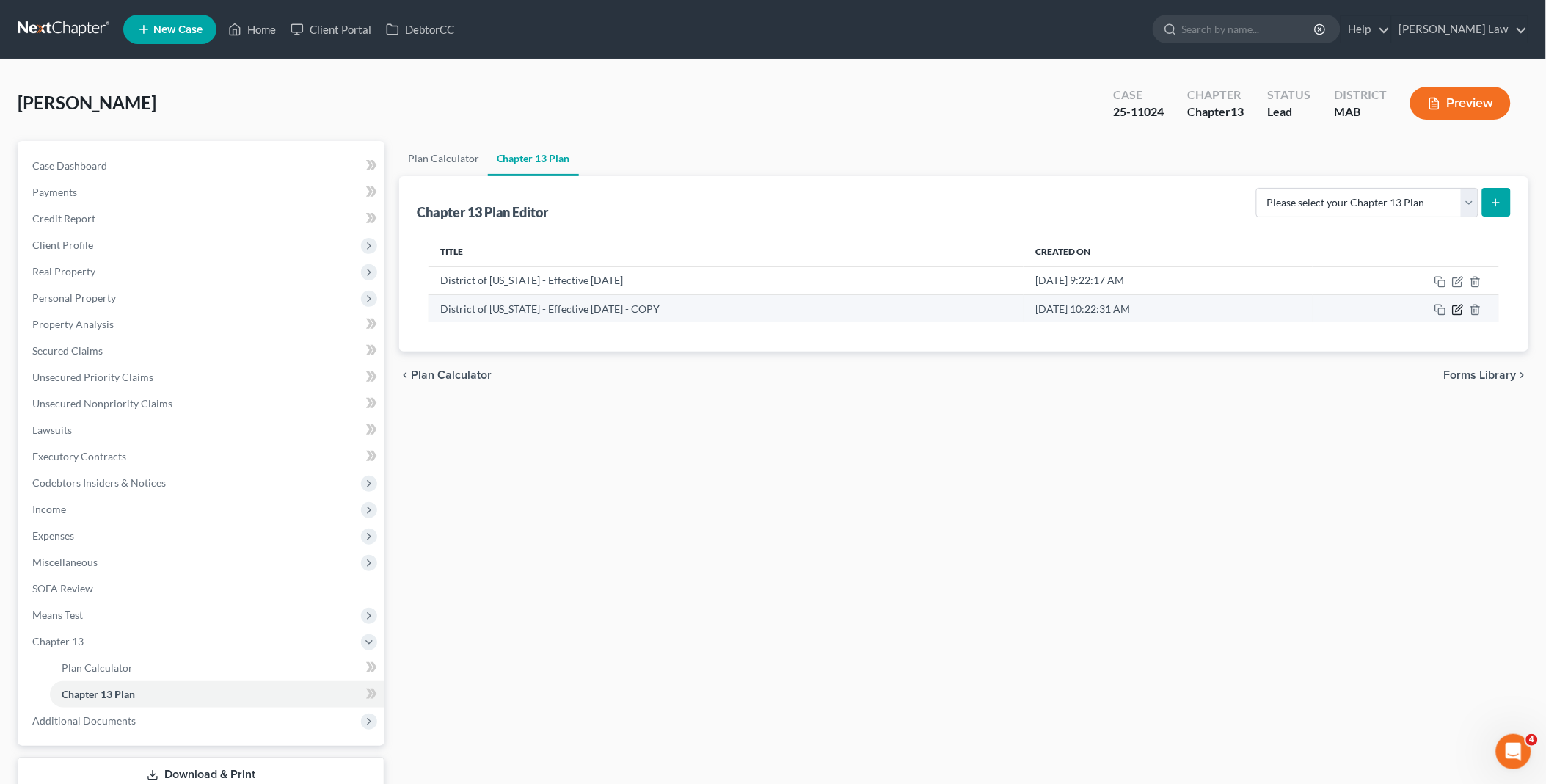
click at [1462, 308] on icon "button" at bounding box center [1459, 307] width 6 height 6
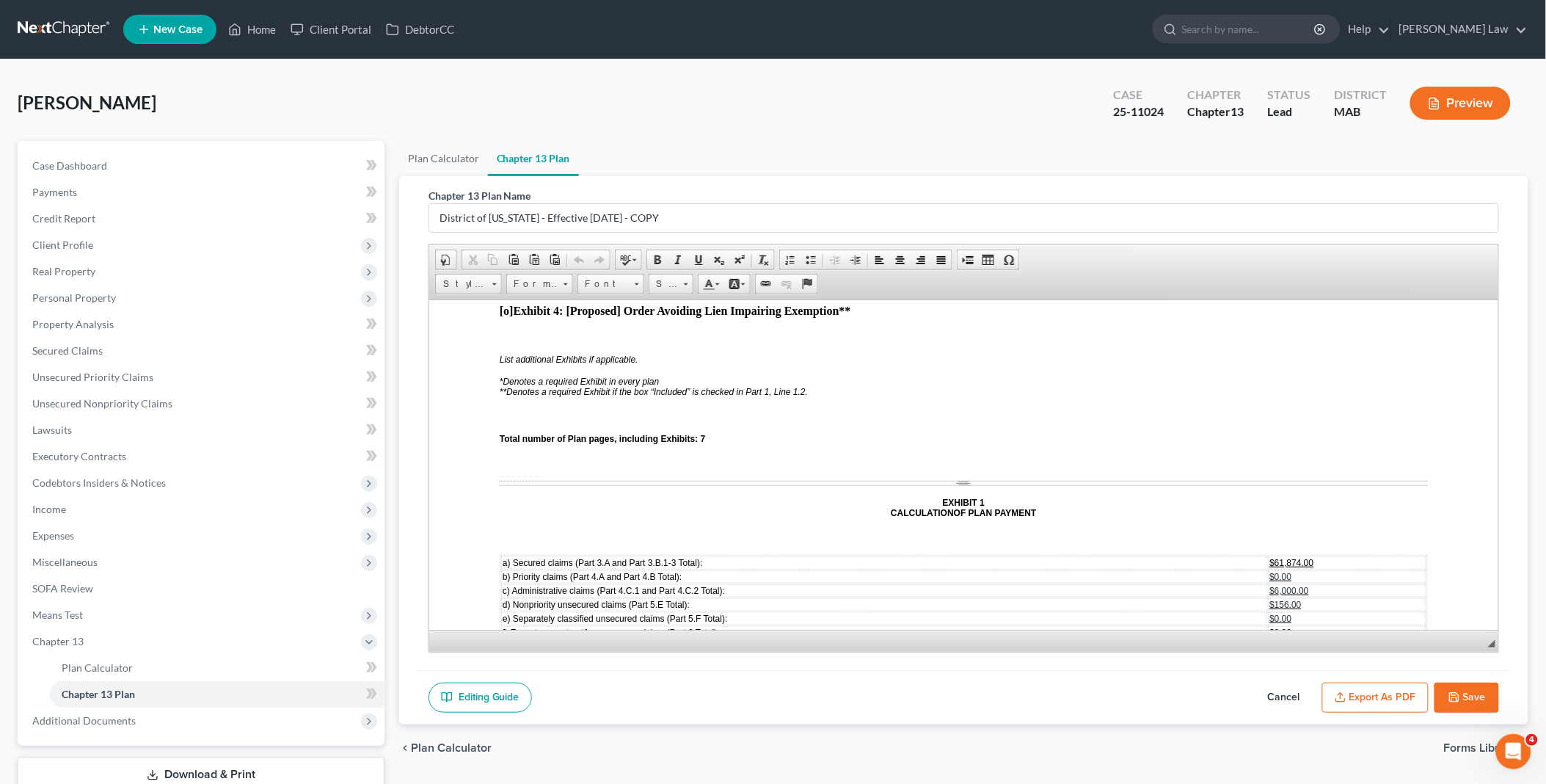
scroll to position [3832, 0]
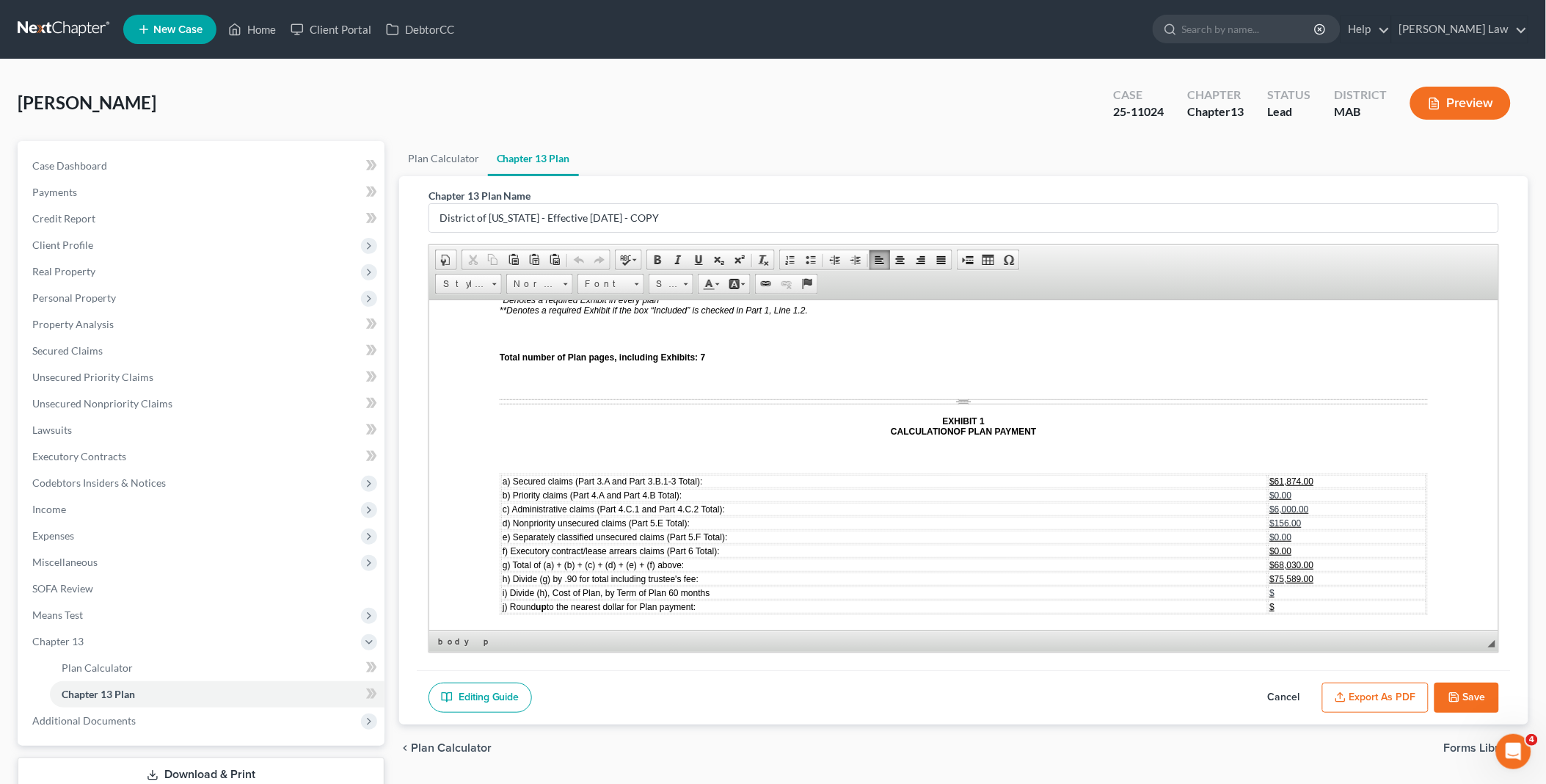
click at [703, 687] on span "m) [PERSON_NAME] (l) by the number of months remaining ( 58 months):" at bounding box center [648, 693] width 291 height 11
drag, startPoint x: 1286, startPoint y: 586, endPoint x: 1321, endPoint y: 590, distance: 35.2
click at [1321, 687] on td "$1,286.87" at bounding box center [1362, 693] width 128 height 13
click at [1300, 702] on span "$1,287.00" at bounding box center [1319, 707] width 39 height 11
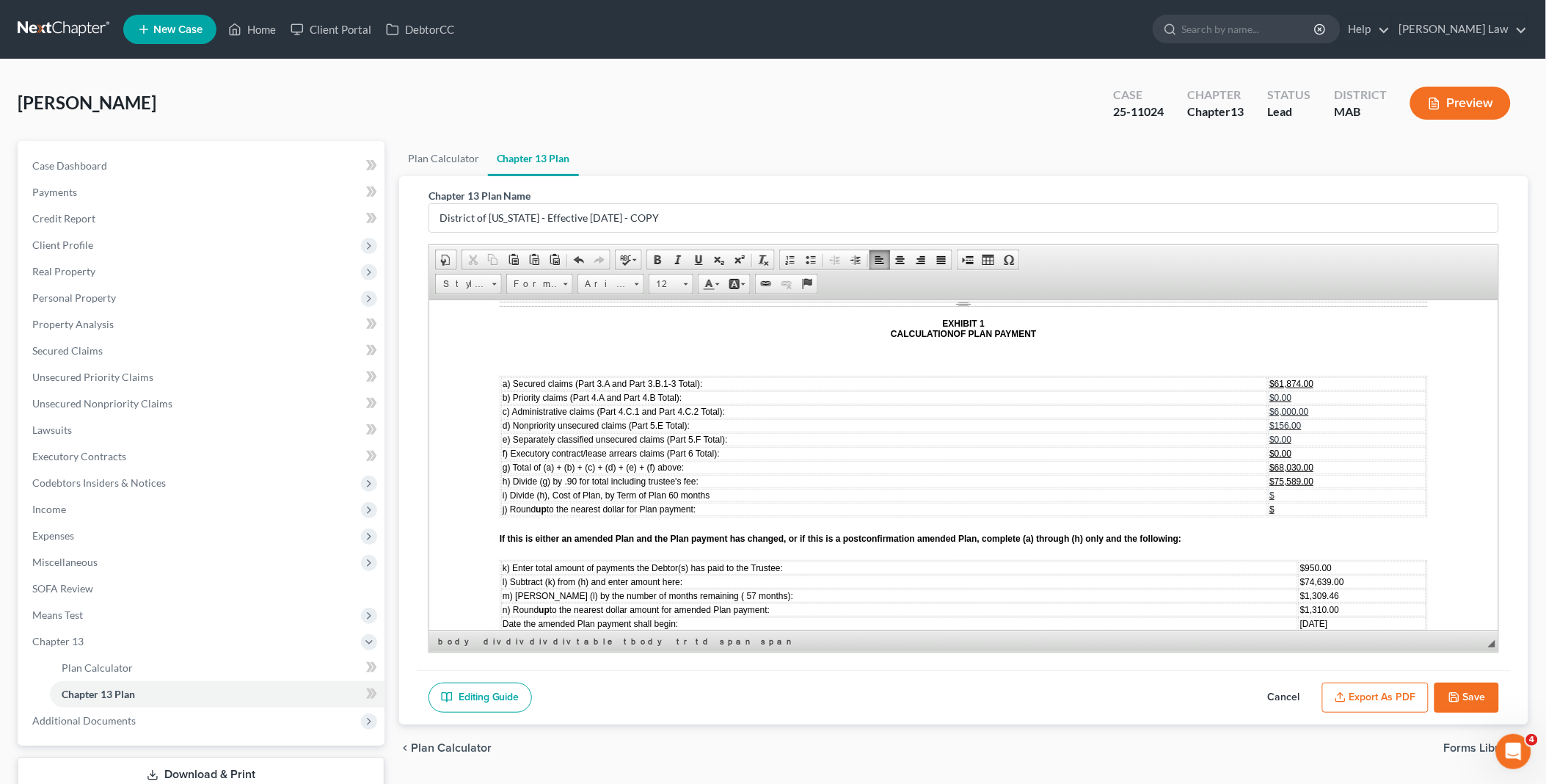
scroll to position [3945, 0]
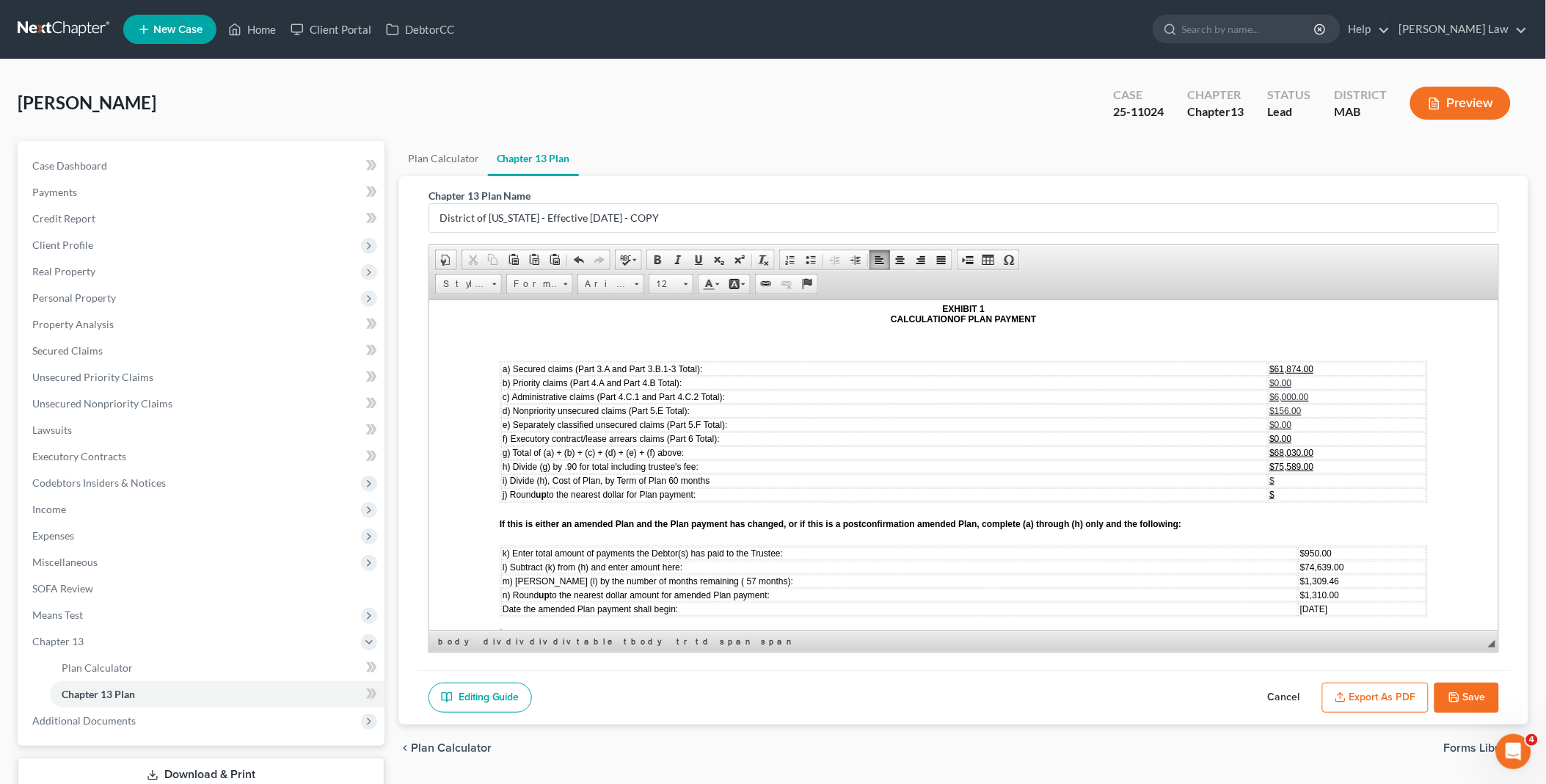
drag, startPoint x: 1301, startPoint y: 615, endPoint x: 1281, endPoint y: 617, distance: 20.1
click at [1281, 617] on div "Part 9: SIGNATURES By signing this document, the Debtor(s) acknowledges reviewi…" at bounding box center [963, 702] width 928 height 1987
click at [1300, 603] on span "[DATE]" at bounding box center [1313, 609] width 27 height 11
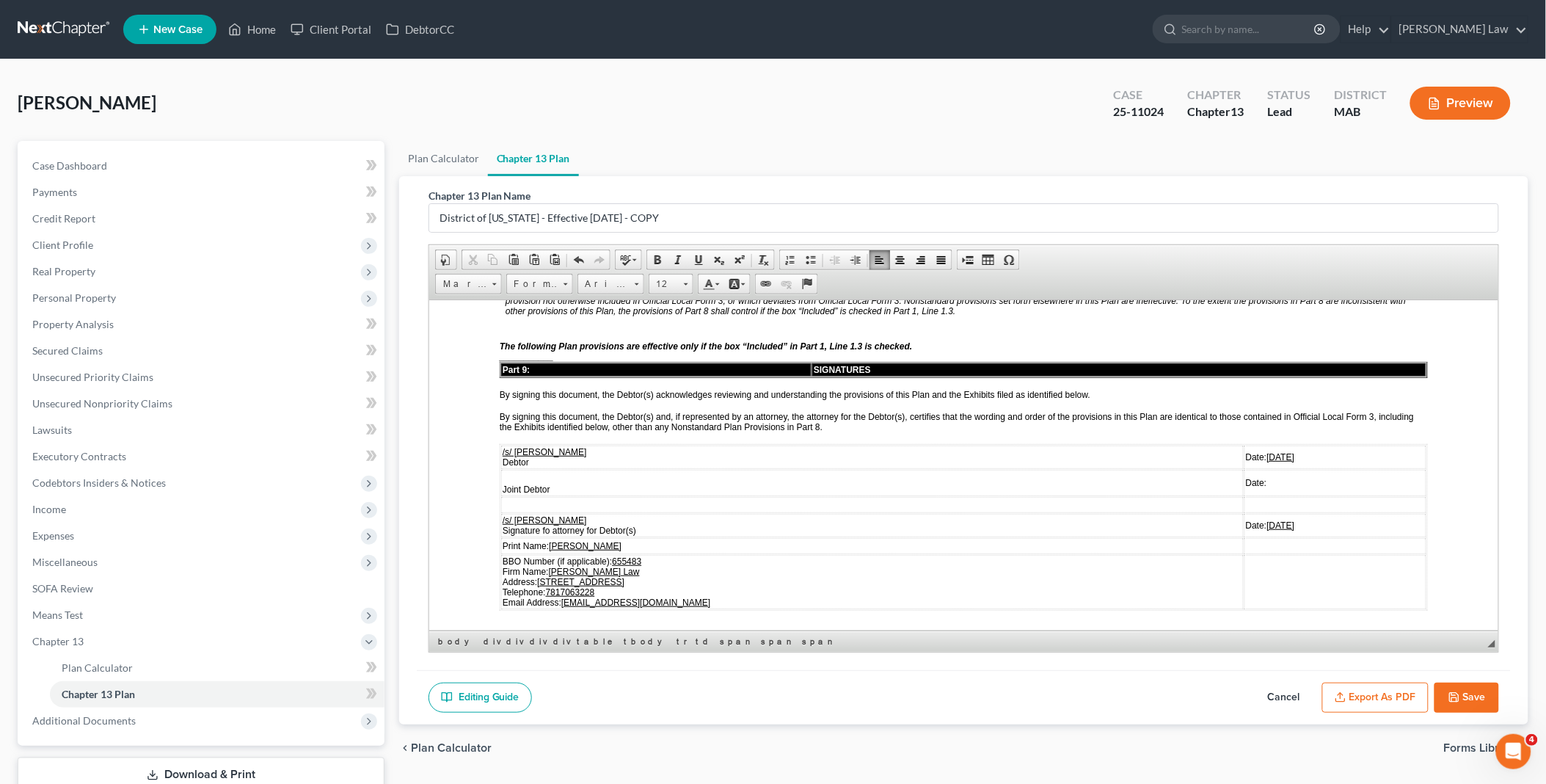
scroll to position [3210, 0]
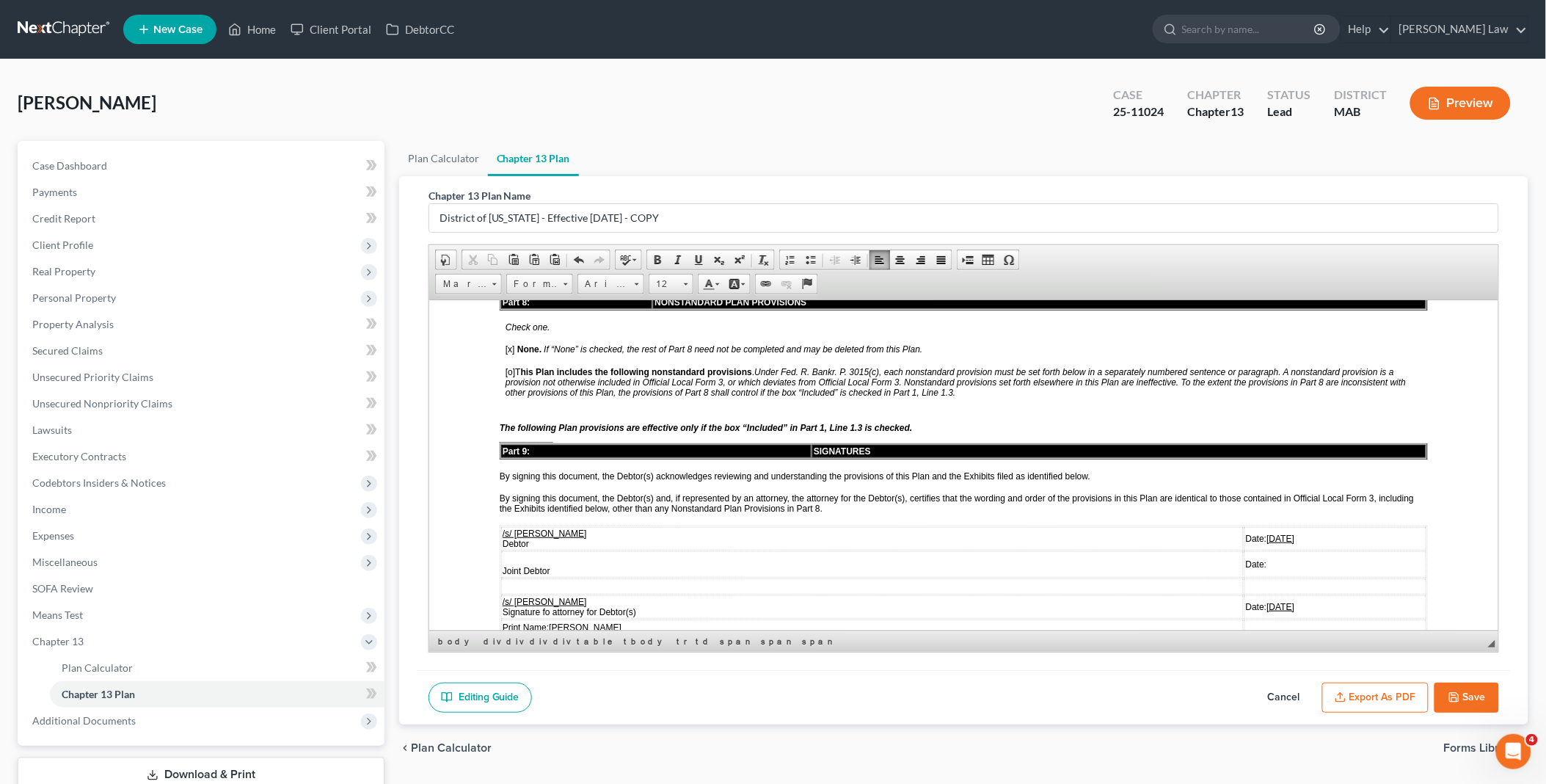
click at [1267, 532] on u "[DATE]" at bounding box center [1280, 538] width 27 height 11
click at [1242, 601] on u "[DATE]" at bounding box center [1255, 606] width 27 height 11
click at [1235, 601] on u "89/2/2025" at bounding box center [1255, 606] width 39 height 11
drag, startPoint x: 1226, startPoint y: 518, endPoint x: 1260, endPoint y: 523, distance: 34.4
click at [1260, 594] on td "Date: [DATE]" at bounding box center [1323, 606] width 207 height 24
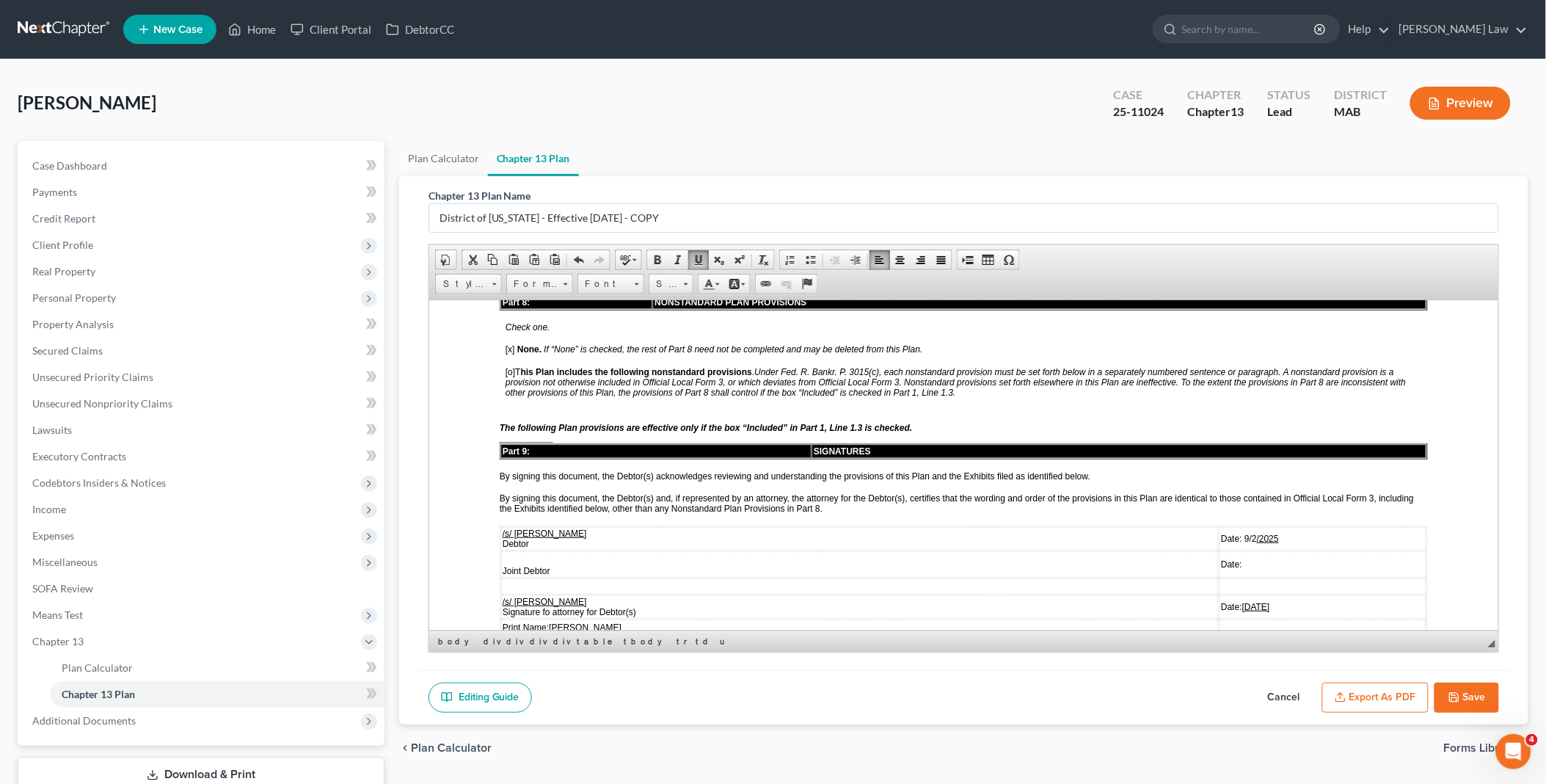
copy u "[DATE]"
drag, startPoint x: 1230, startPoint y: 454, endPoint x: 1261, endPoint y: 455, distance: 31.0
click at [1261, 532] on span "Date: [DATE]" at bounding box center [1249, 538] width 58 height 11
drag, startPoint x: 1225, startPoint y: 456, endPoint x: 1272, endPoint y: 455, distance: 47.0
click at [1272, 526] on td "Date: [DATE]" at bounding box center [1323, 538] width 207 height 24
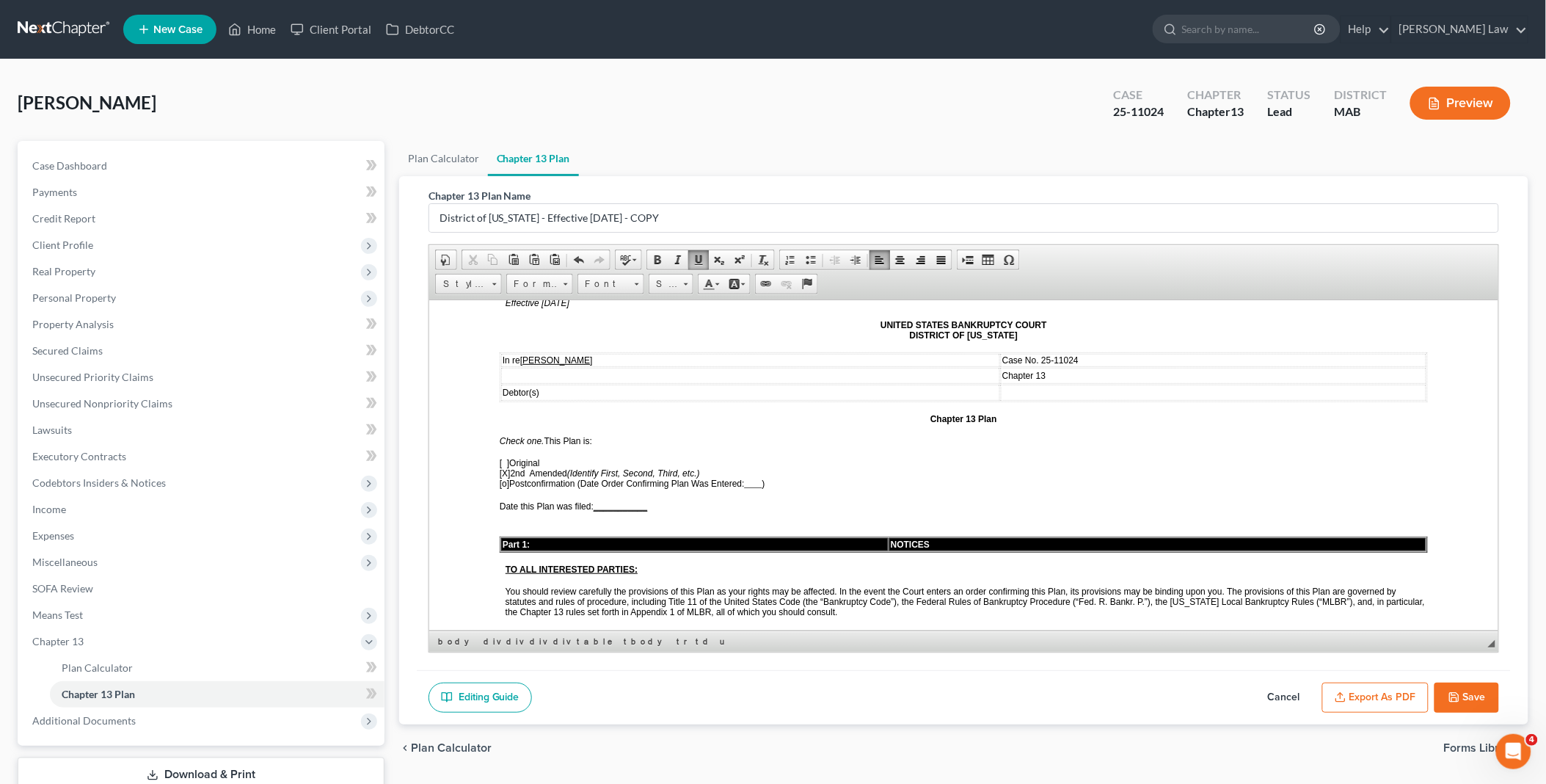
scroll to position [31, 0]
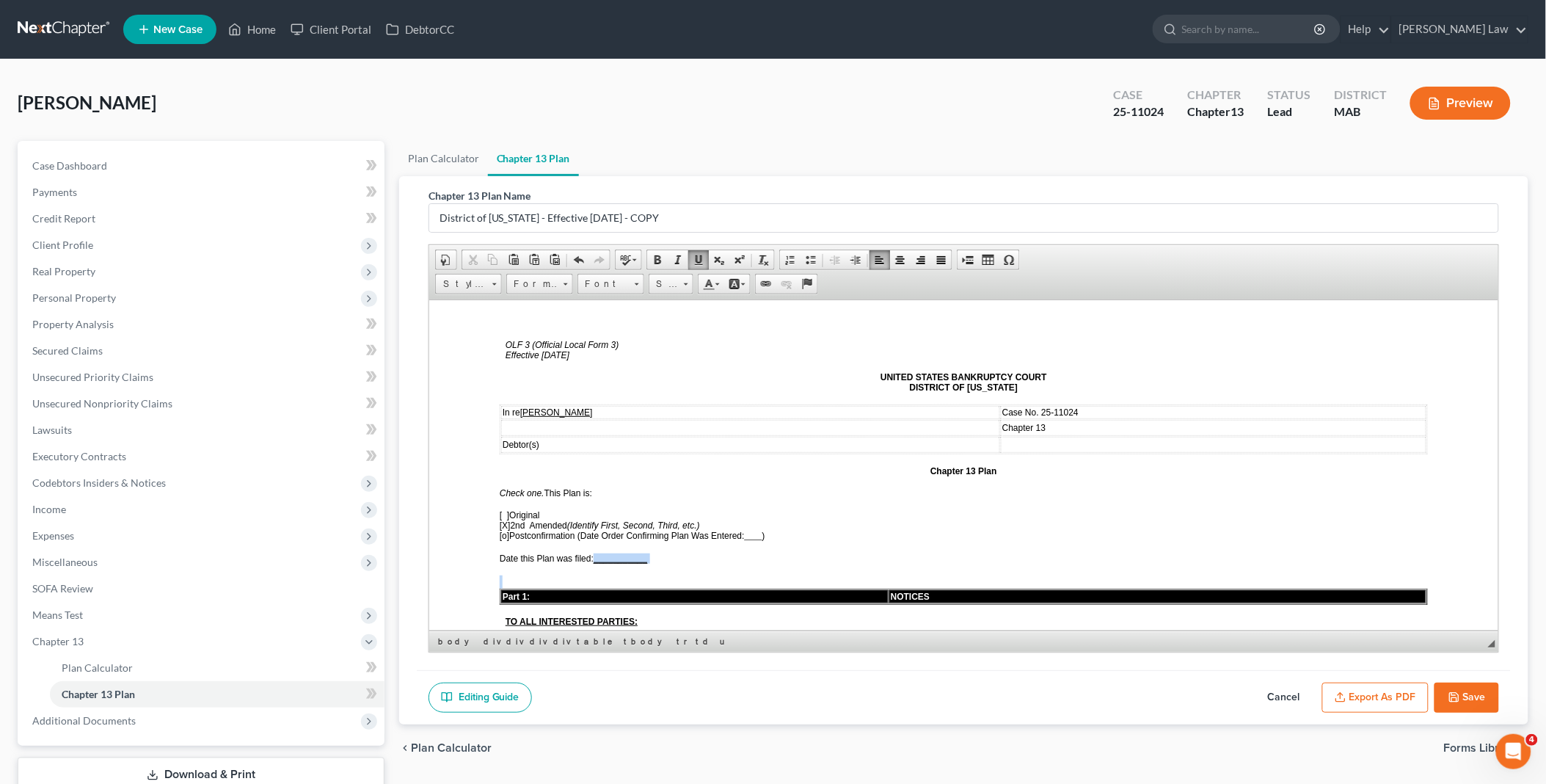
drag, startPoint x: 598, startPoint y: 550, endPoint x: 663, endPoint y: 561, distance: 65.9
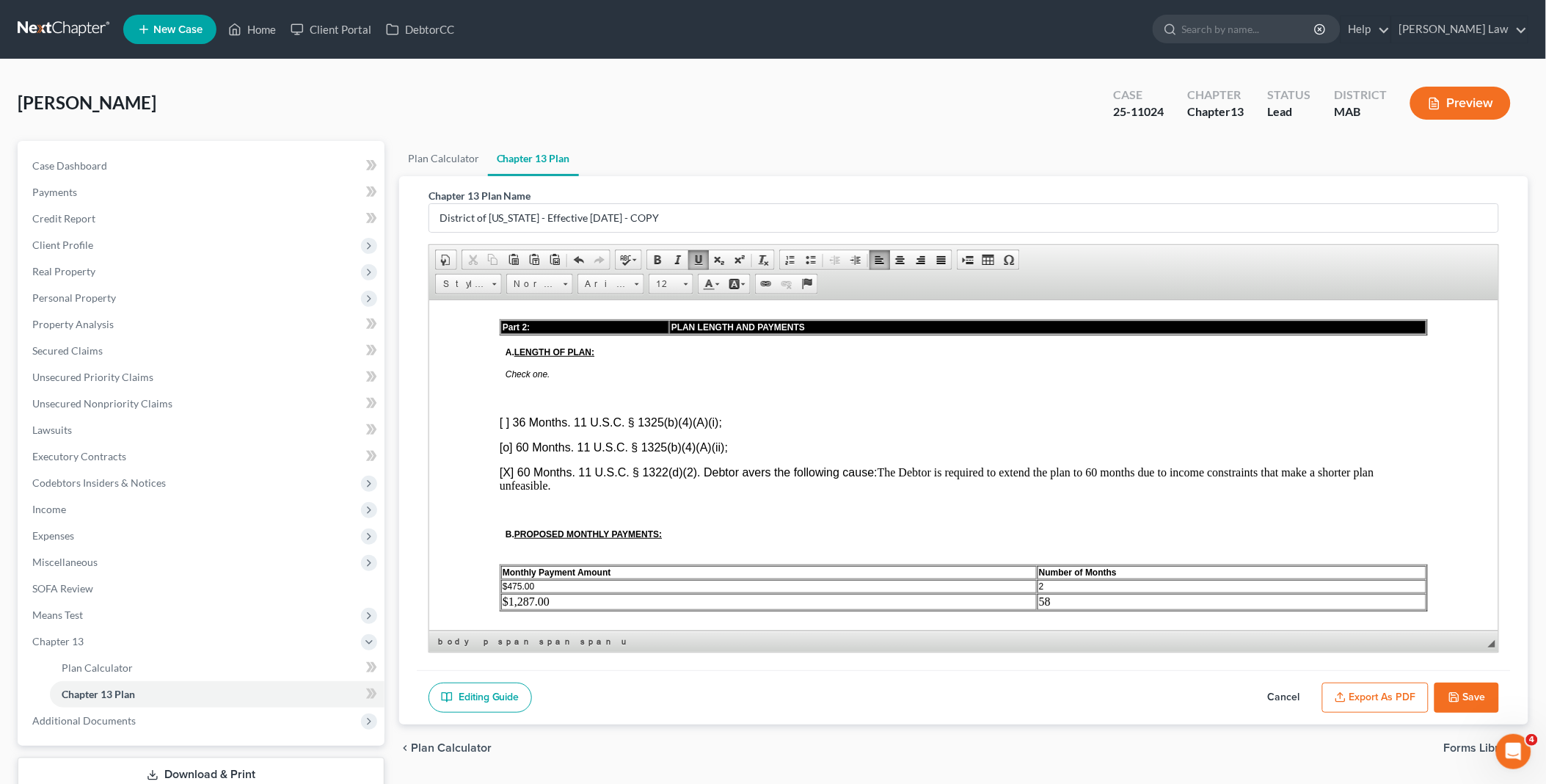
scroll to position [683, 0]
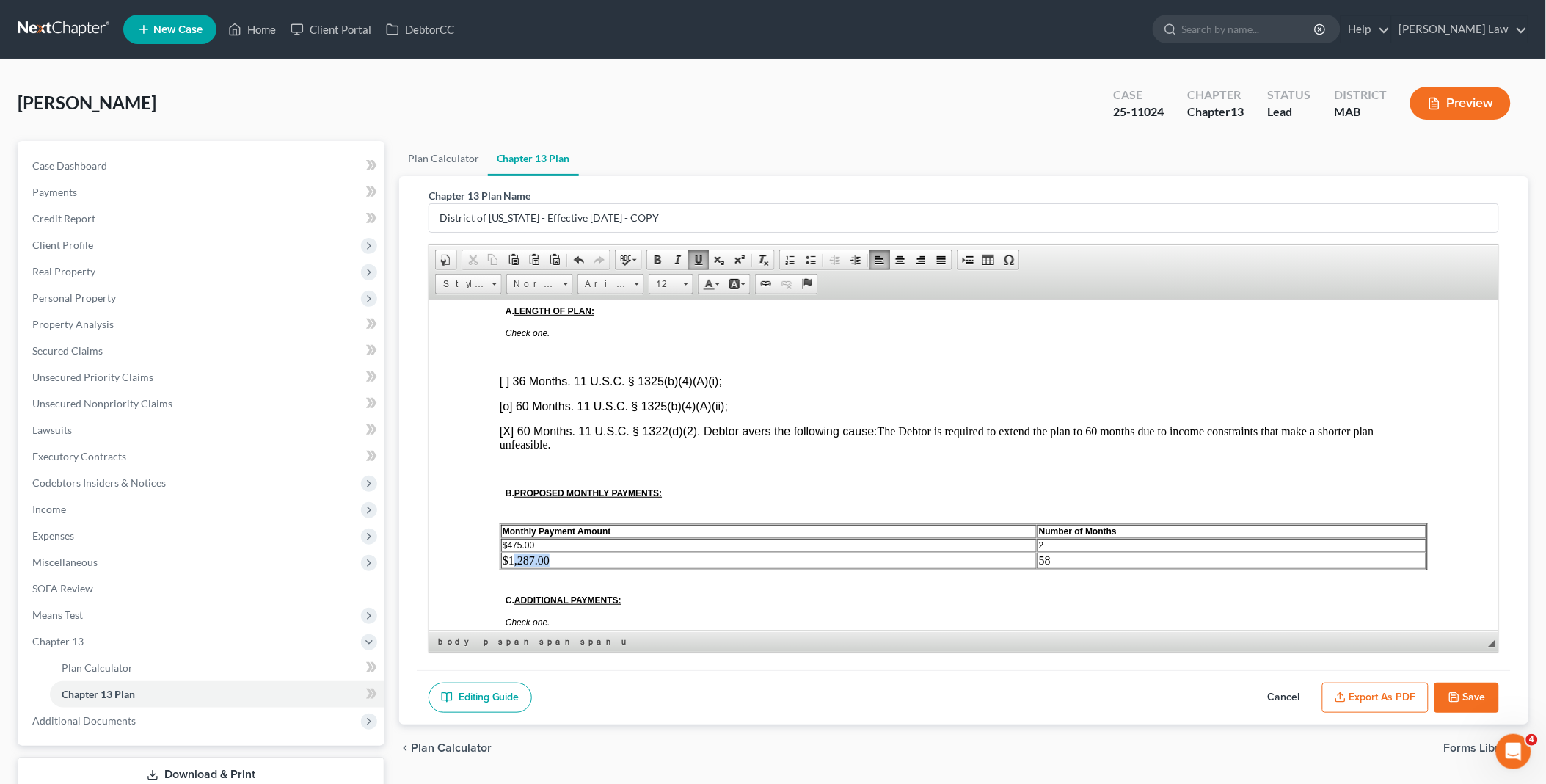
drag, startPoint x: 515, startPoint y: 532, endPoint x: 585, endPoint y: 532, distance: 70.0
click at [585, 552] on td "$1,287.00" at bounding box center [768, 560] width 536 height 16
drag, startPoint x: 509, startPoint y: 517, endPoint x: 540, endPoint y: 517, distance: 31.0
click at [540, 538] on td "$475.00" at bounding box center [768, 544] width 536 height 13
click at [1384, 692] on button "Export as PDF" at bounding box center [1376, 697] width 106 height 31
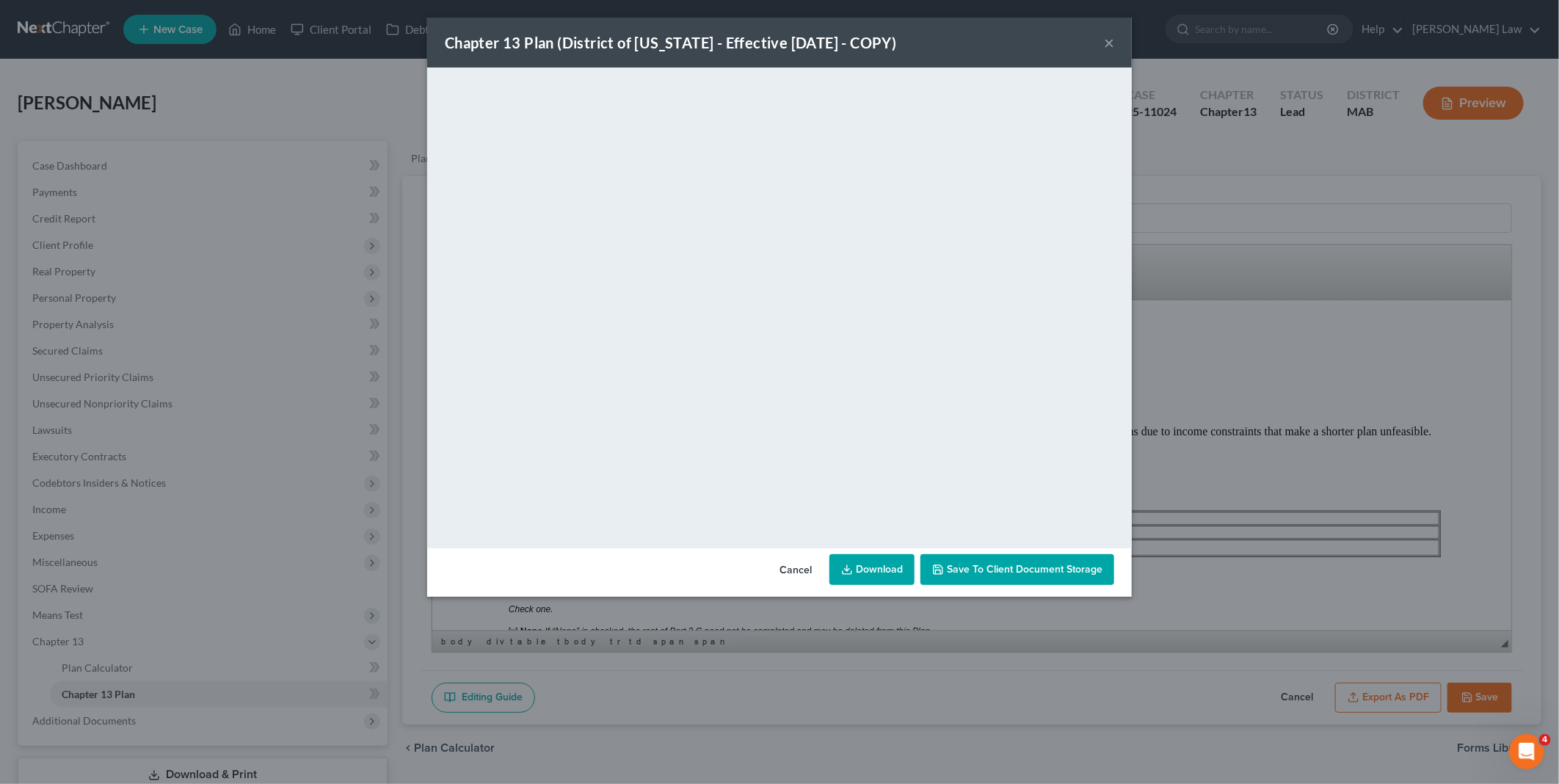
click at [856, 567] on link "Download" at bounding box center [872, 569] width 85 height 31
drag, startPoint x: 812, startPoint y: 565, endPoint x: 761, endPoint y: 552, distance: 52.6
click at [812, 565] on button "Cancel" at bounding box center [795, 570] width 56 height 29
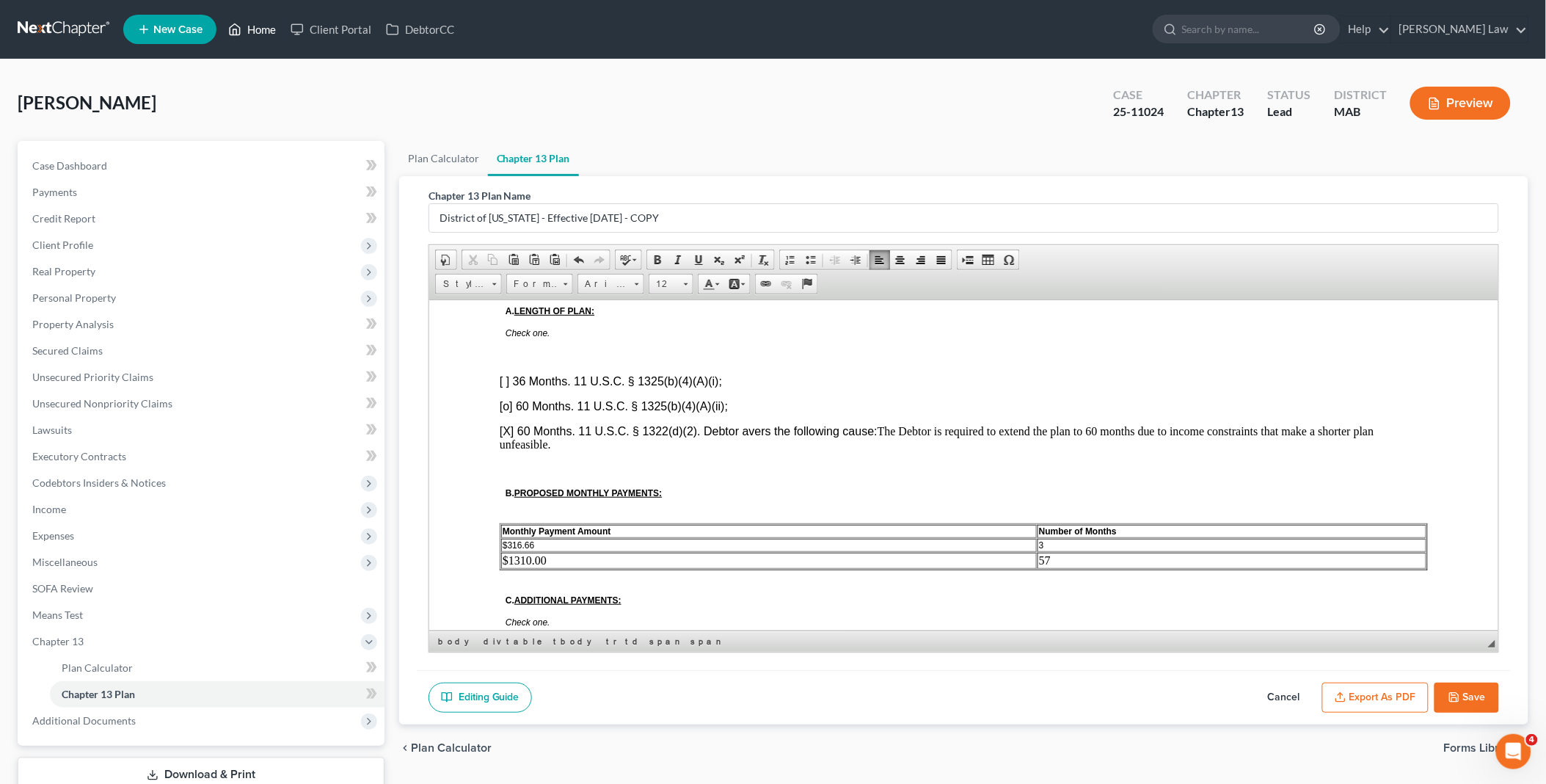
click at [263, 27] on link "Home" at bounding box center [252, 29] width 62 height 27
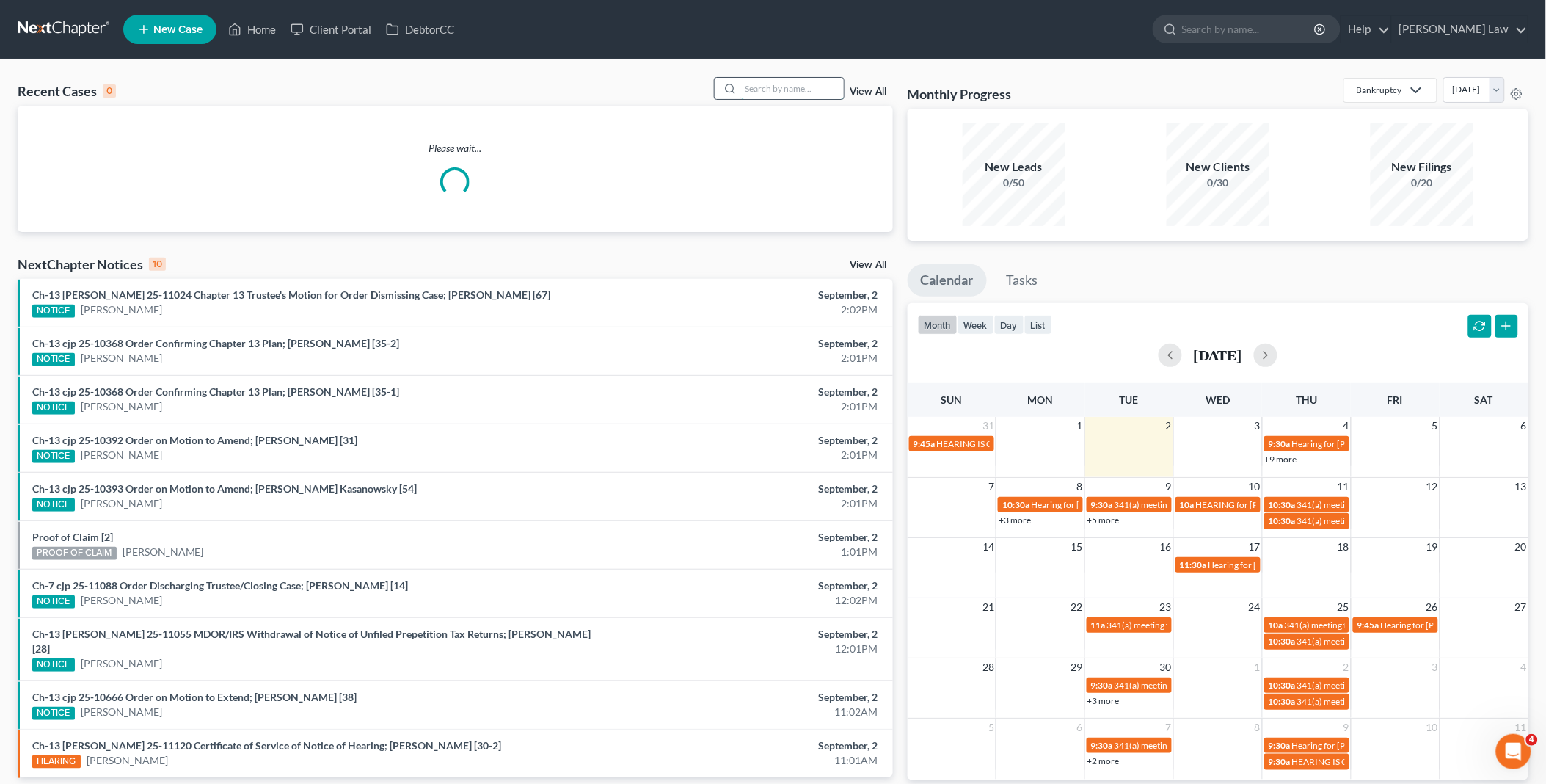
click at [815, 89] on input "search" at bounding box center [793, 89] width 103 height 21
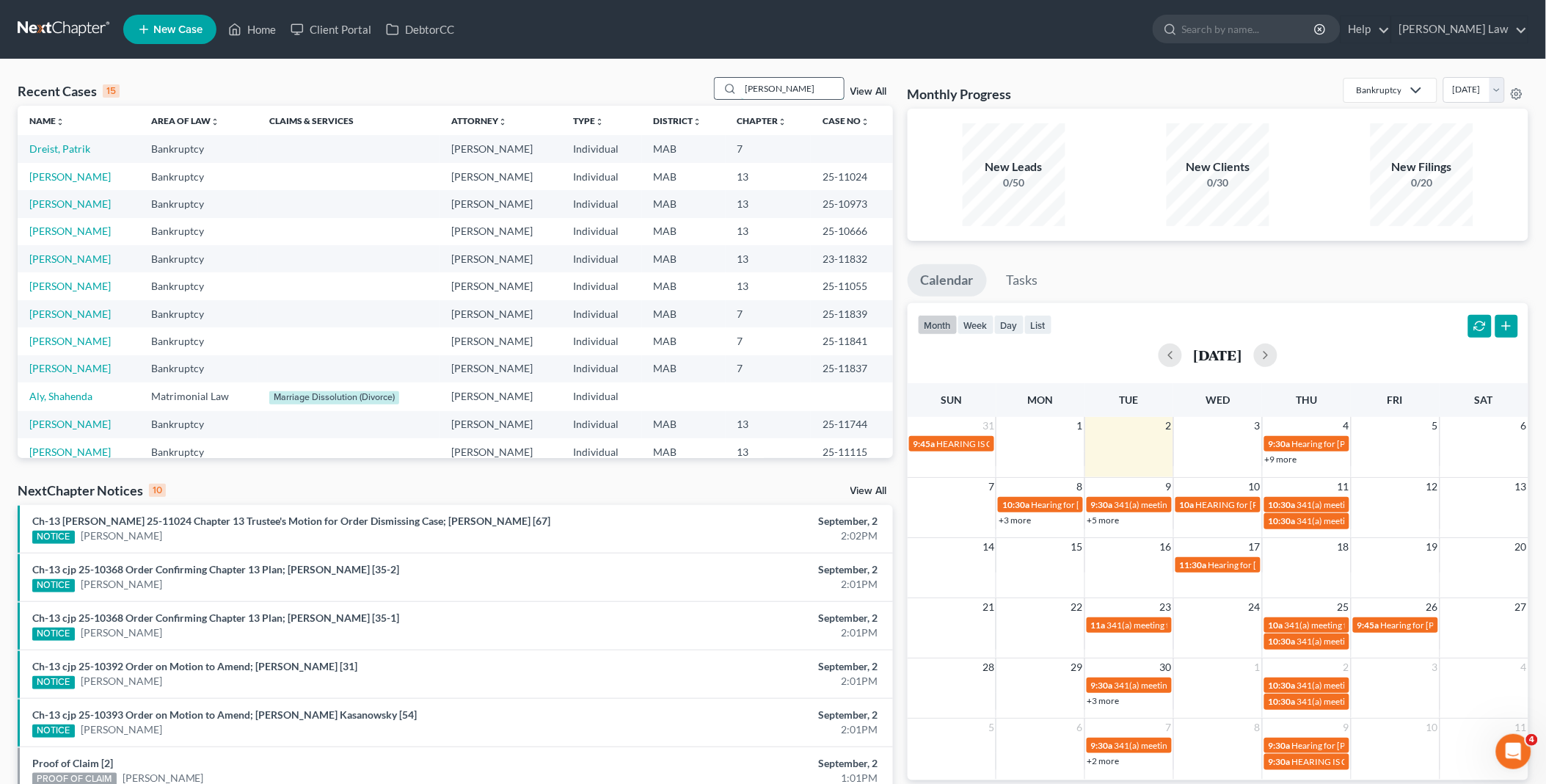
type input "[PERSON_NAME]"
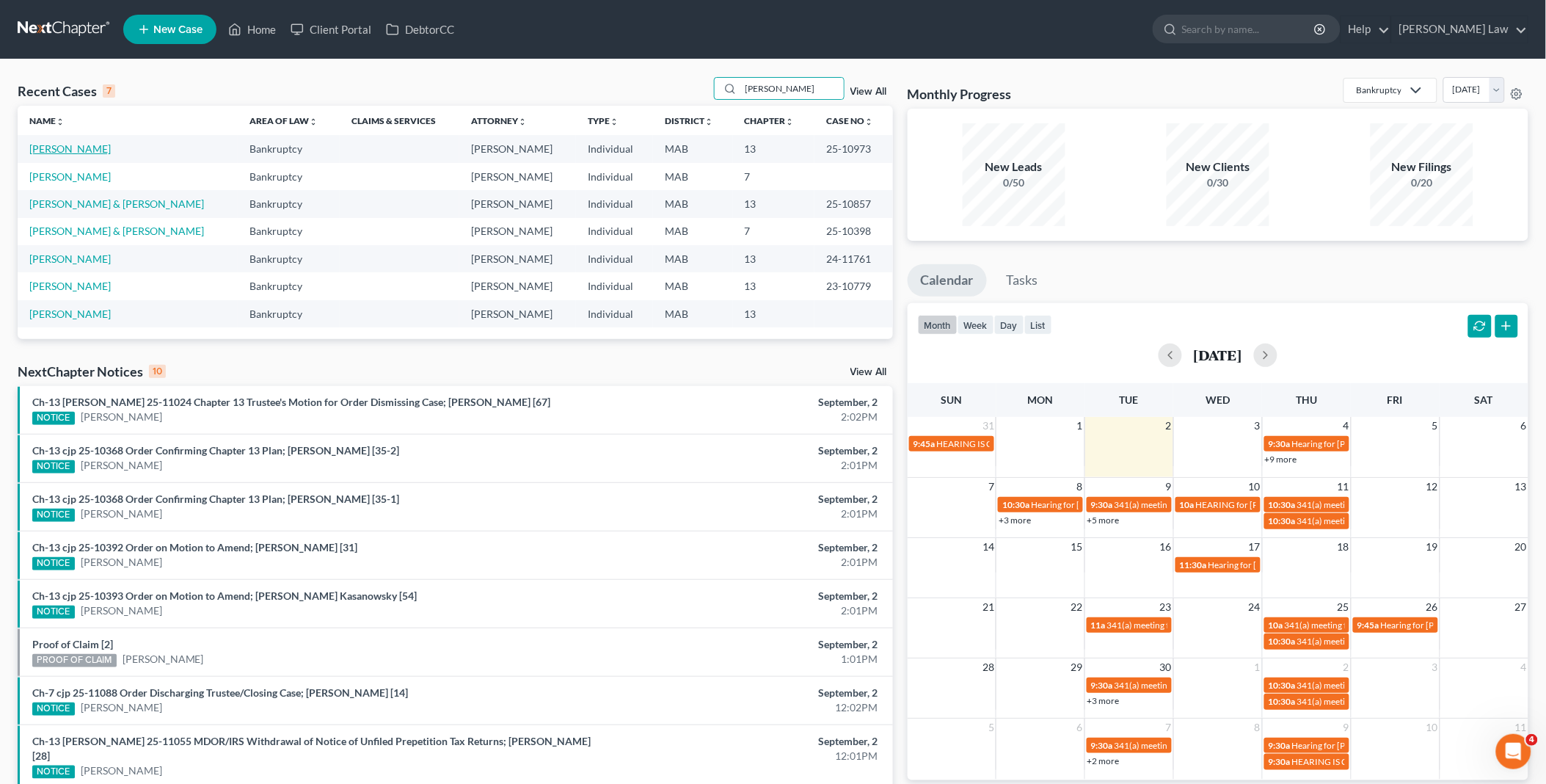
click at [94, 145] on link "[PERSON_NAME]" at bounding box center [70, 149] width 82 height 12
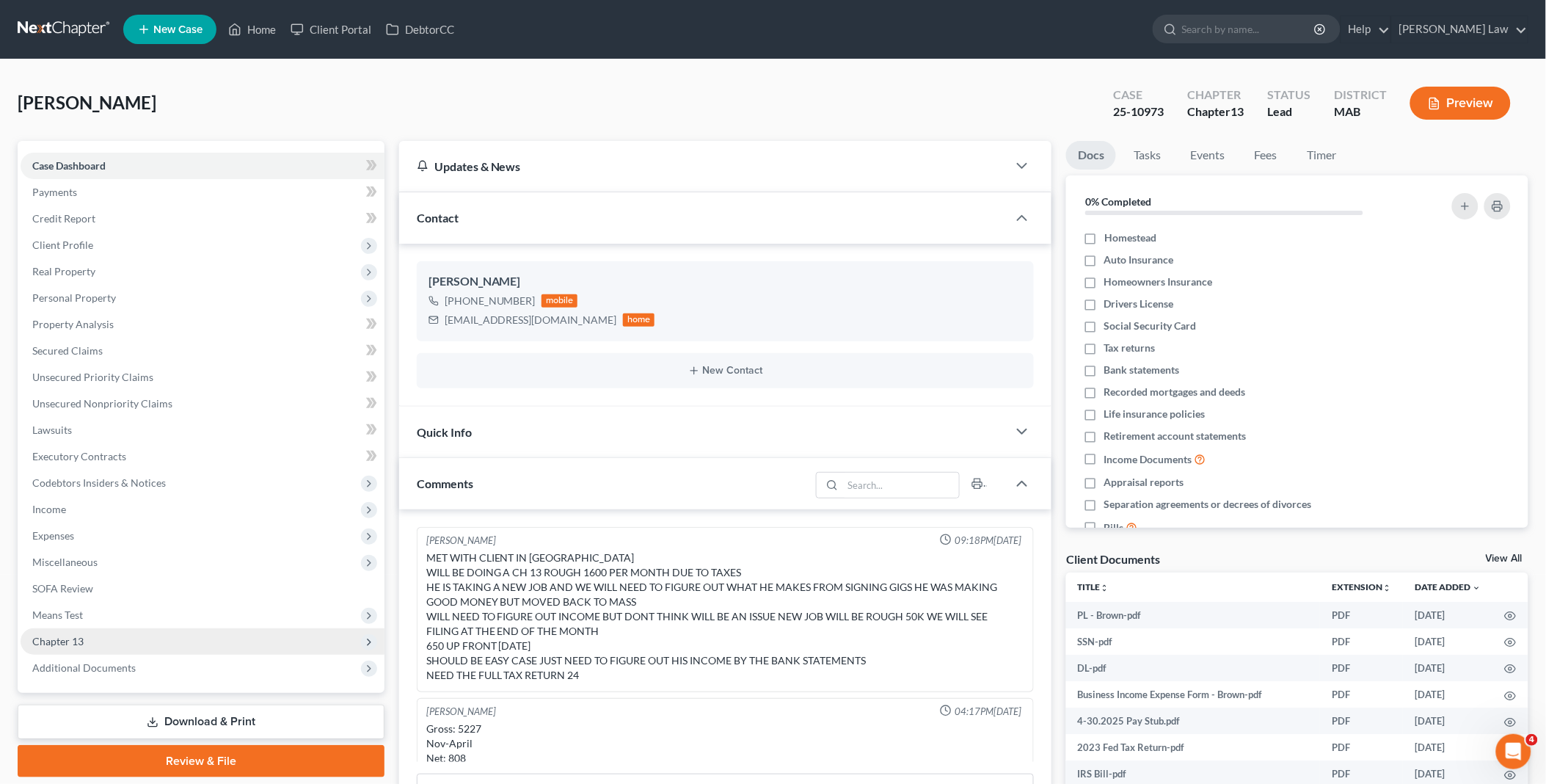
scroll to position [100, 0]
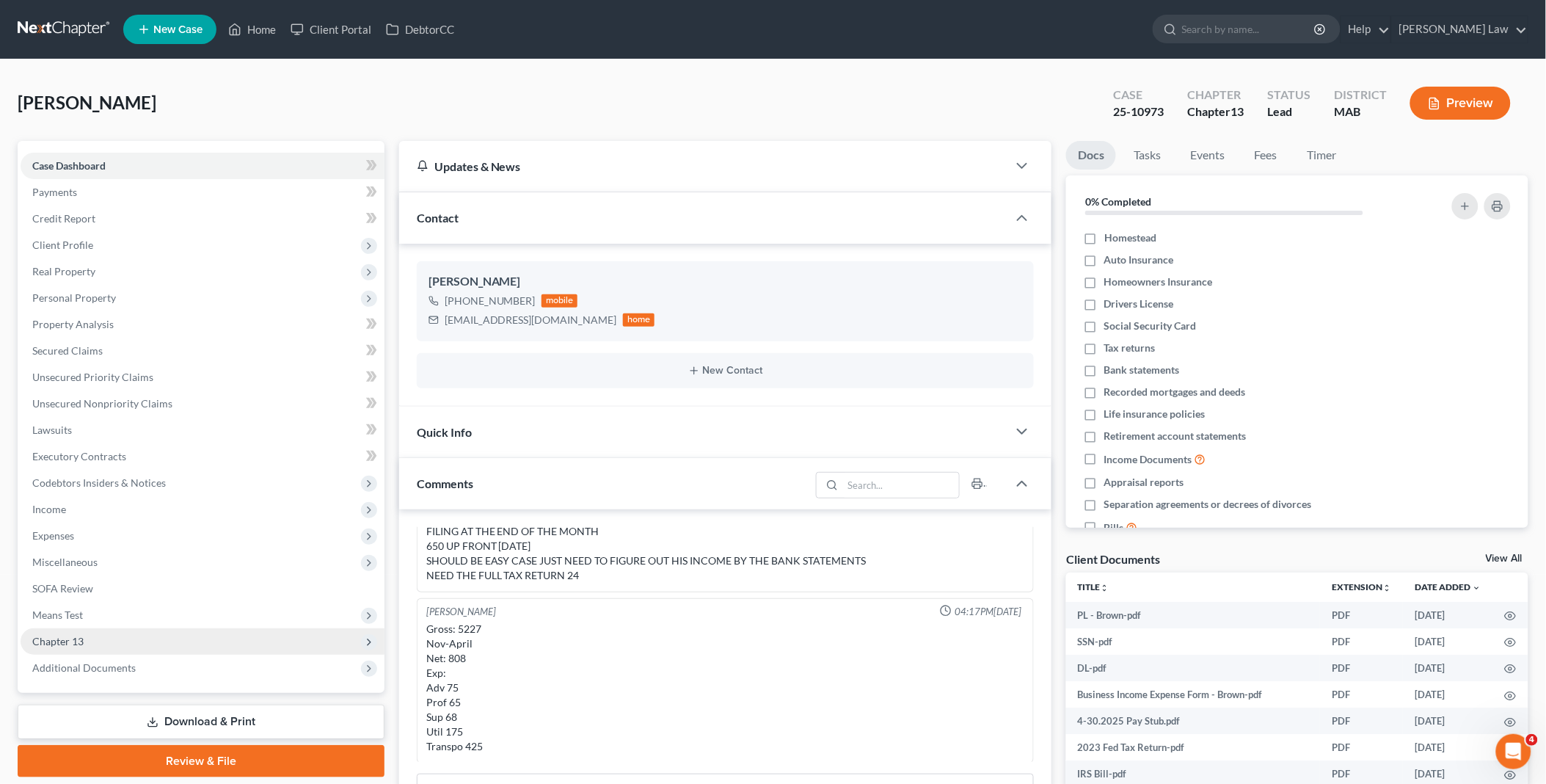
click at [106, 635] on span "Chapter 13" at bounding box center [202, 641] width 364 height 27
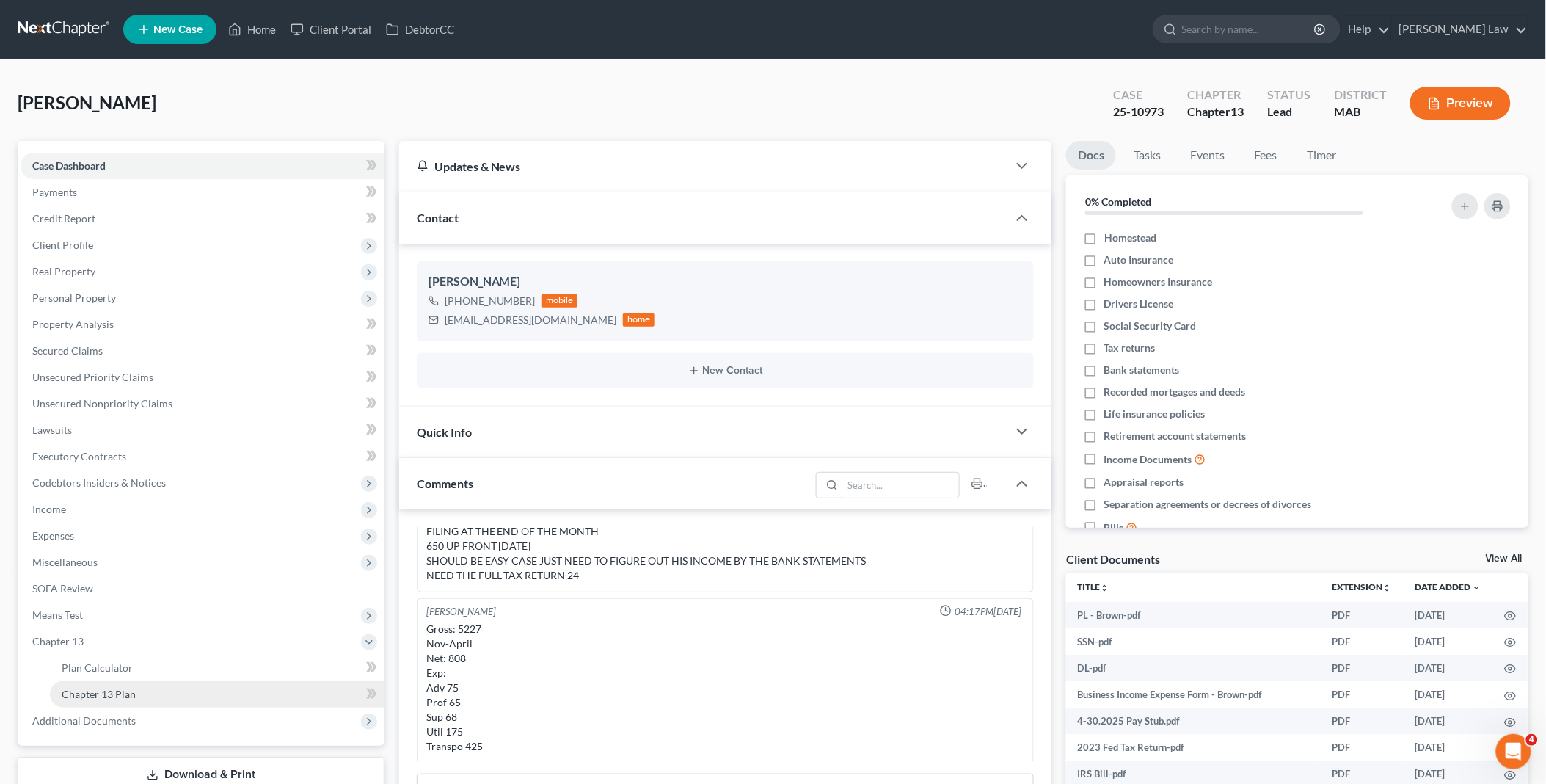
click at [94, 687] on span "Chapter 13 Plan" at bounding box center [99, 694] width 74 height 12
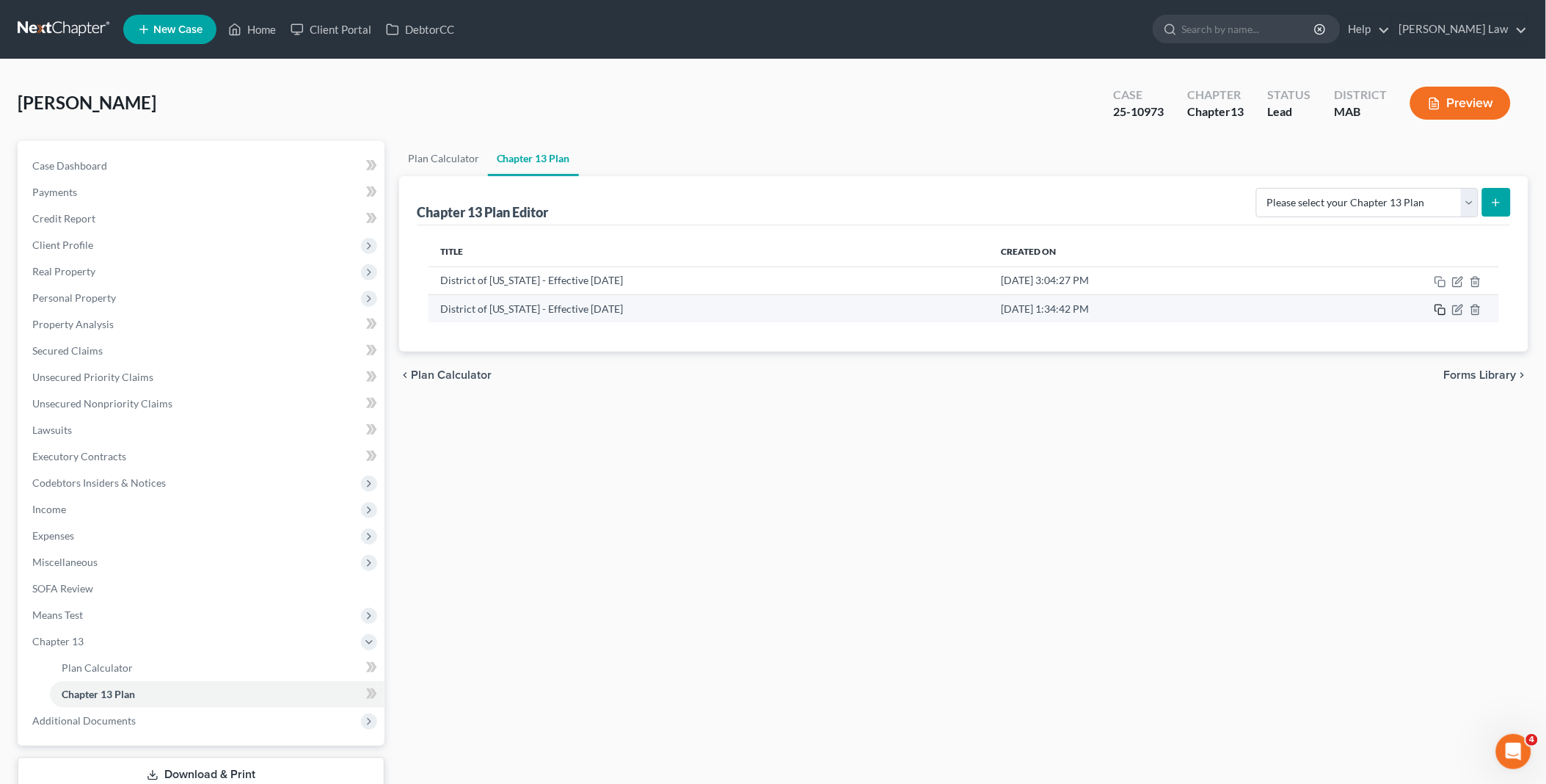
click at [1443, 306] on icon "button" at bounding box center [1440, 309] width 12 height 12
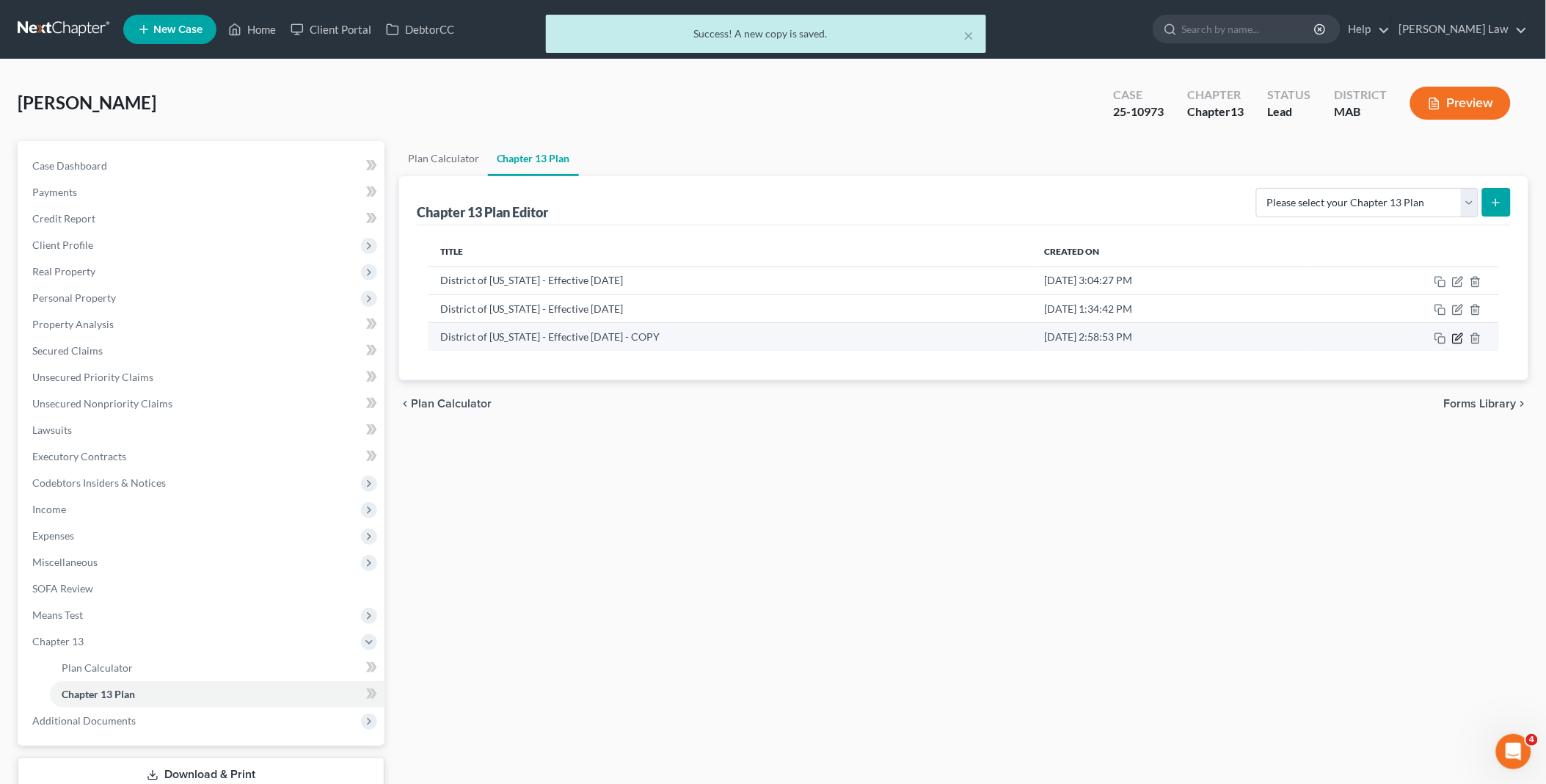
click at [1457, 338] on icon "button" at bounding box center [1459, 336] width 6 height 6
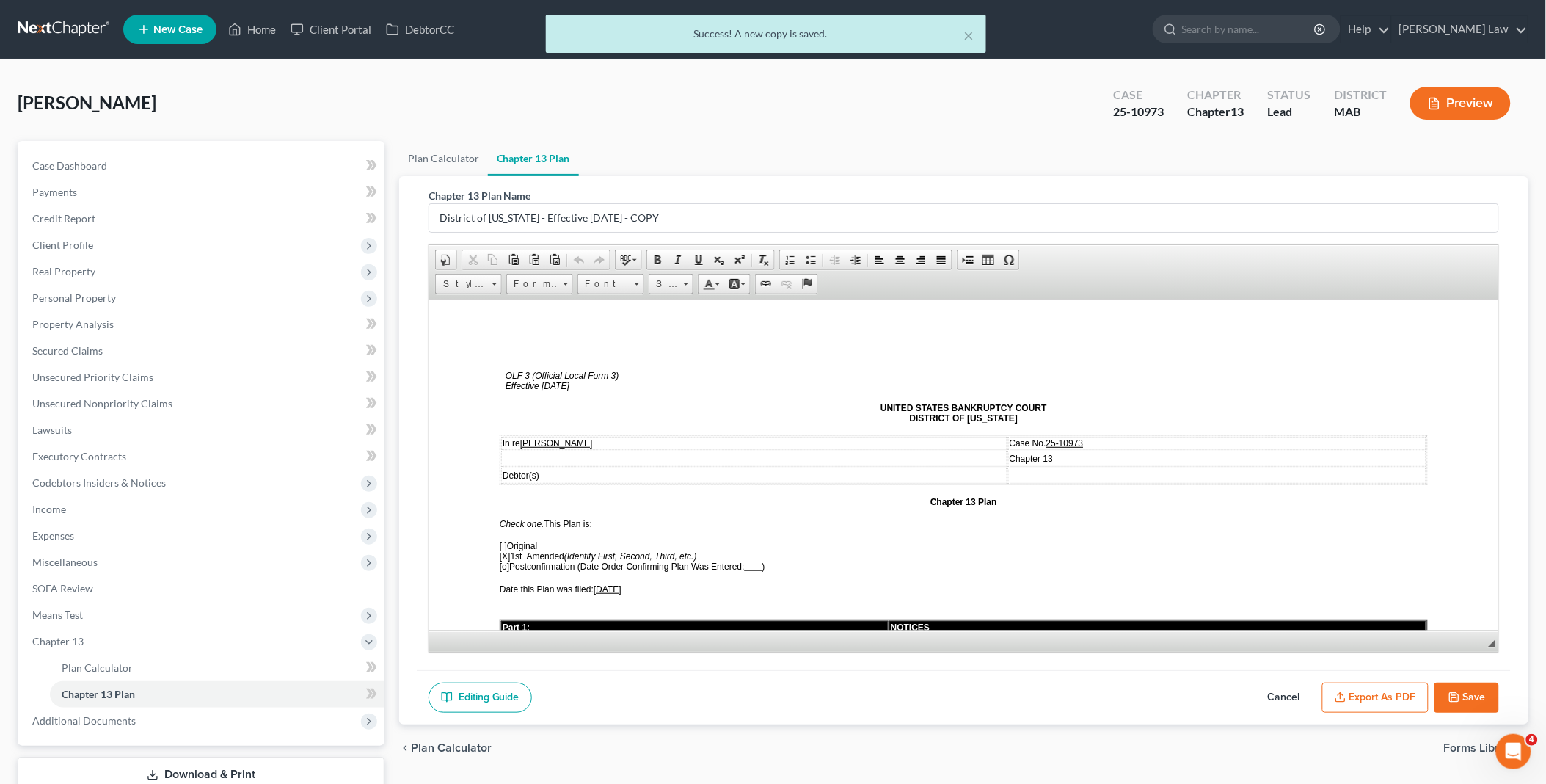
click at [602, 584] on span "[DATE]" at bounding box center [606, 589] width 27 height 11
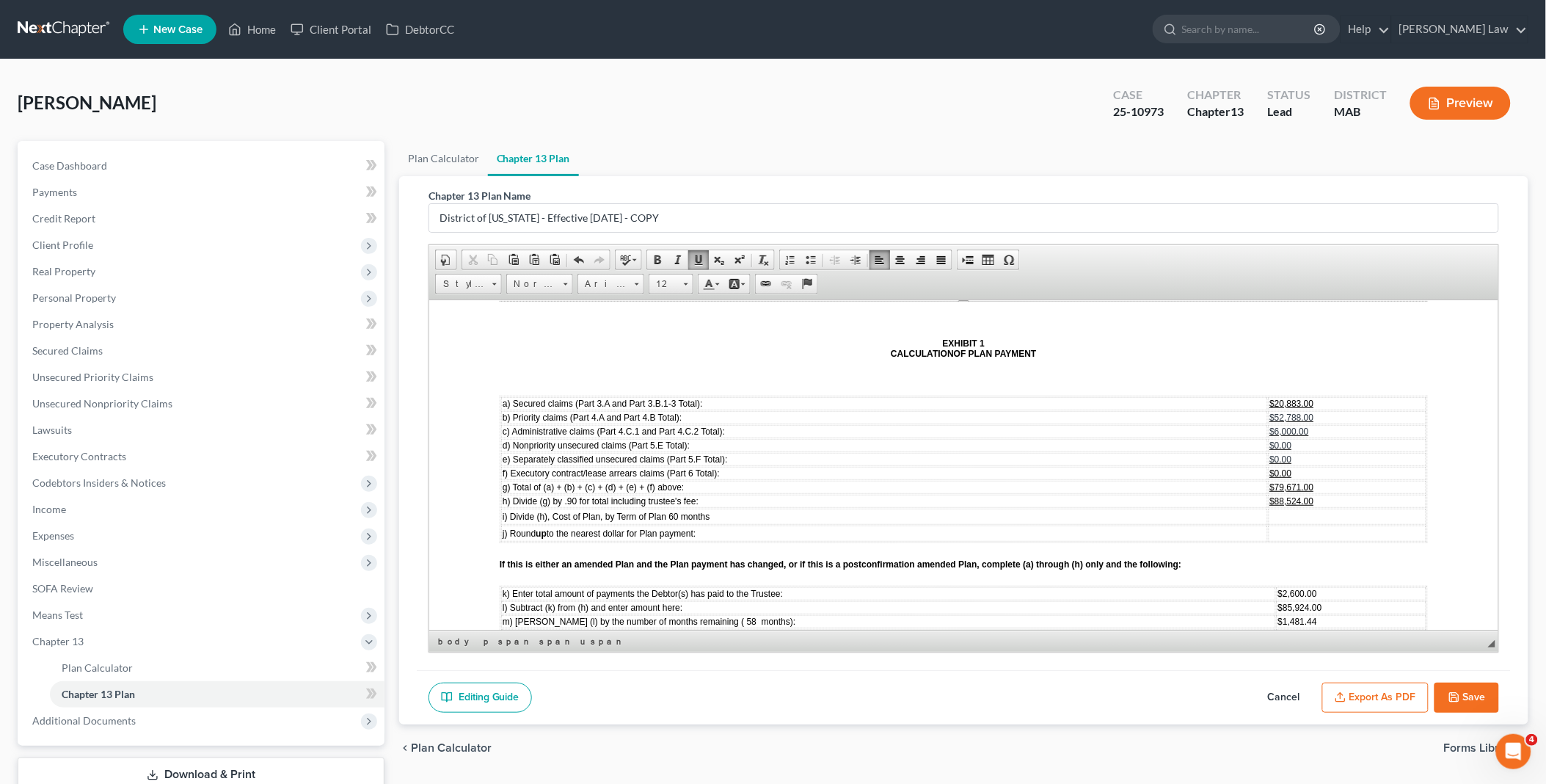
scroll to position [3986, 0]
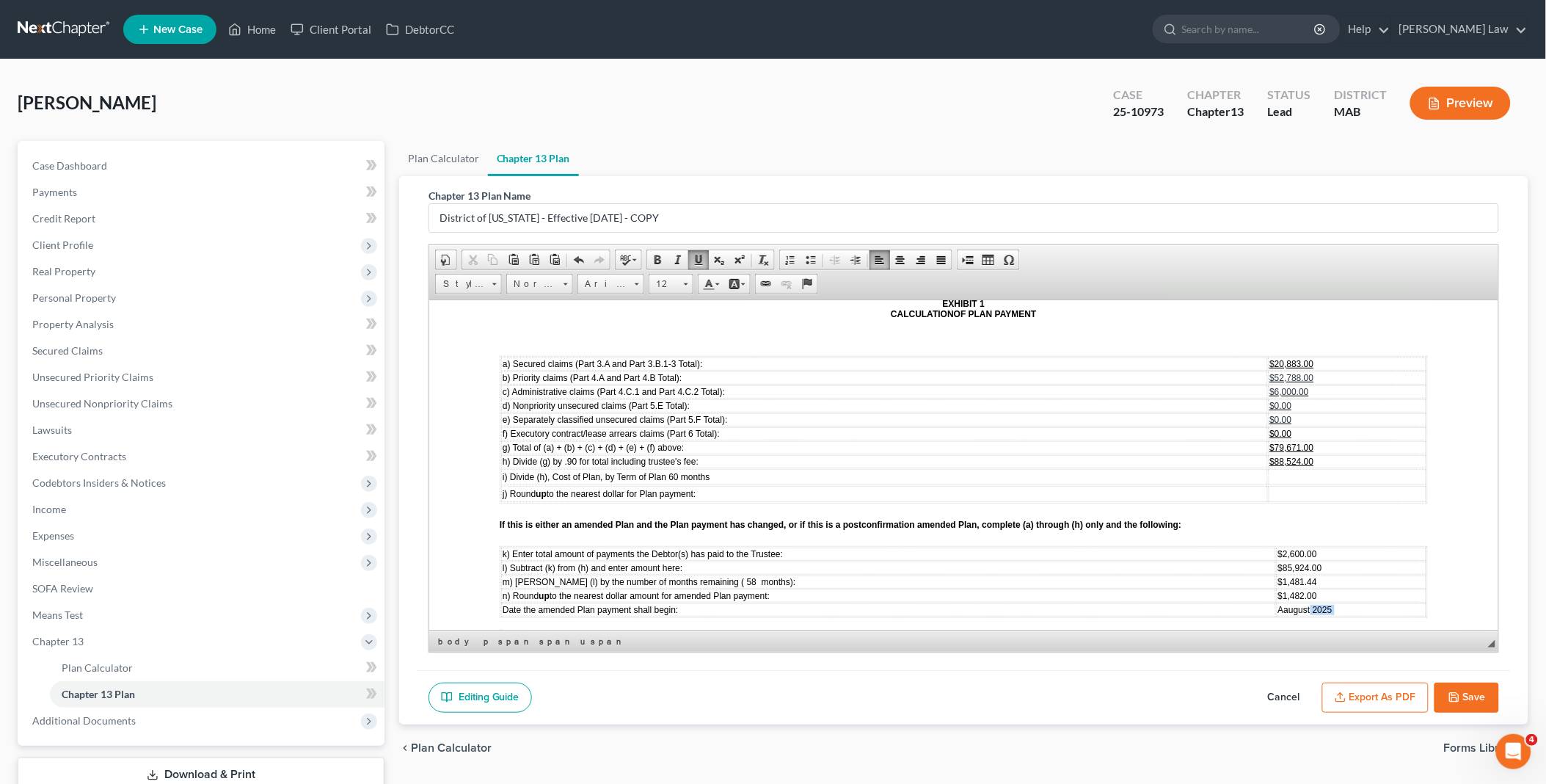
drag, startPoint x: 1295, startPoint y: 615, endPoint x: 1260, endPoint y: 605, distance: 36.4
click at [1260, 616] on div "Part 9: SIGNATURES By signing this document, the Debtor(s) acknowledges reviewi…" at bounding box center [963, 742] width 928 height 2029
drag, startPoint x: 1261, startPoint y: 539, endPoint x: 1281, endPoint y: 542, distance: 20.2
click at [1281, 604] on span "Aaugust 2025" at bounding box center [1304, 609] width 54 height 11
click at [704, 576] on span "m) [PERSON_NAME] (l) by the number of months remaining ( 58 months):" at bounding box center [649, 581] width 293 height 11
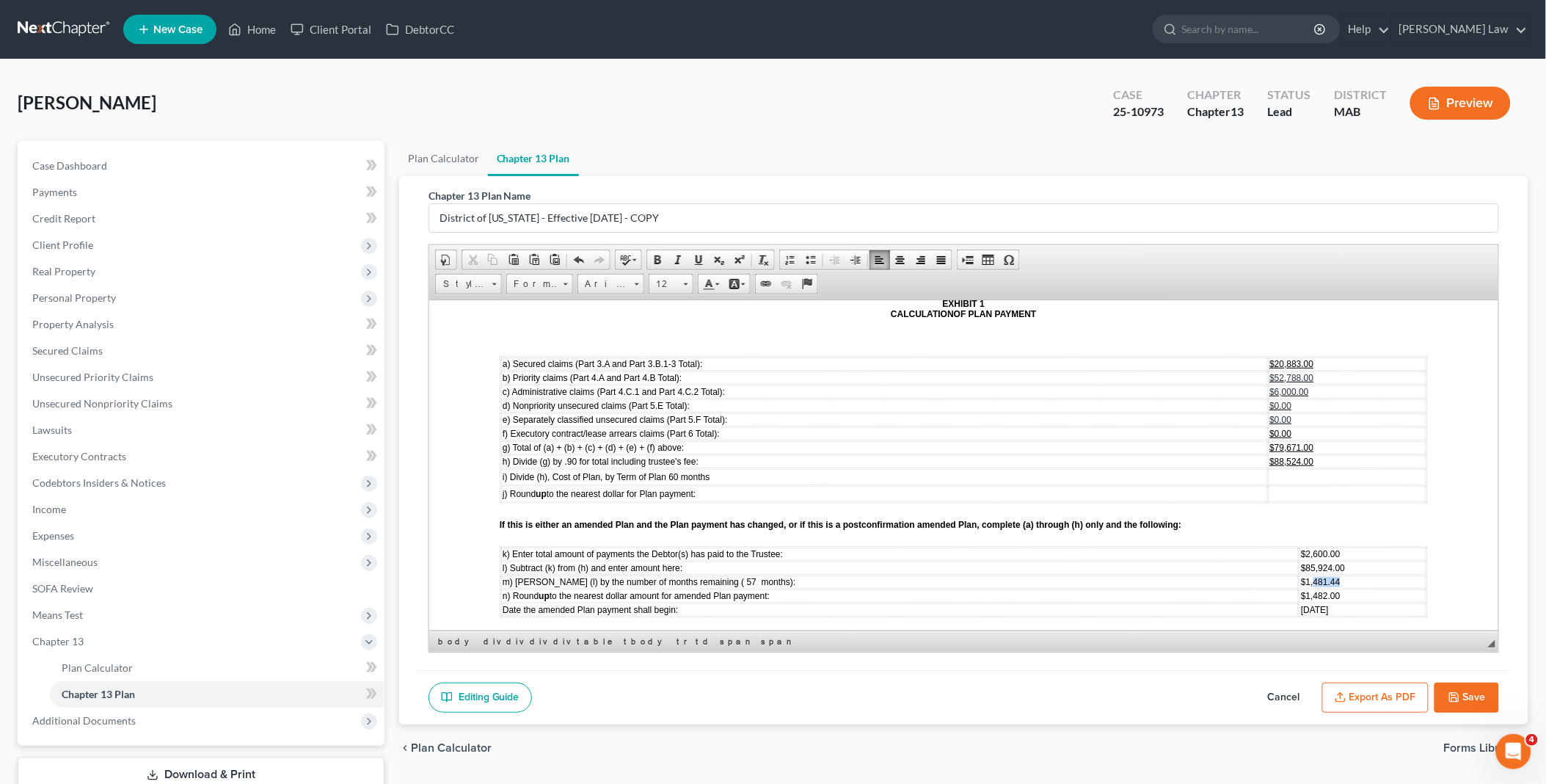
drag, startPoint x: 1251, startPoint y: 516, endPoint x: 1286, endPoint y: 516, distance: 35.0
click at [1299, 575] on td "$1,481.44" at bounding box center [1362, 581] width 127 height 13
drag, startPoint x: 1252, startPoint y: 528, endPoint x: 1286, endPoint y: 527, distance: 34.0
click at [1299, 588] on td "$1,482.00" at bounding box center [1362, 594] width 127 height 13
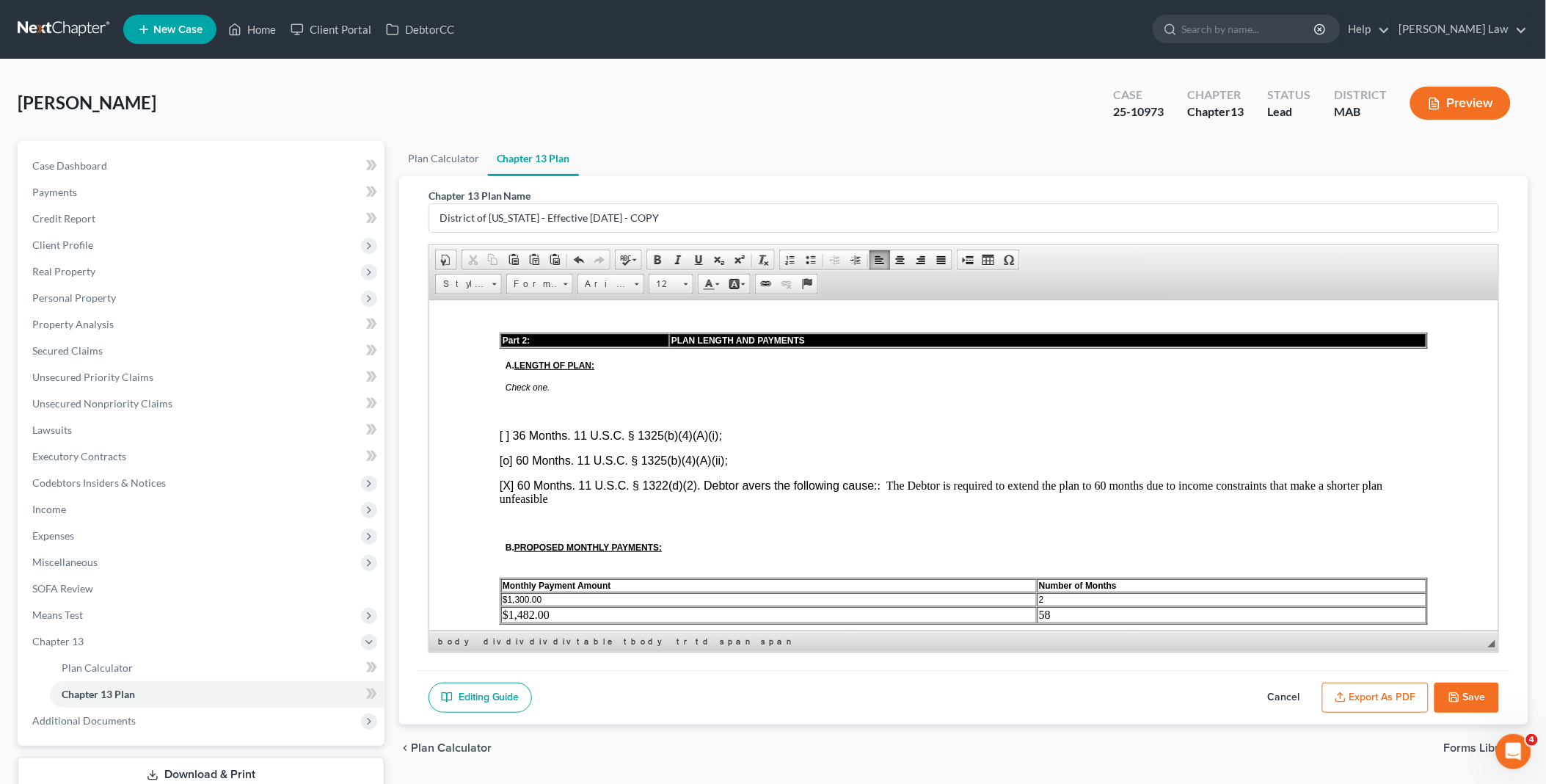
scroll to position [724, 0]
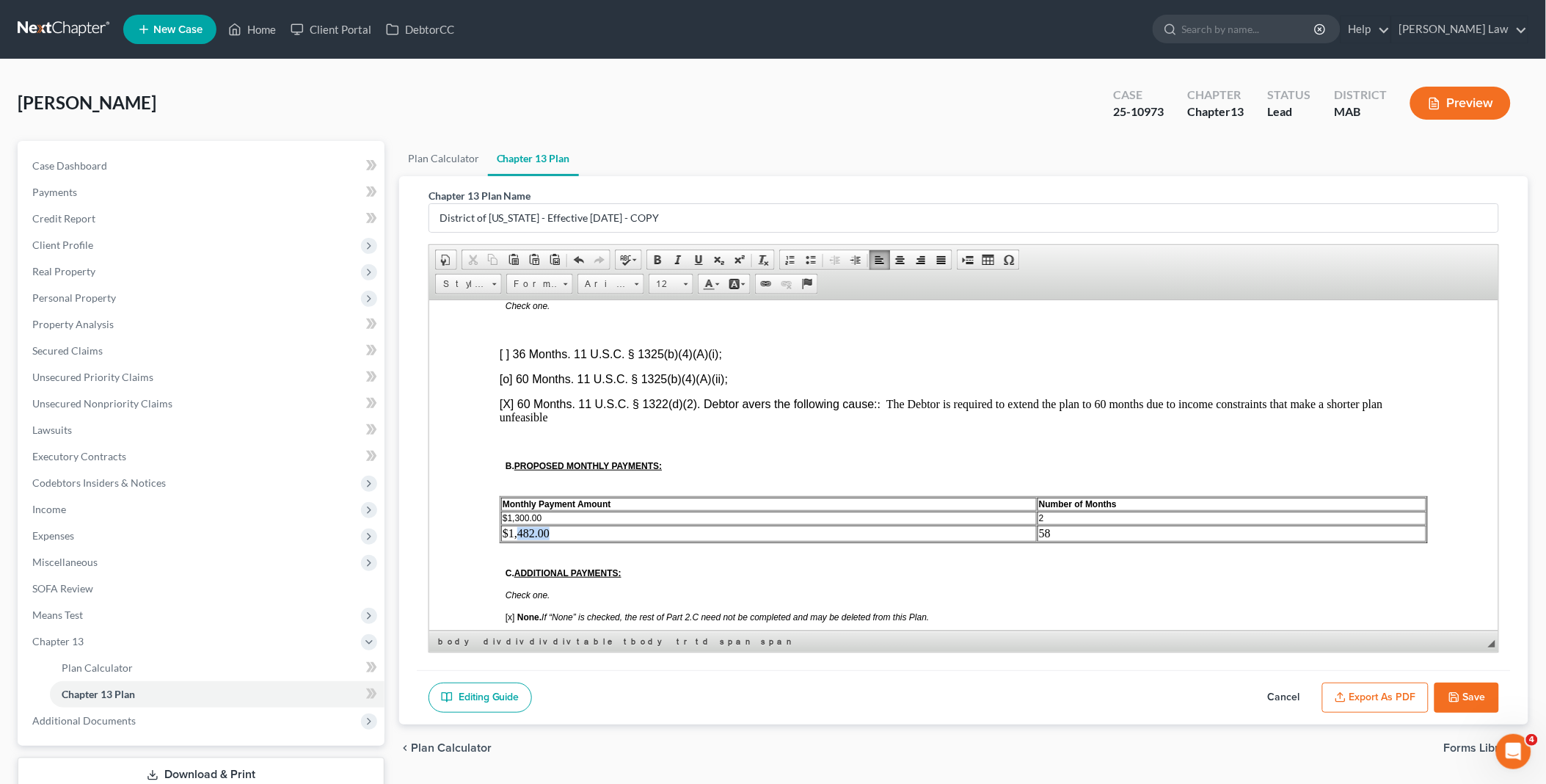
drag, startPoint x: 516, startPoint y: 508, endPoint x: 600, endPoint y: 511, distance: 84.1
click at [600, 524] on td "$1,482.00" at bounding box center [768, 532] width 536 height 16
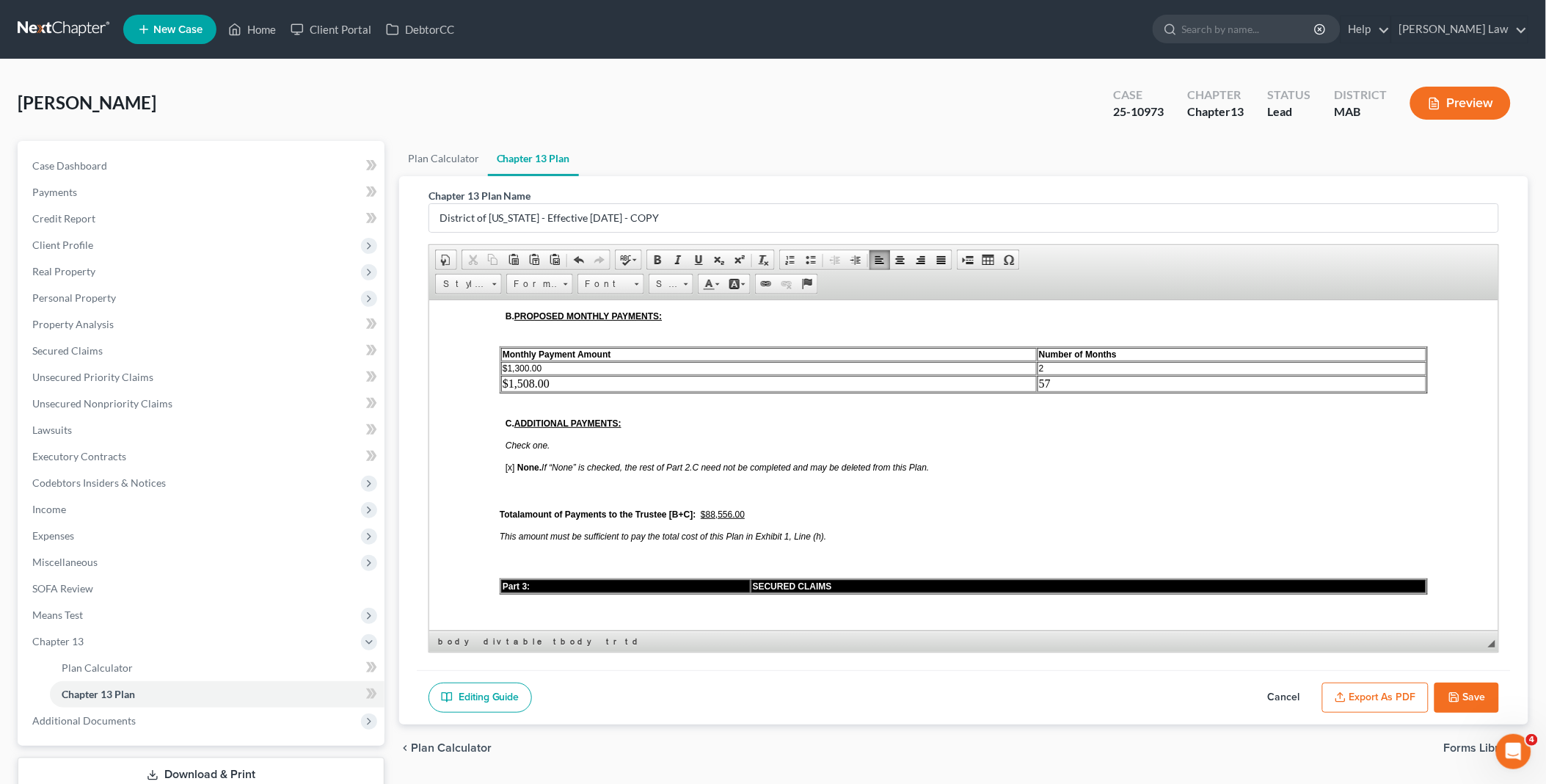
scroll to position [887, 0]
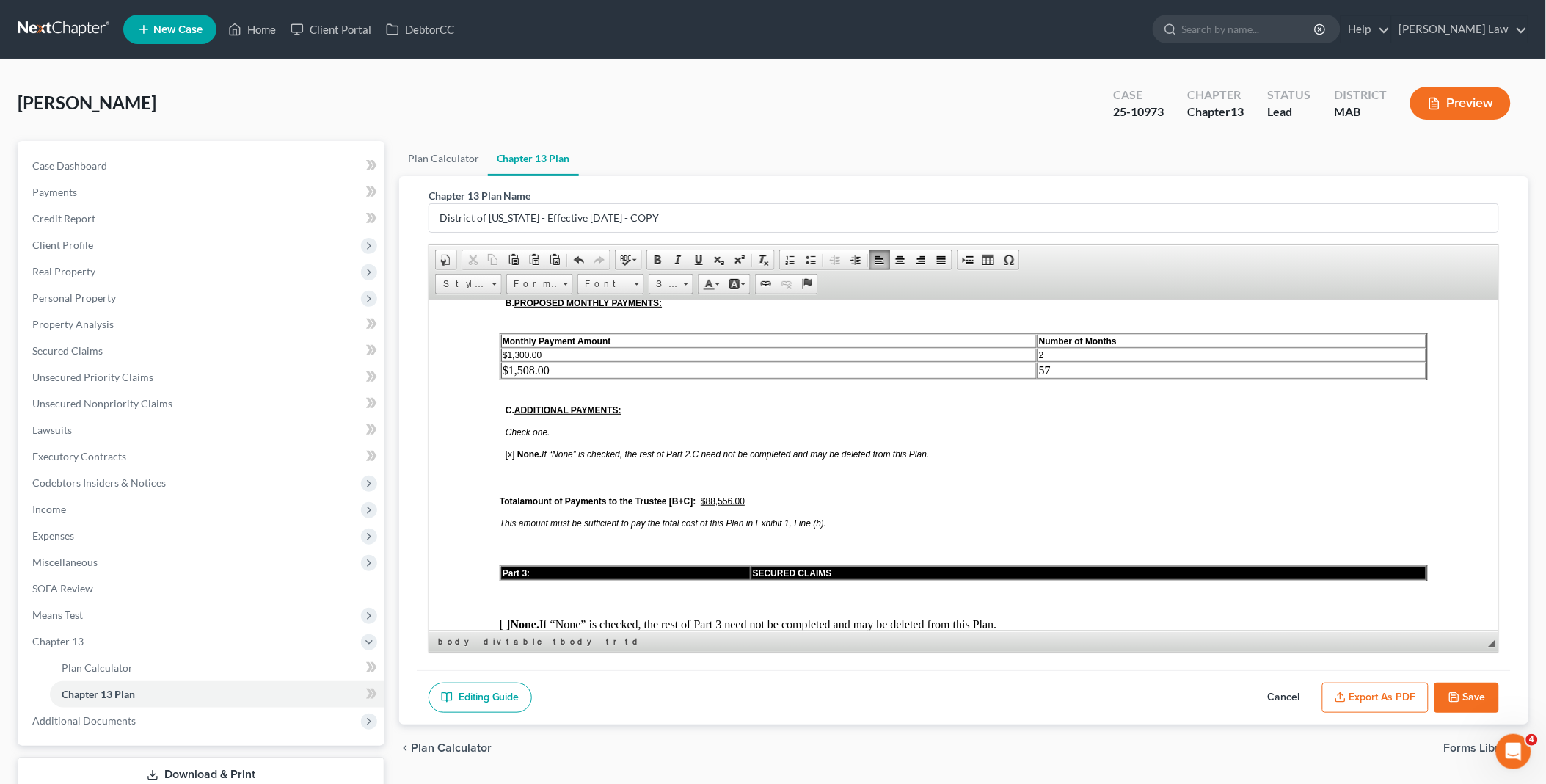
click at [507, 349] on span "$1,300.00" at bounding box center [522, 354] width 39 height 11
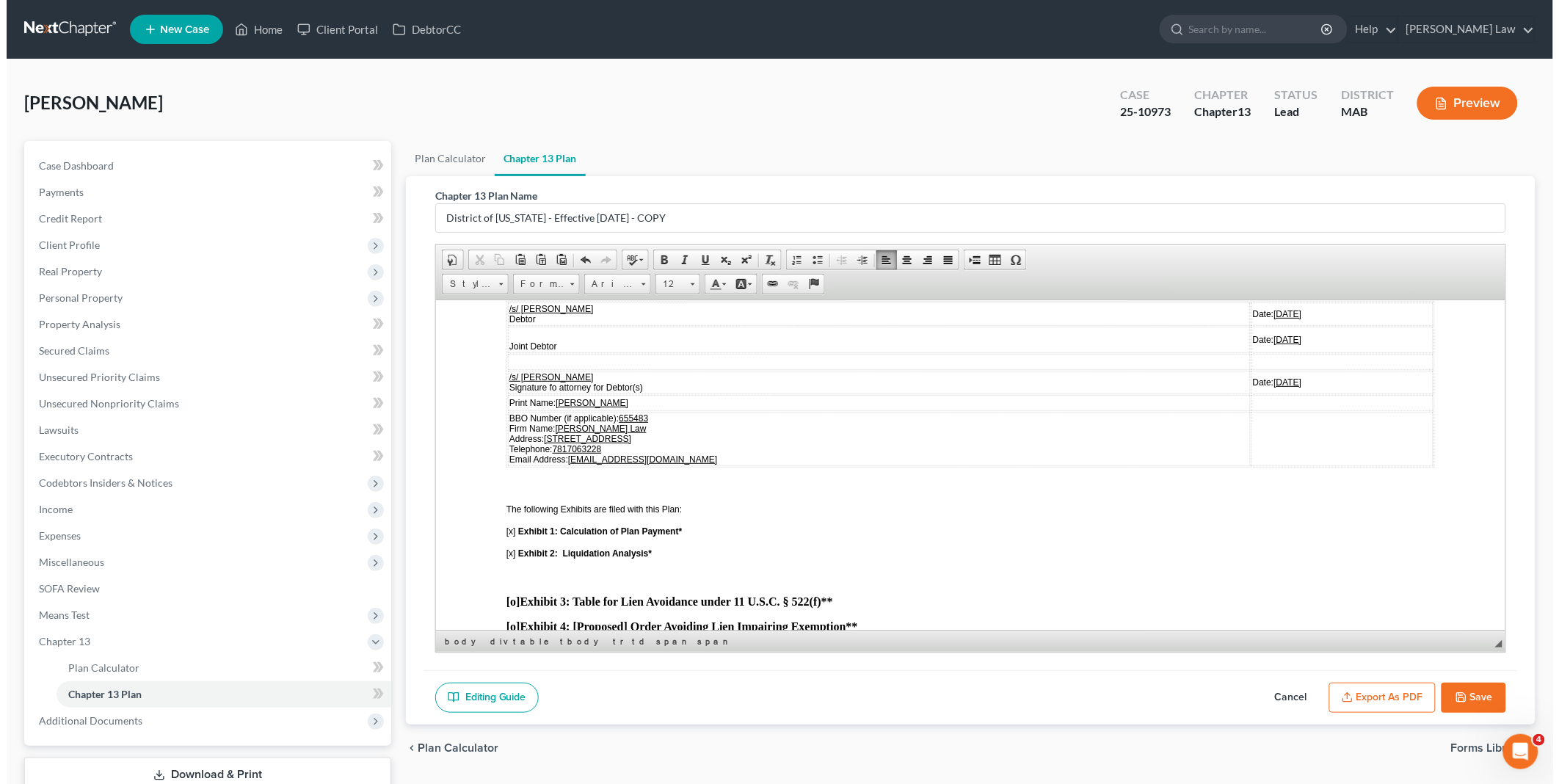
scroll to position [3334, 0]
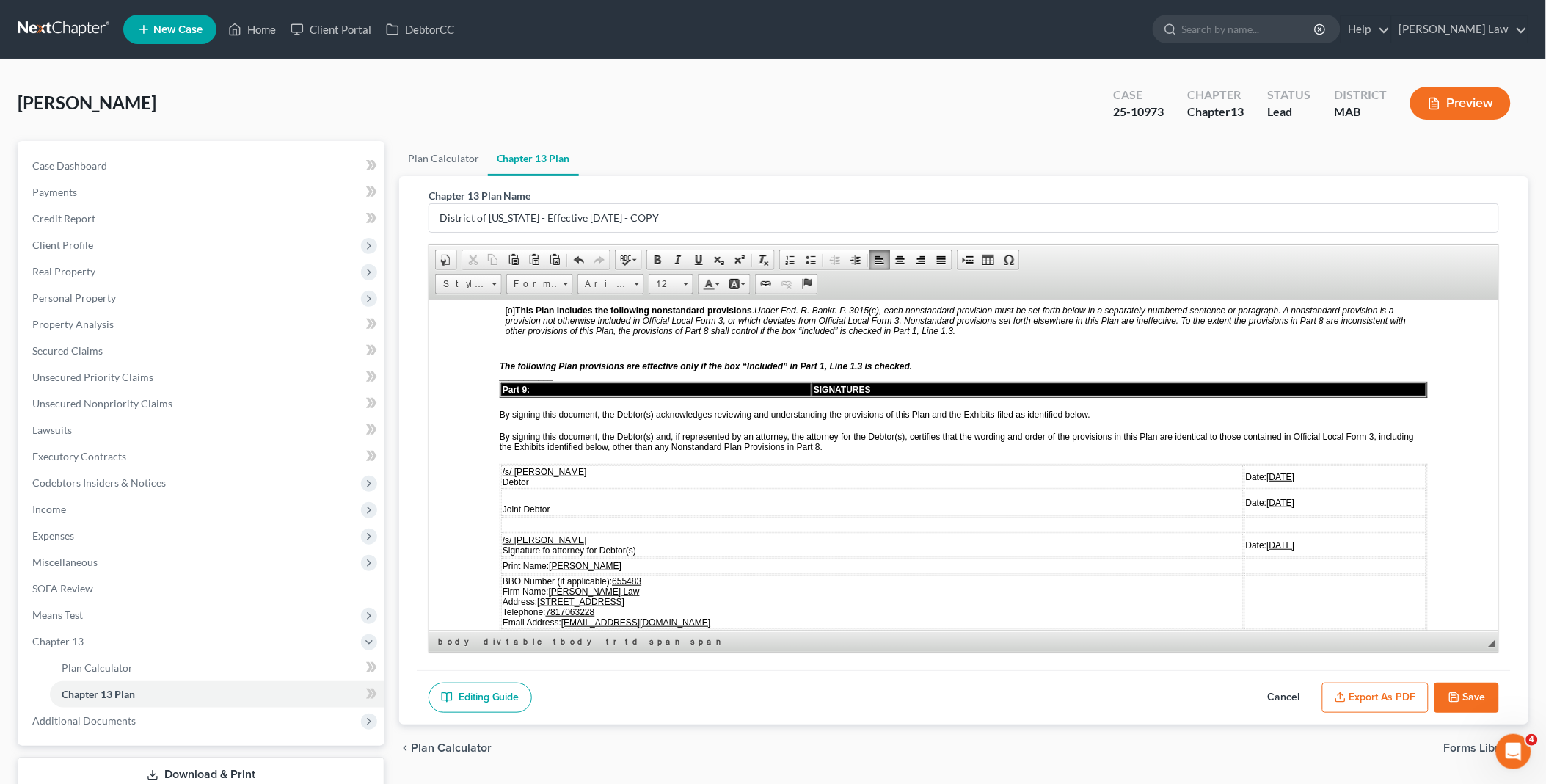
drag, startPoint x: 1205, startPoint y: 496, endPoint x: 1238, endPoint y: 496, distance: 33.0
click at [1267, 539] on u "[DATE]" at bounding box center [1280, 545] width 27 height 11
drag, startPoint x: 1201, startPoint y: 498, endPoint x: 1247, endPoint y: 496, distance: 46.0
click at [1247, 532] on td "Date: [DATE]" at bounding box center [1334, 544] width 182 height 24
copy u "[DATE]"
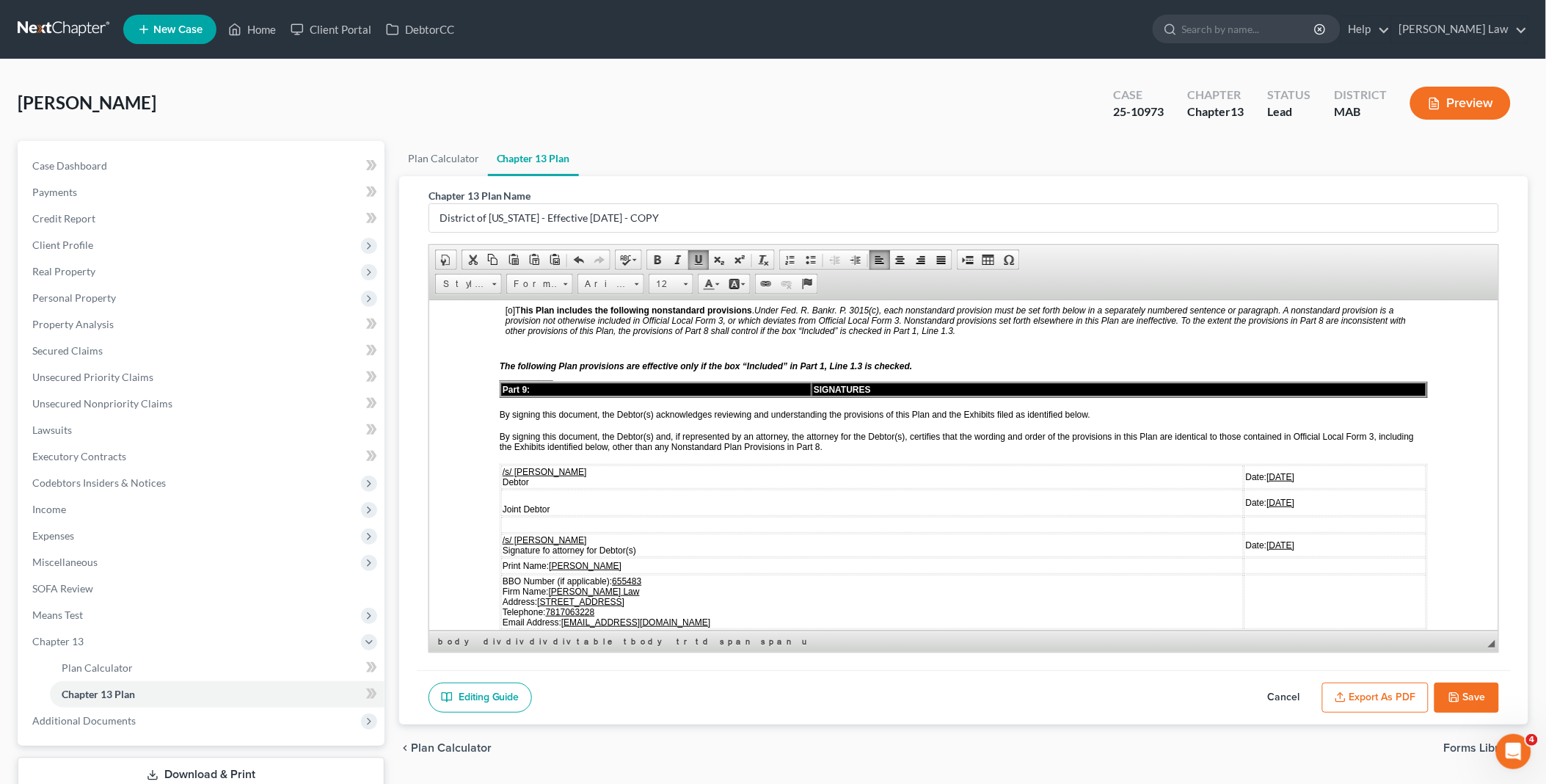
drag, startPoint x: 1200, startPoint y: 430, endPoint x: 1250, endPoint y: 432, distance: 50.0
click at [1250, 464] on td "Date: [DATE]" at bounding box center [1334, 476] width 182 height 24
drag, startPoint x: 1221, startPoint y: 455, endPoint x: 1248, endPoint y: 455, distance: 27.0
click at [1248, 489] on td "Date: [DATE]" at bounding box center [1334, 502] width 182 height 27
click at [1381, 691] on button "Export as PDF" at bounding box center [1376, 697] width 106 height 31
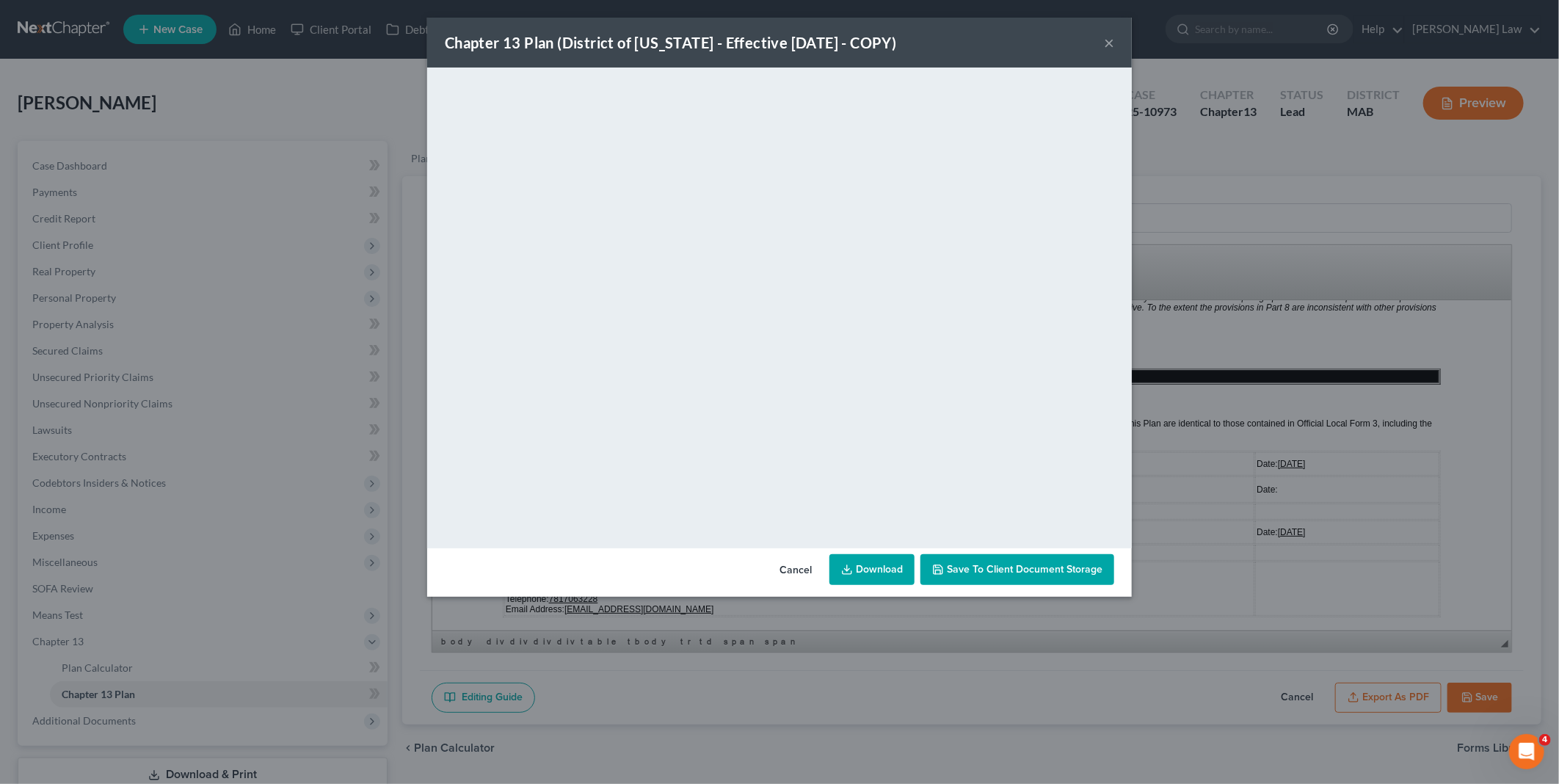
click at [854, 556] on link "Download" at bounding box center [872, 569] width 85 height 31
